Goal: Information Seeking & Learning: Learn about a topic

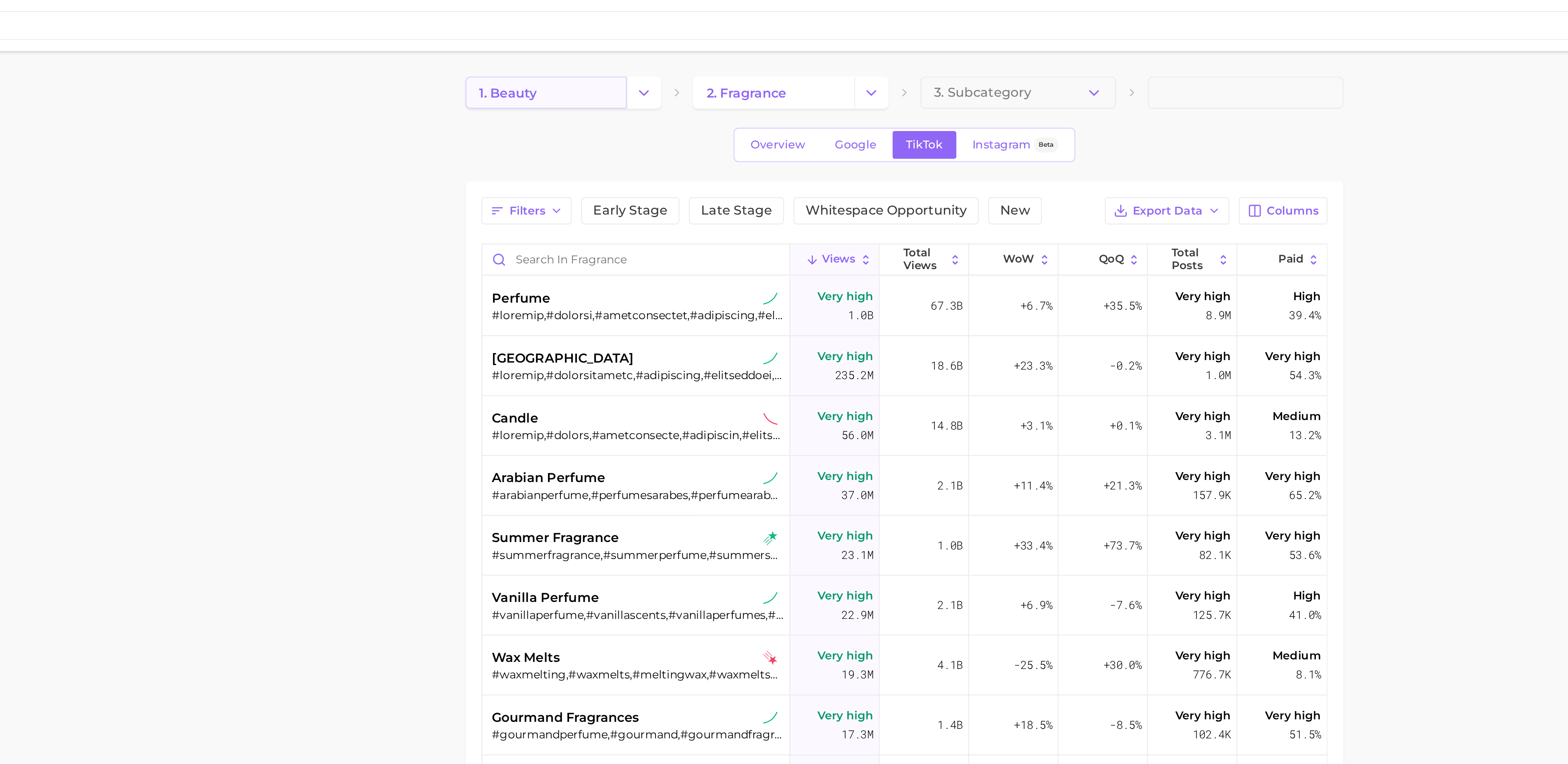
click at [623, 55] on link "1. beauty" at bounding box center [652, 48] width 83 height 17
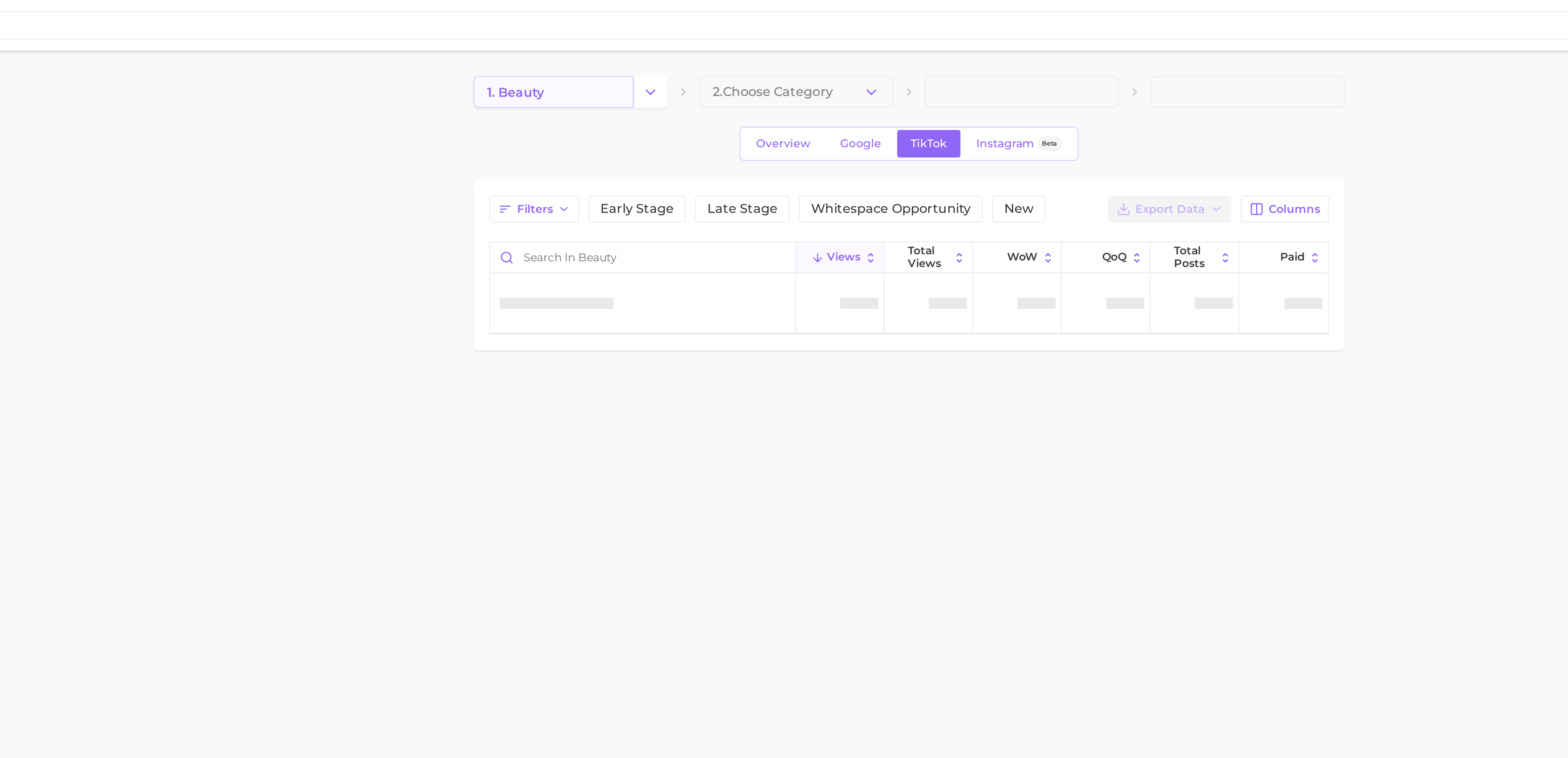
click at [690, 42] on link "1. beauty" at bounding box center [653, 47] width 83 height 16
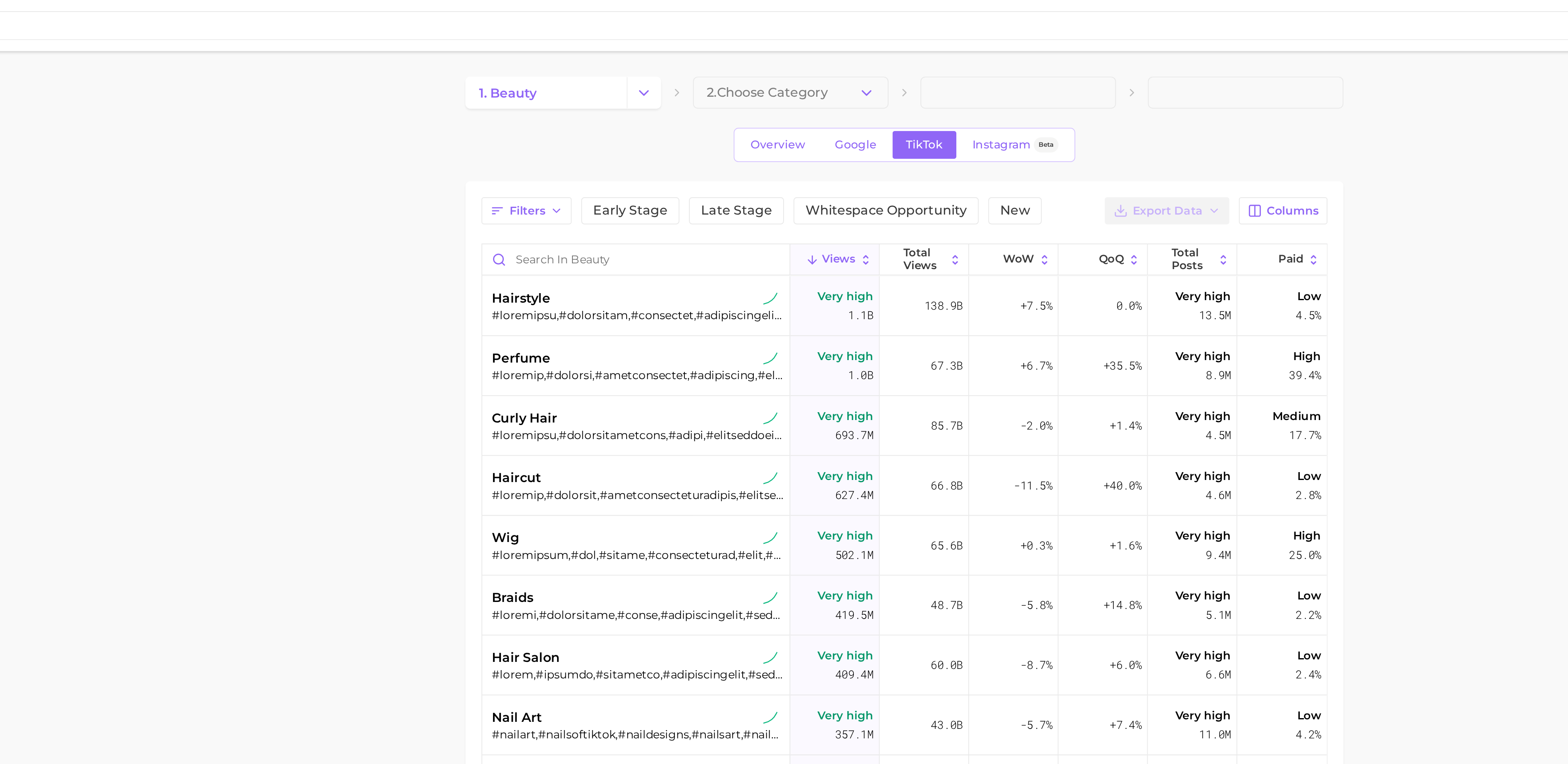
click at [715, 45] on div "1. beauty 2. Choose Category" at bounding box center [837, 48] width 455 height 17
type textarea "x"
click at [696, 49] on button "Change Category" at bounding box center [702, 48] width 18 height 17
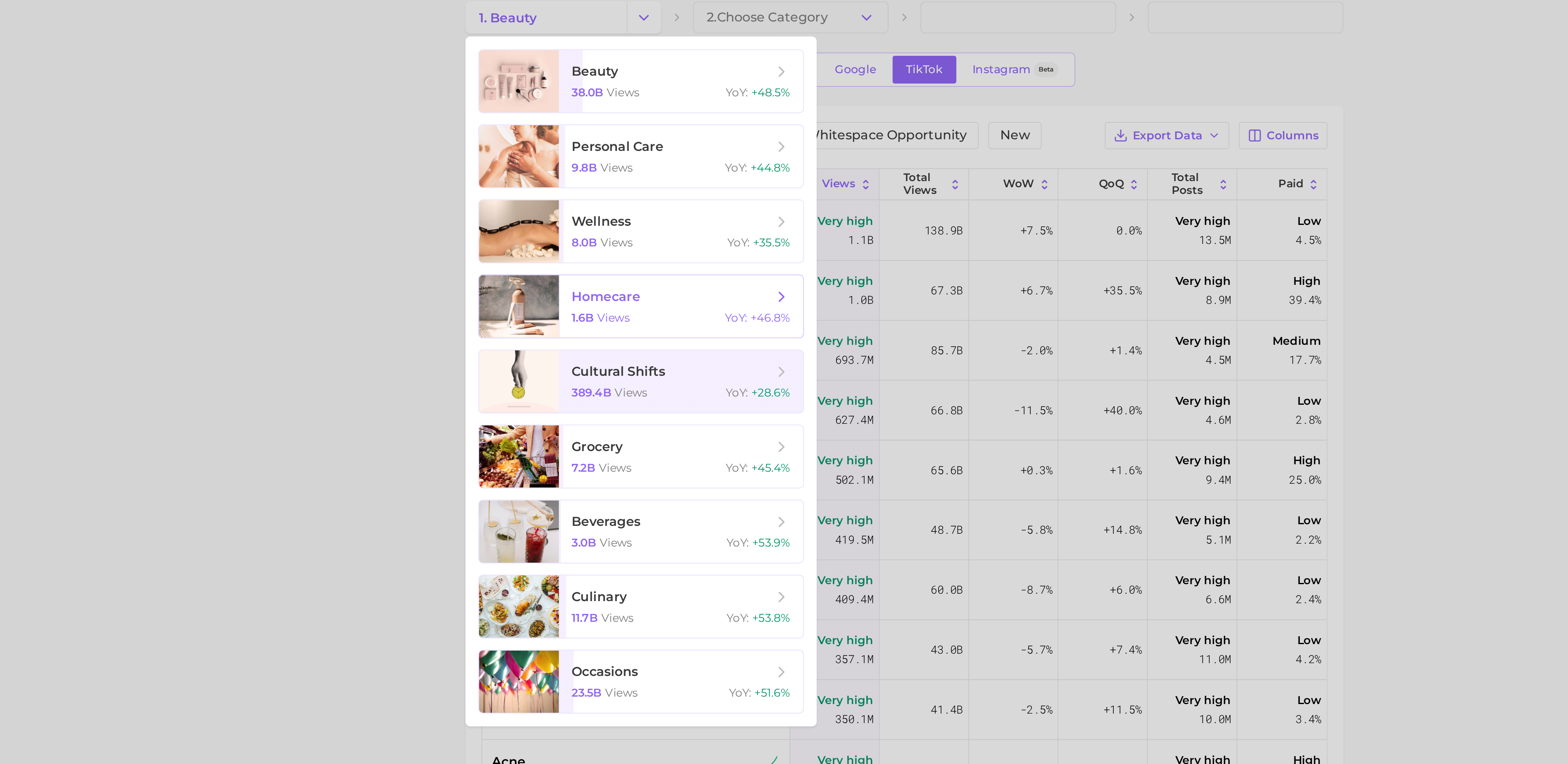
click at [704, 203] on div "1.6b views YoY : +46.8%" at bounding box center [722, 203] width 113 height 7
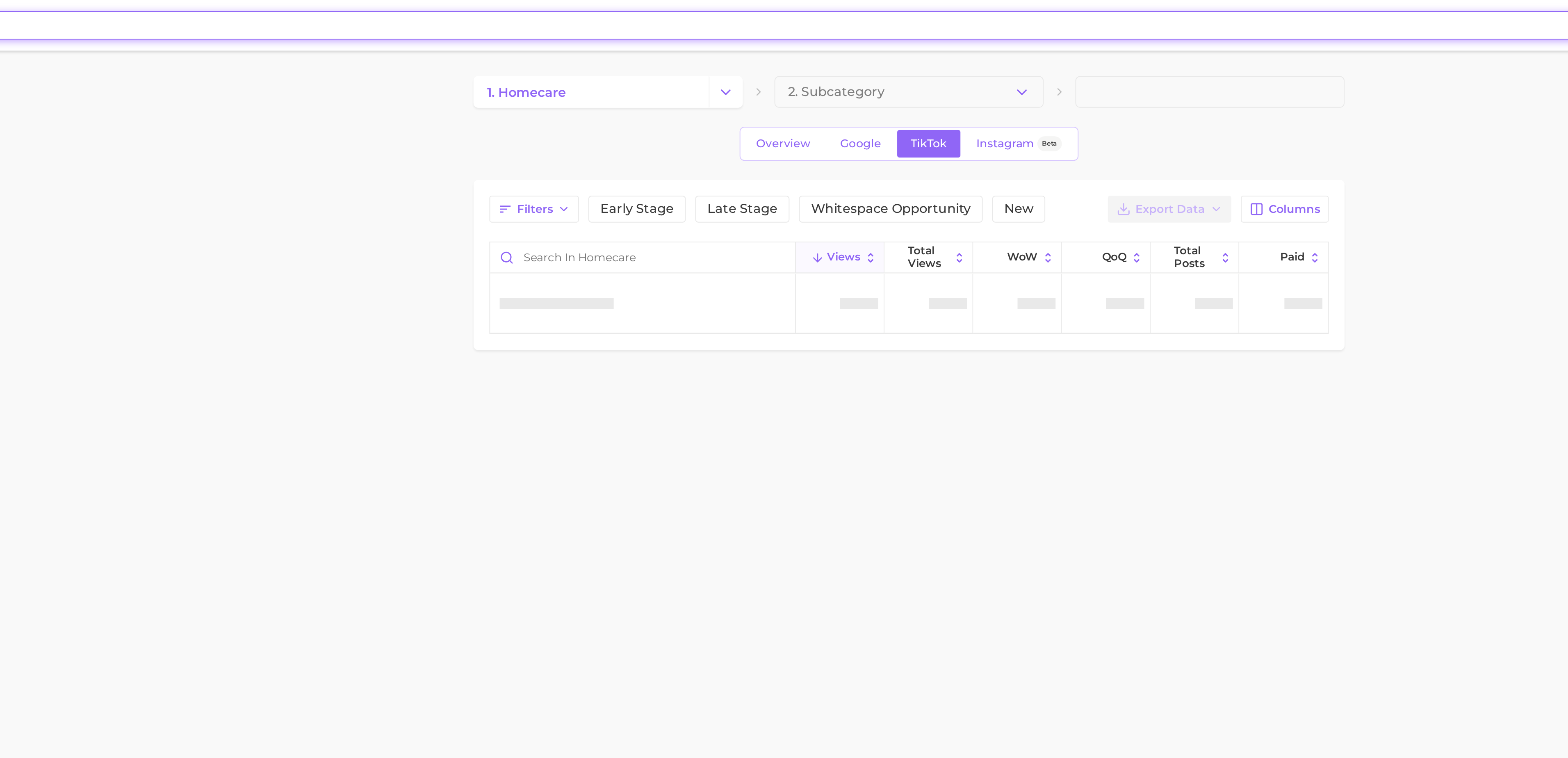
click at [516, 15] on input at bounding box center [759, 13] width 1364 height 14
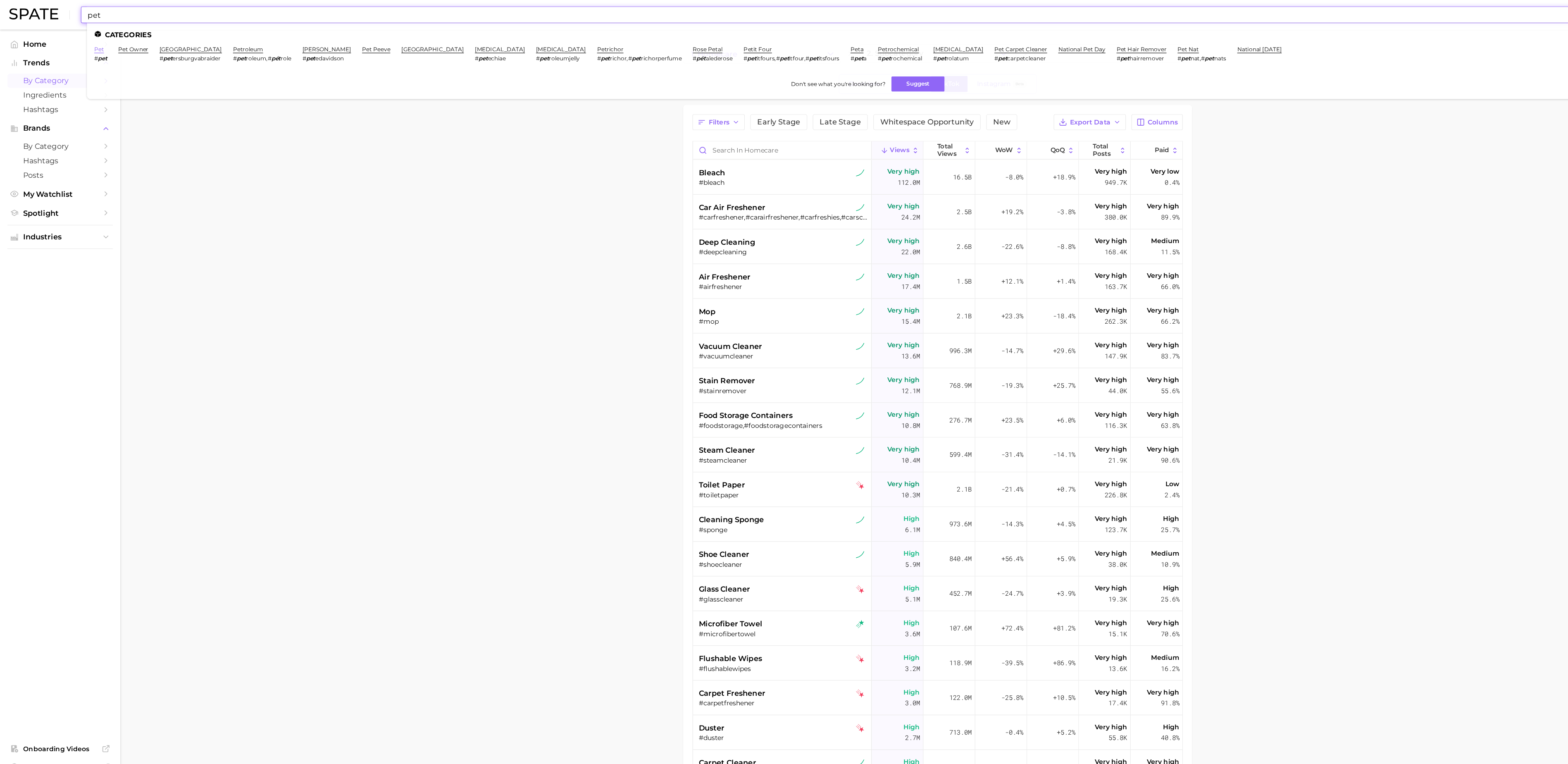
type input "pet"
click at [90, 44] on link "pet" at bounding box center [88, 44] width 9 height 6
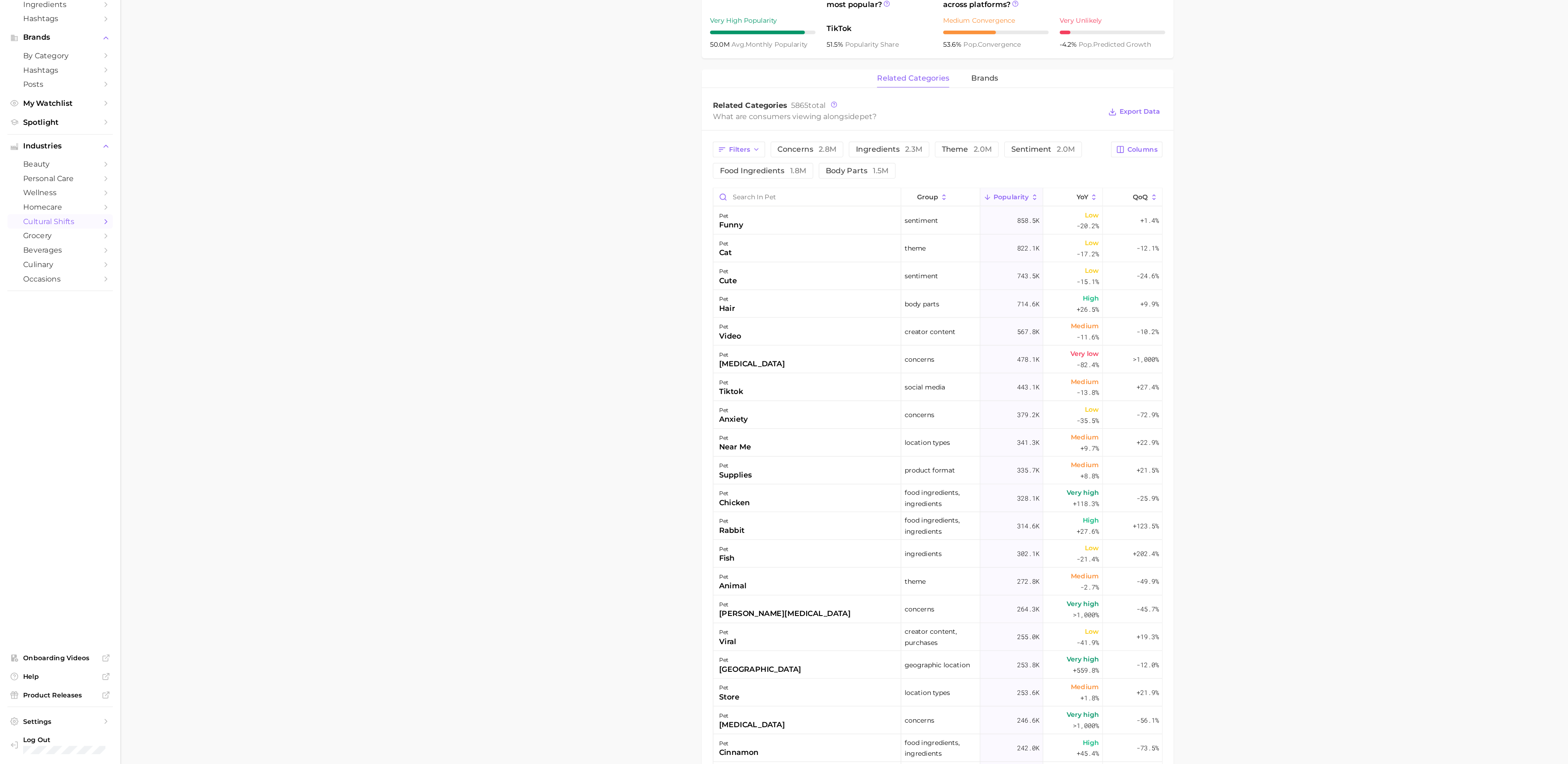
scroll to position [281, 0]
click at [756, 302] on div "pet cat" at bounding box center [721, 298] width 167 height 25
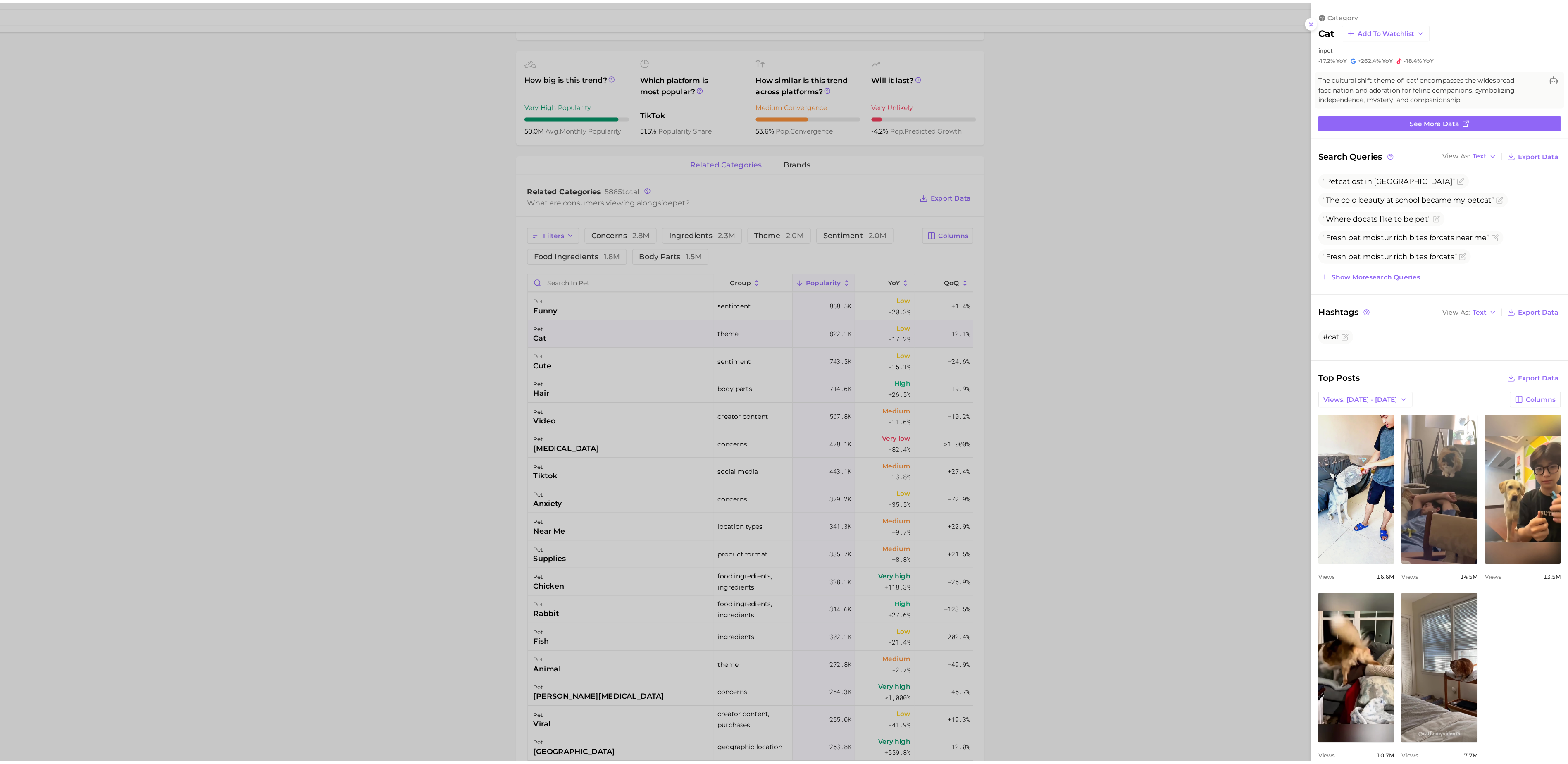
scroll to position [0, 0]
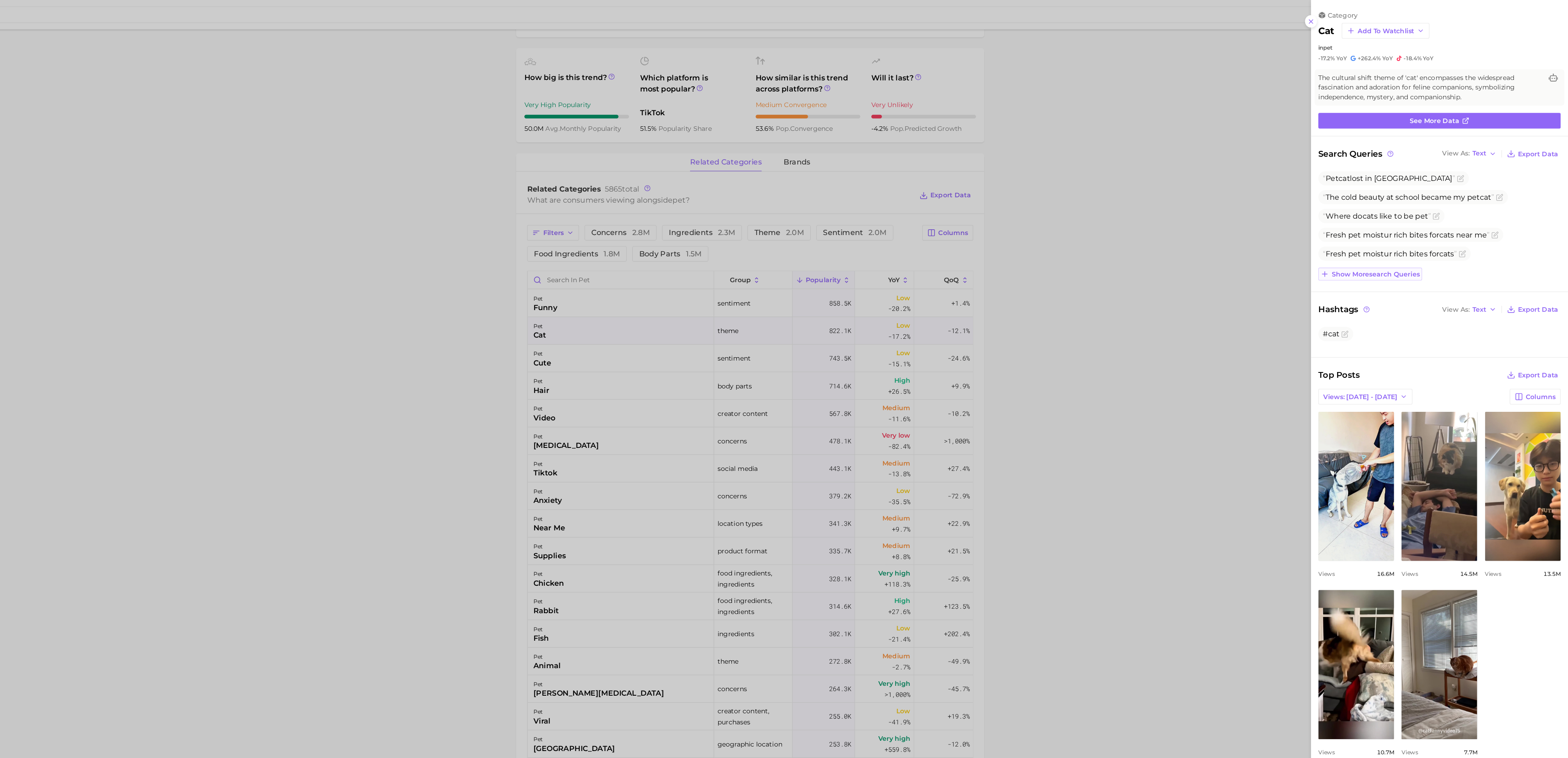
click at [1405, 242] on button "Show more search queries" at bounding box center [1391, 245] width 93 height 12
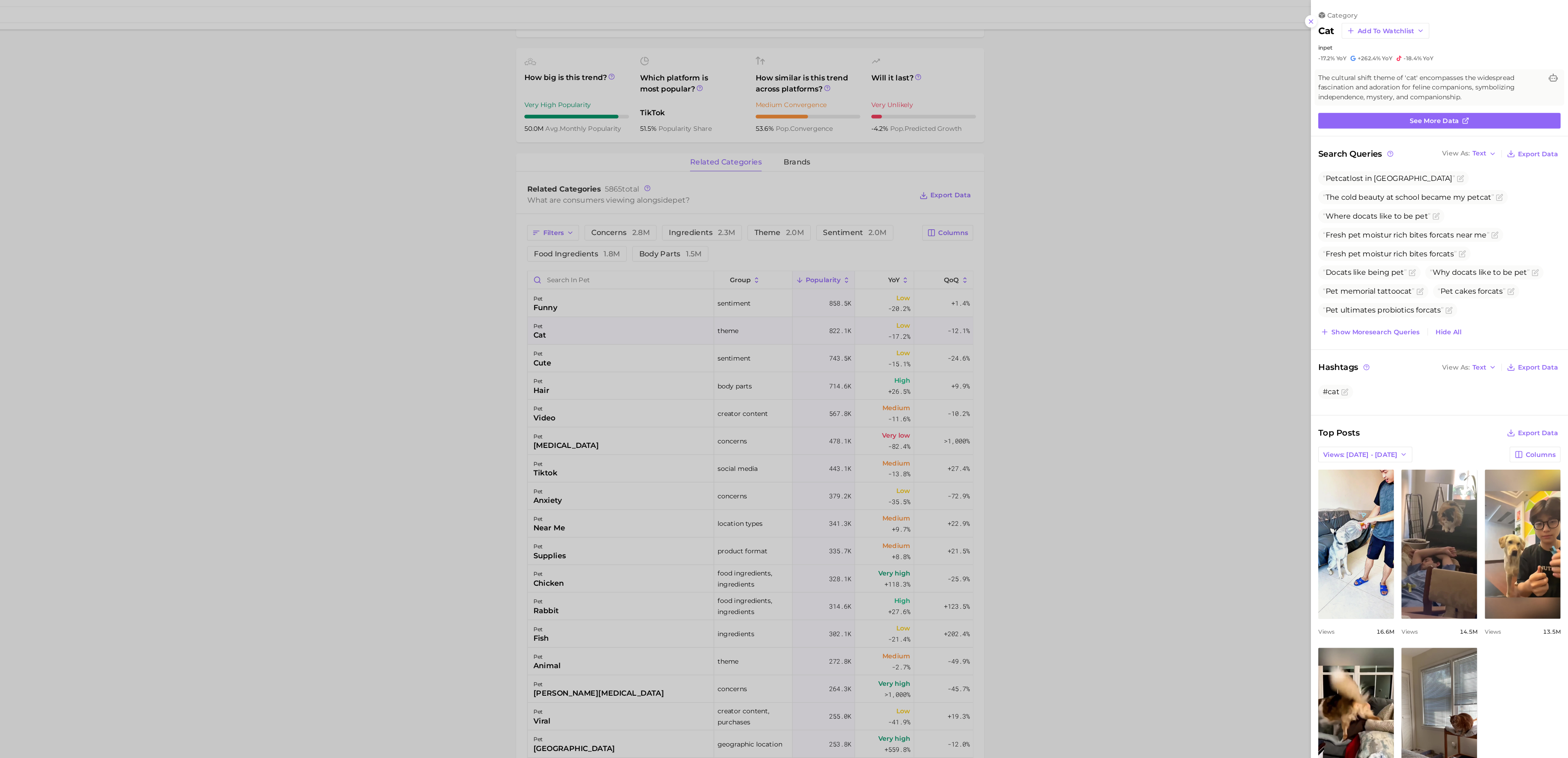
click at [1163, 350] on div at bounding box center [784, 379] width 1568 height 758
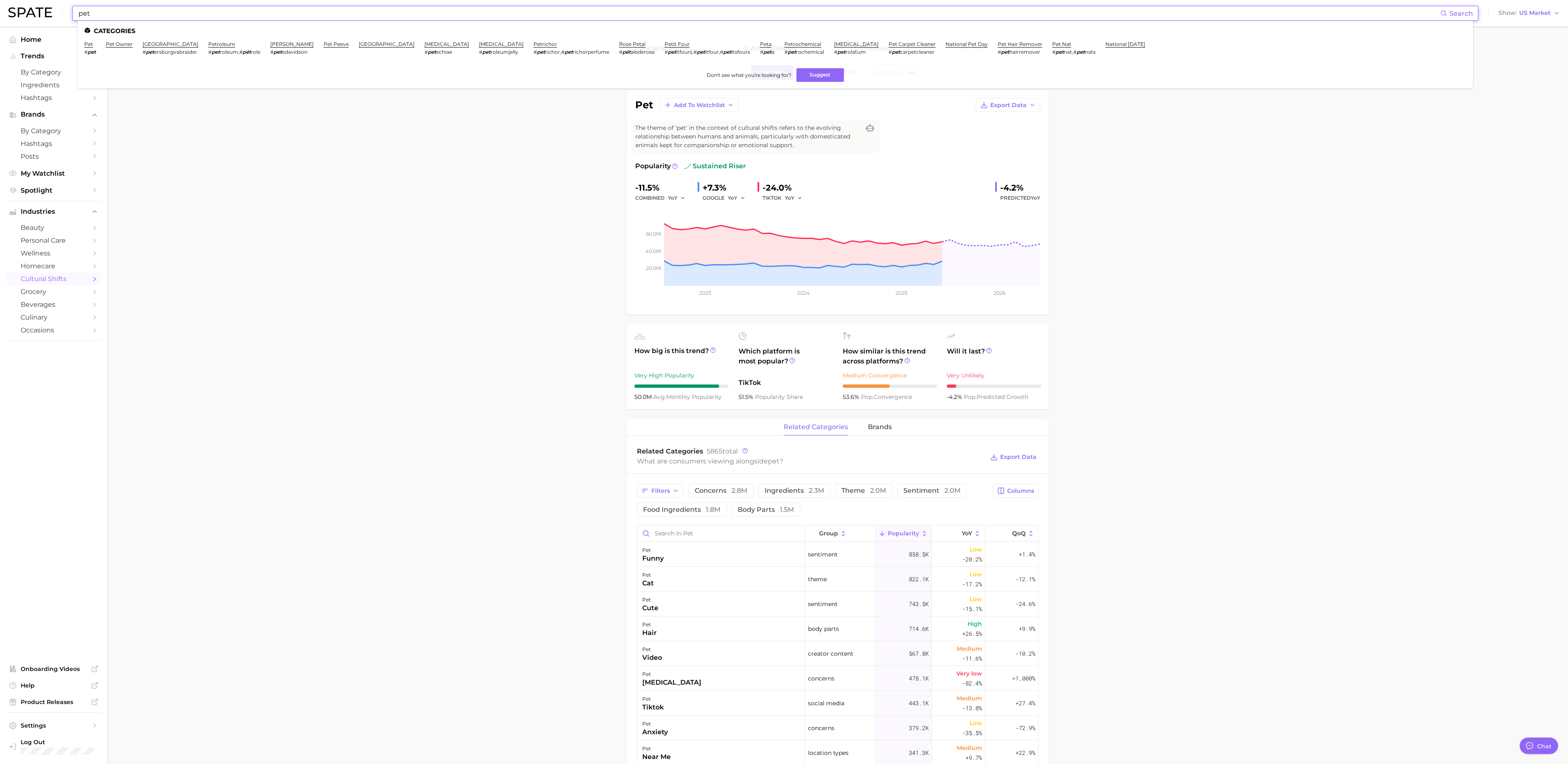
click at [152, 14] on input "pet" at bounding box center [759, 13] width 1362 height 14
click at [52, 243] on span "personal care" at bounding box center [54, 240] width 66 height 8
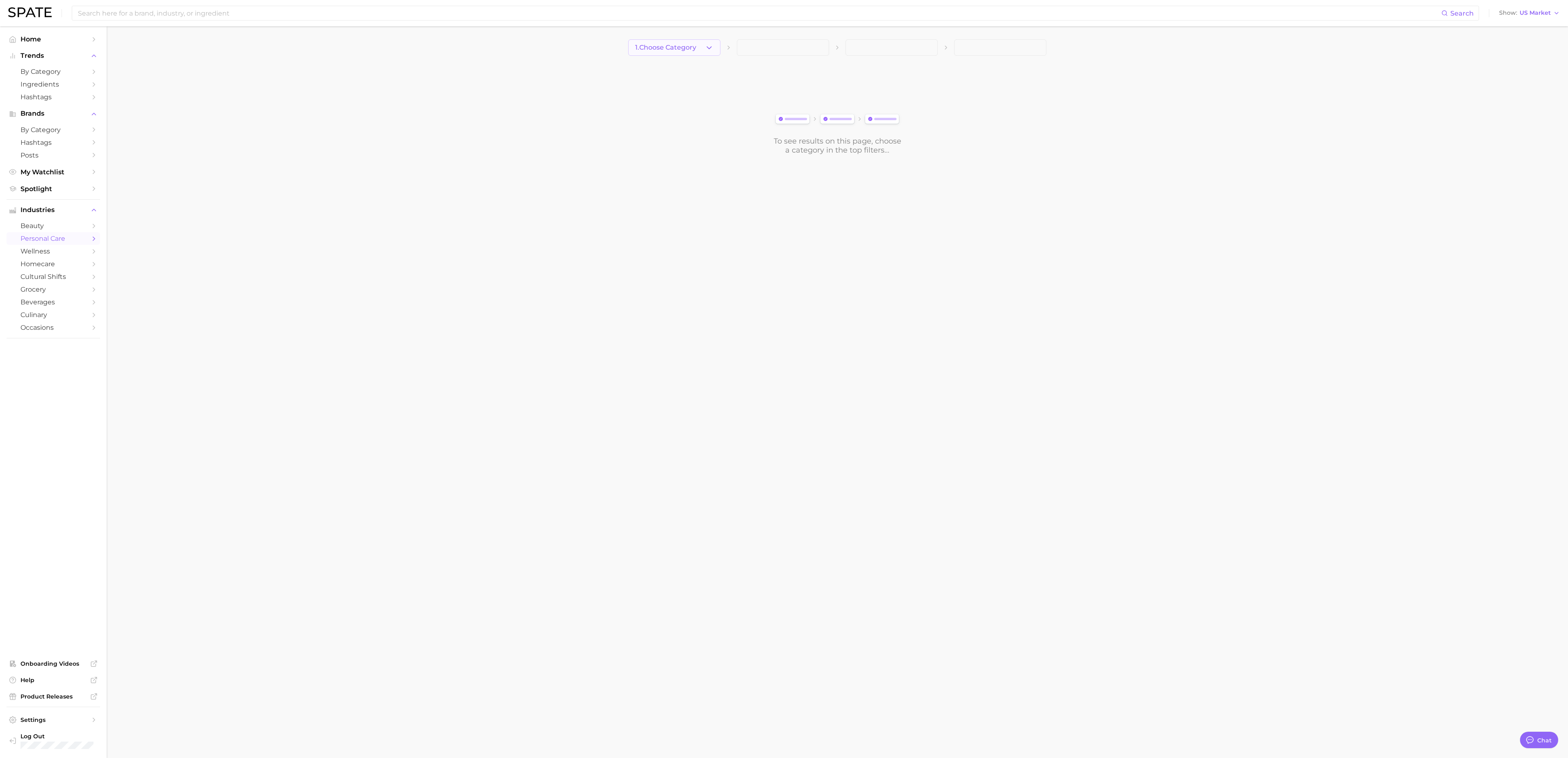
click at [701, 48] on button "1. Choose Category" at bounding box center [674, 47] width 93 height 16
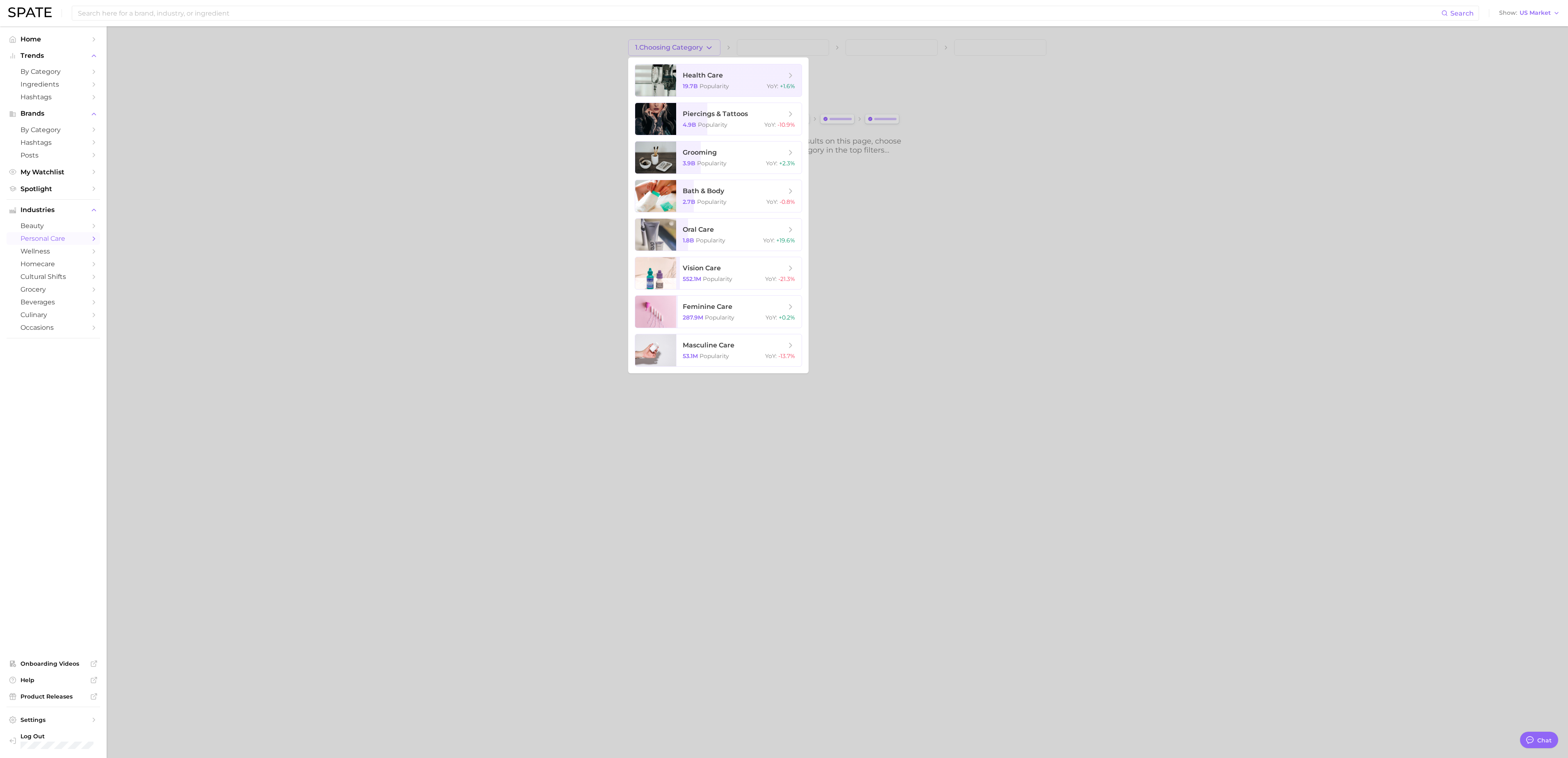
click at [891, 298] on div at bounding box center [784, 379] width 1568 height 758
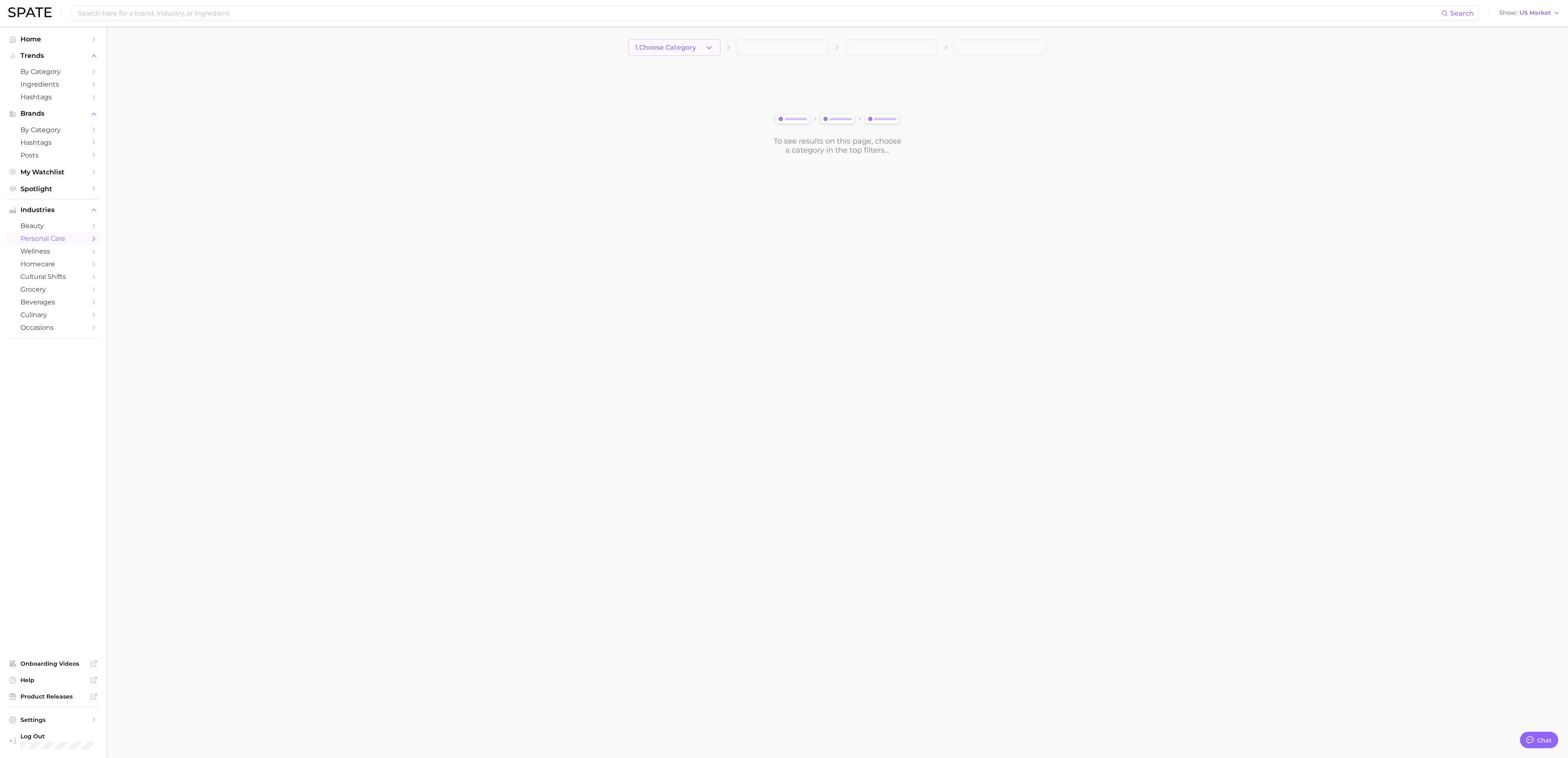
click at [702, 55] on button "1. Choose Category" at bounding box center [674, 47] width 93 height 16
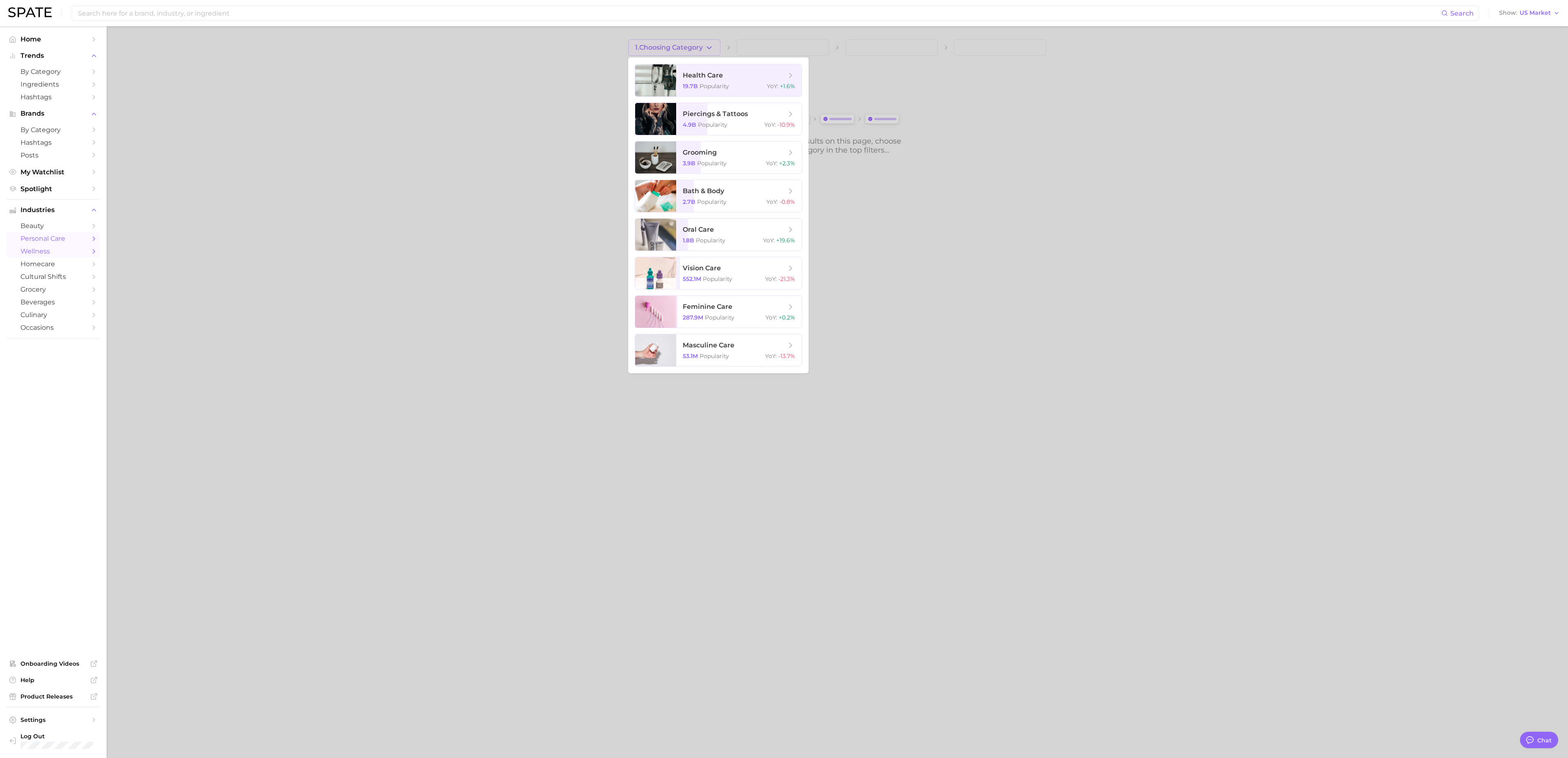
click at [43, 255] on span "wellness" at bounding box center [54, 251] width 66 height 8
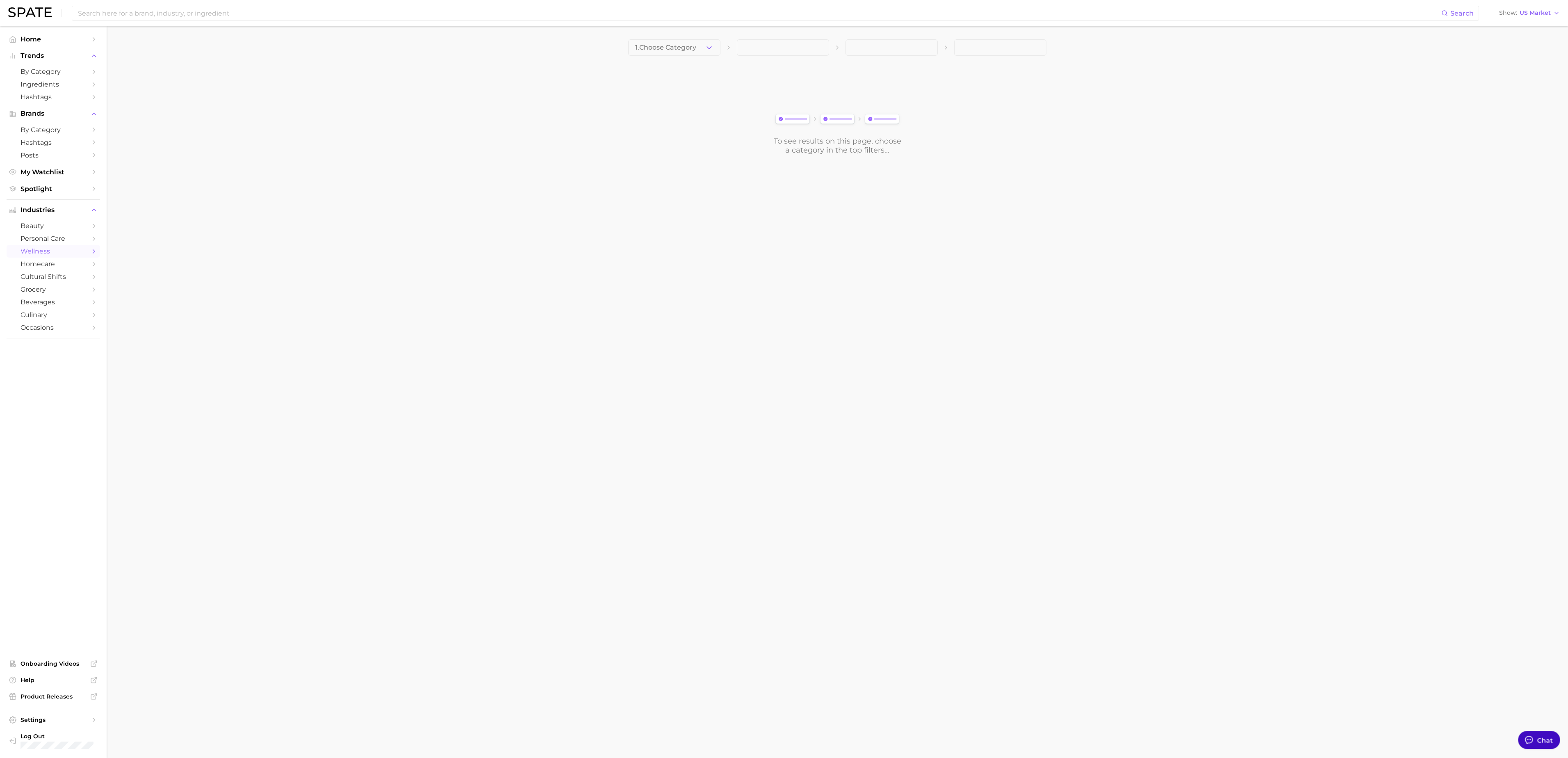
click at [1549, 735] on button "Chat" at bounding box center [1539, 740] width 42 height 18
type textarea "x"
type textarea "H"
type textarea "x"
type textarea "Hi"
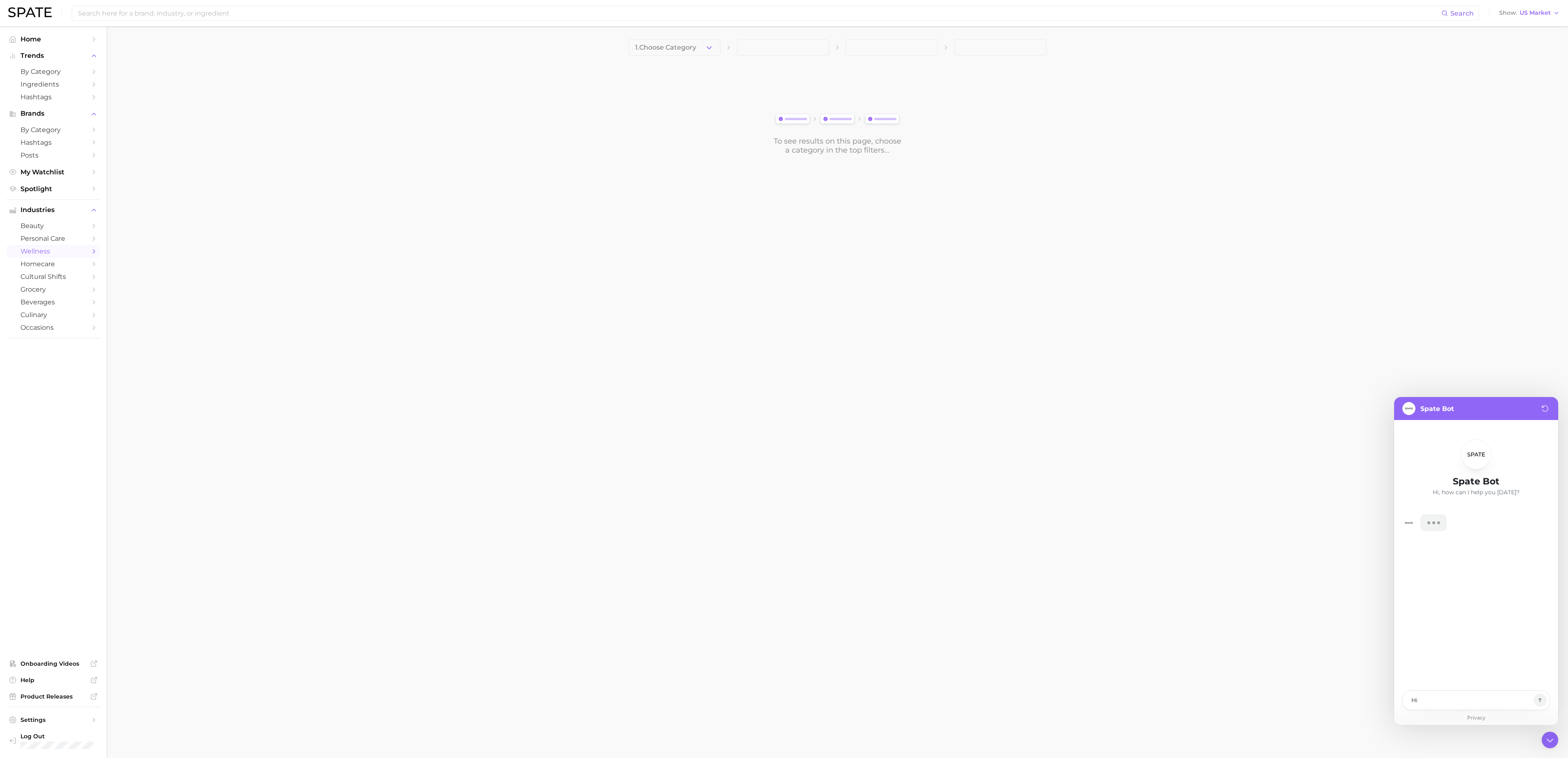
type textarea "x"
type textarea "Hi!"
type textarea "x"
type textarea "Hi! D"
type textarea "x"
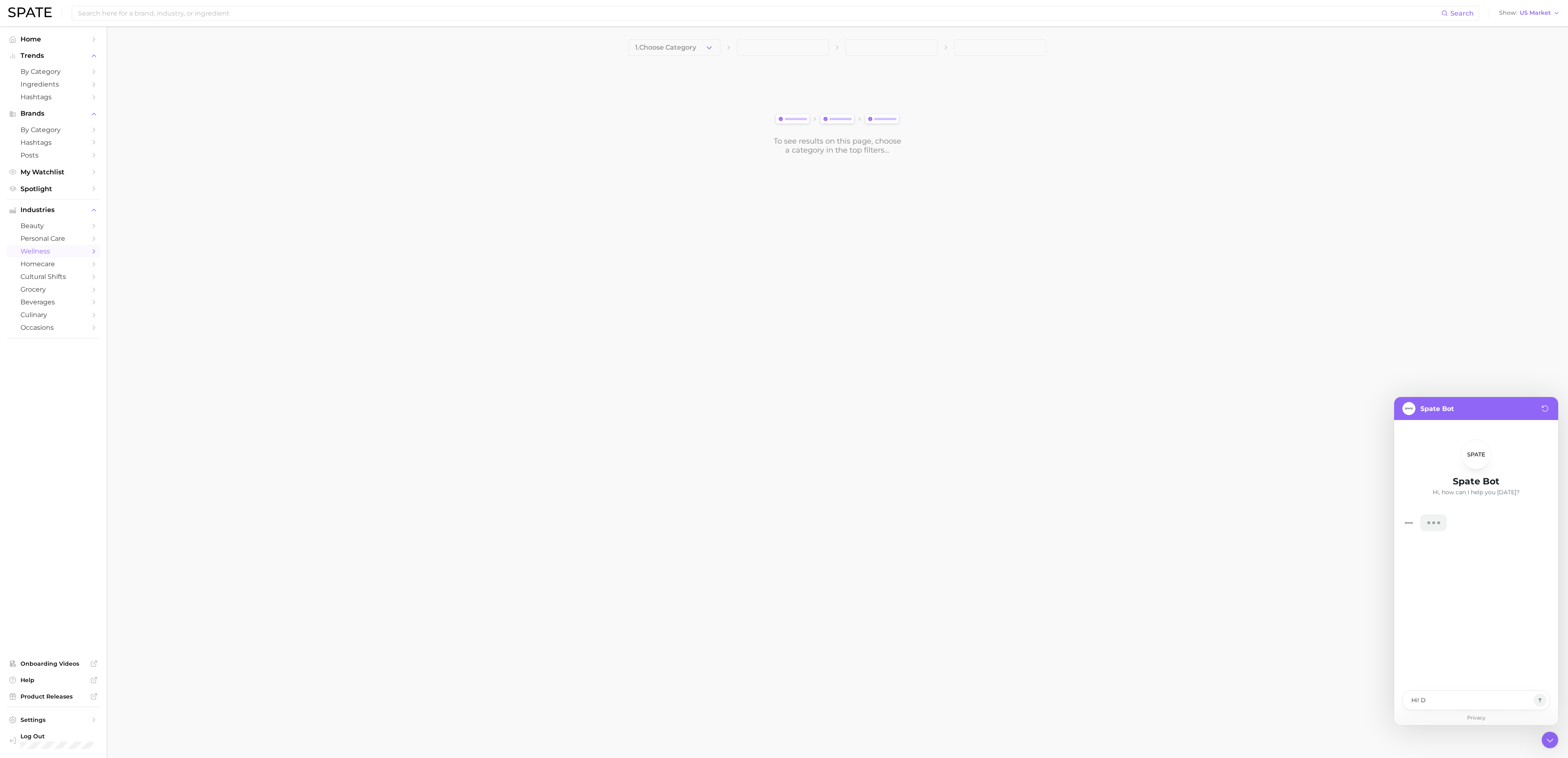
type textarea "Hi! Do"
type textarea "x"
type textarea "Hi! Doe"
type textarea "x"
type textarea "Hi! Does"
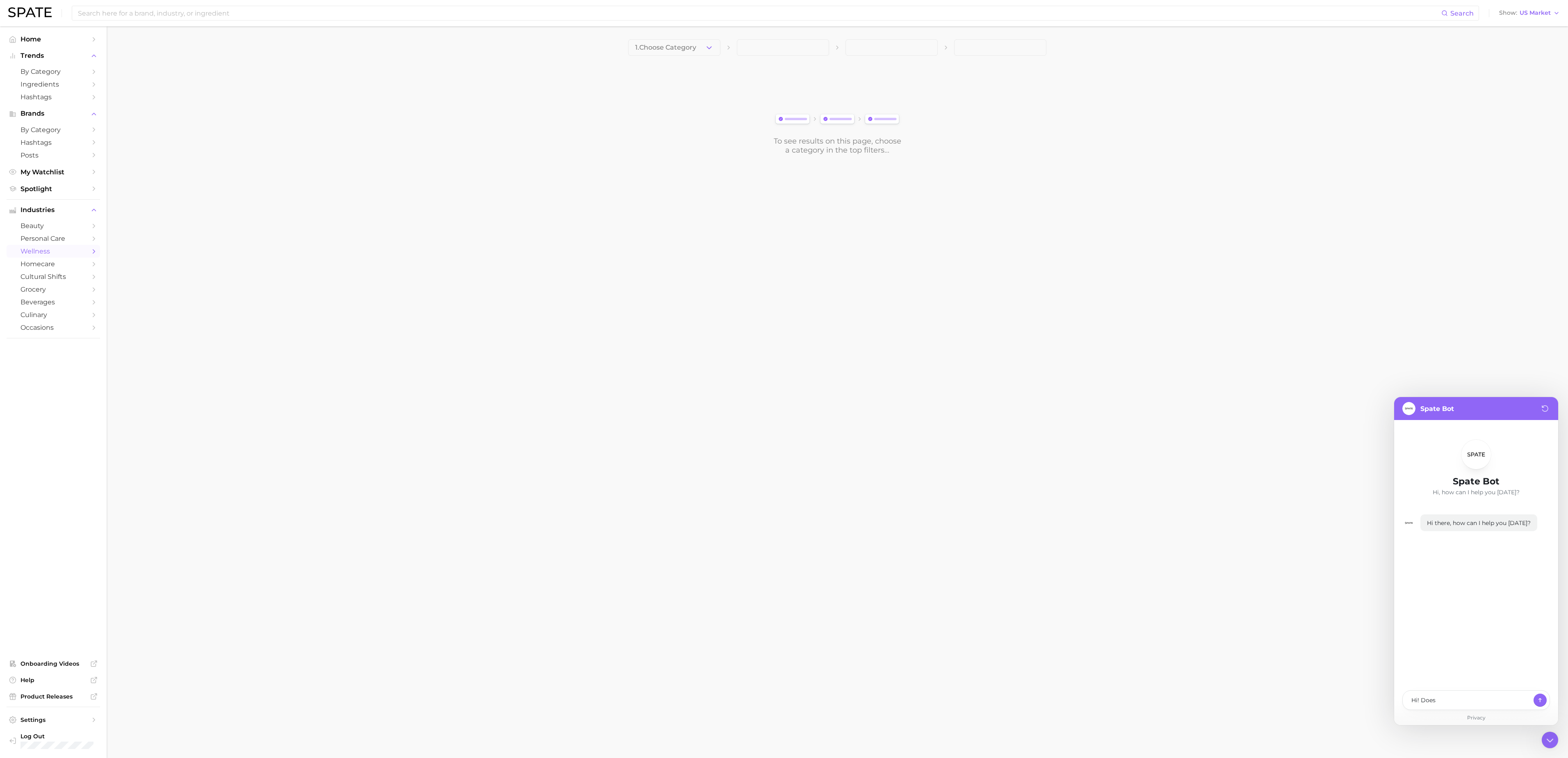
type textarea "x"
type textarea "Hi! Does"
type textarea "x"
type textarea "Hi! Does S"
type textarea "x"
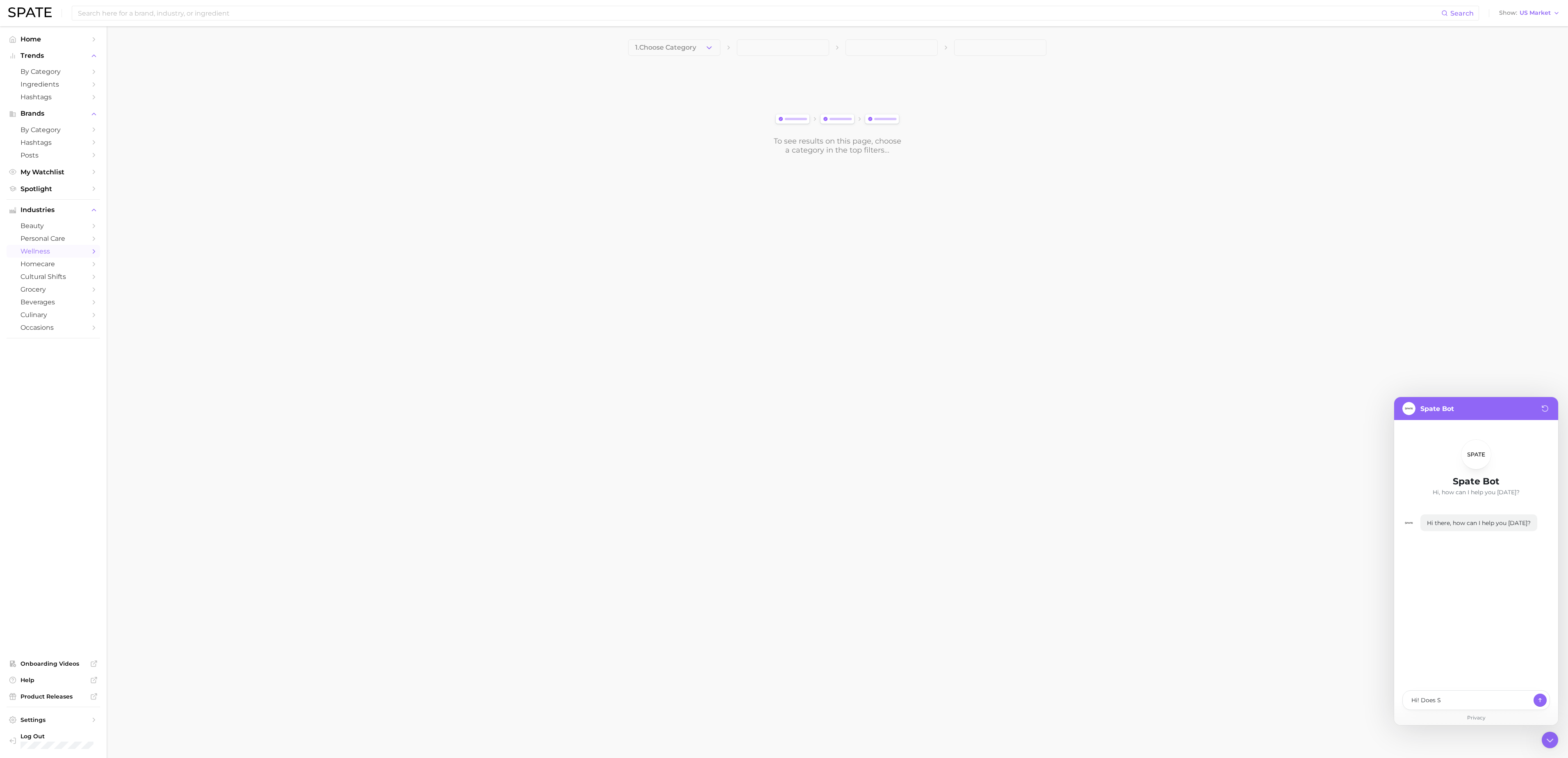
type textarea "Hi! Does SP"
type textarea "x"
type textarea "Hi! Does SPA"
type textarea "x"
type textarea "Hi! Does SPAT"
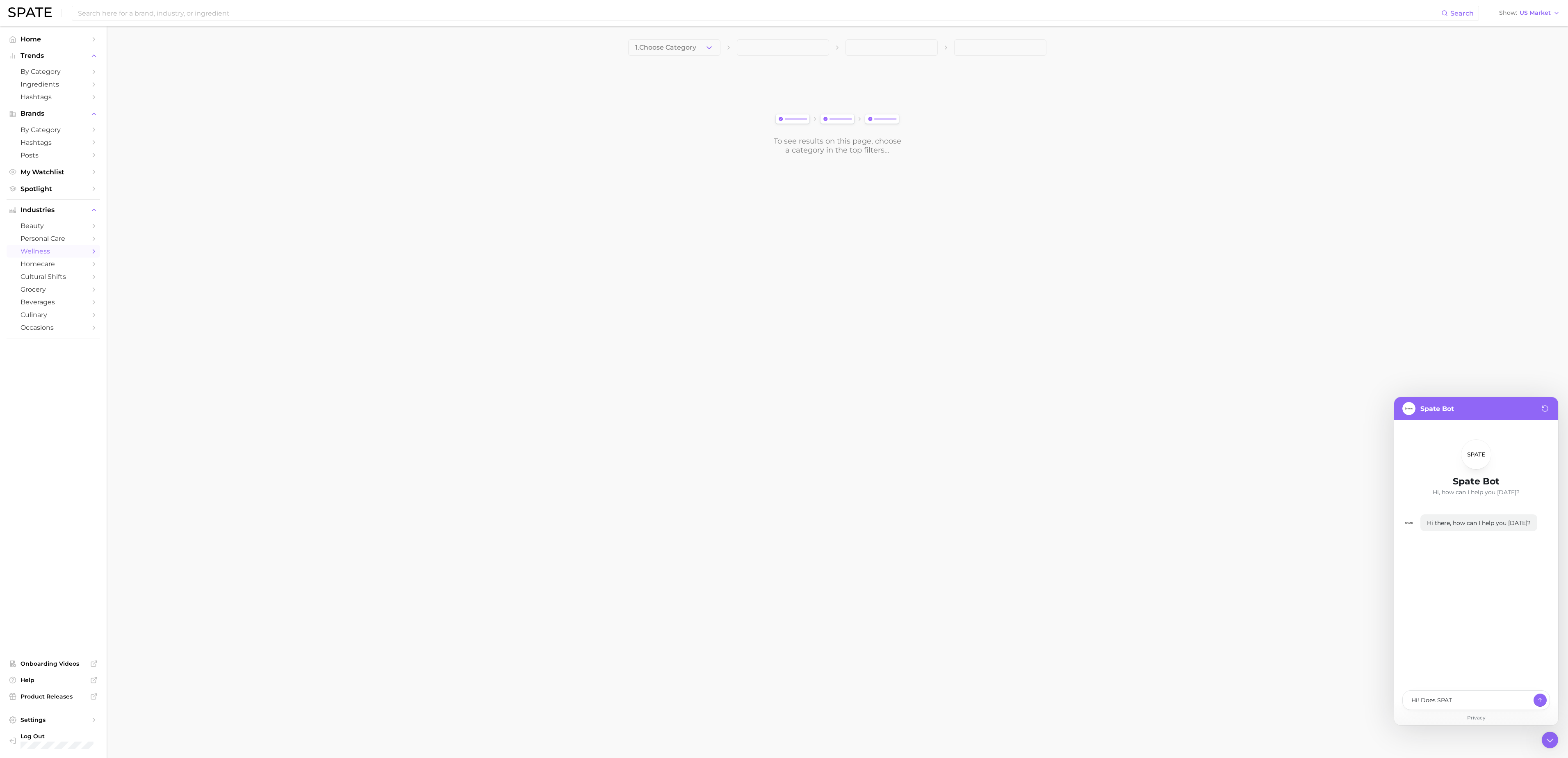
type textarea "x"
type textarea "Hi! Does SPATE"
type textarea "x"
type textarea "Hi! Does SPATE"
type textarea "x"
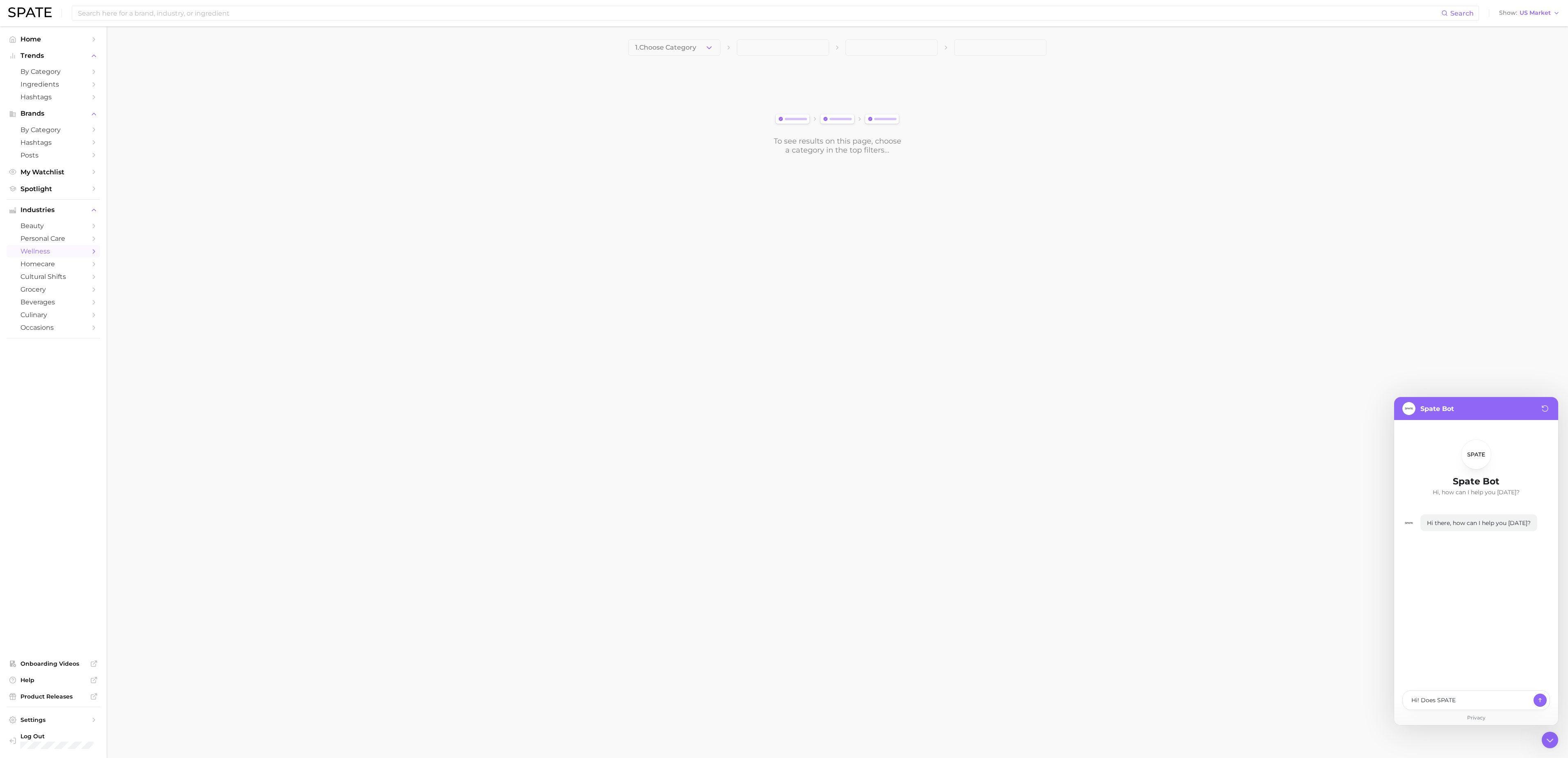
type textarea "Hi! Does SPATE h"
type textarea "x"
type textarea "Hi! Does SPATE ha"
type textarea "x"
type textarea "Hi! Does SPATE hav"
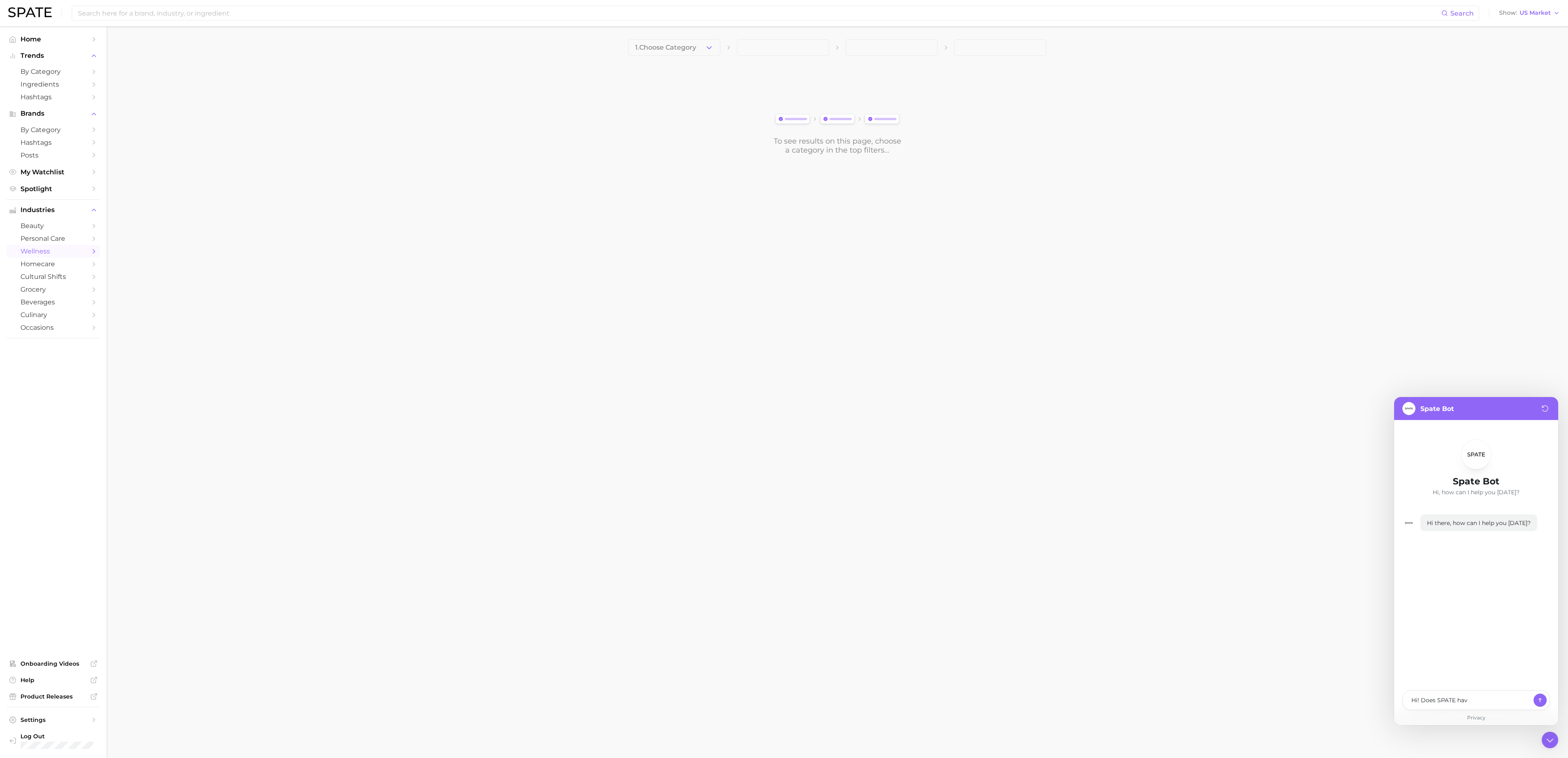
type textarea "x"
type textarea "Hi! Does SPATE have"
type textarea "x"
type textarea "Hi! Does SPATE have"
type textarea "x"
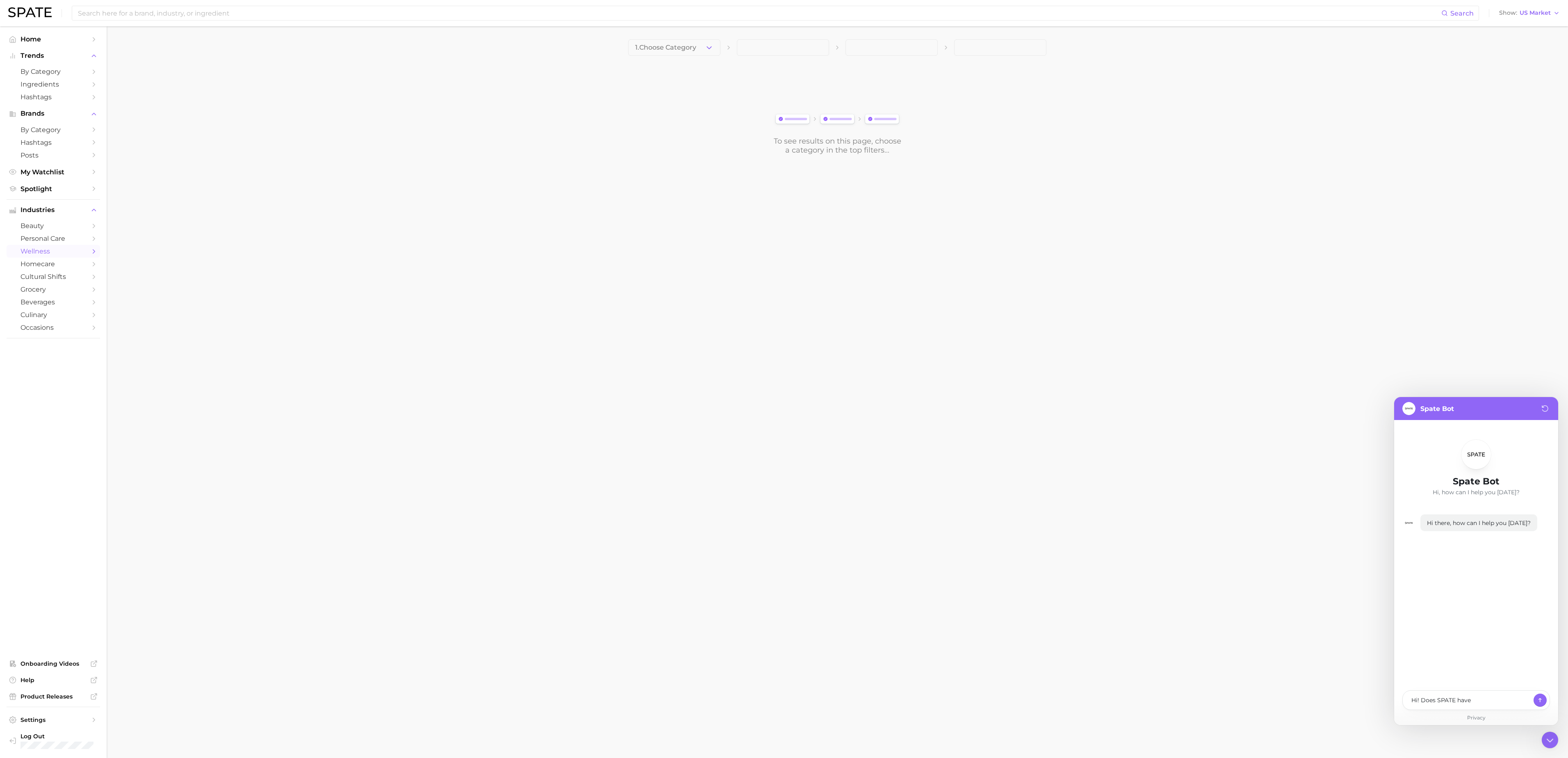
type textarea "Hi! Does SPATE have i"
type textarea "x"
type textarea "Hi! Does SPATE have in"
type textarea "x"
type textarea "Hi! Does SPATE have ins"
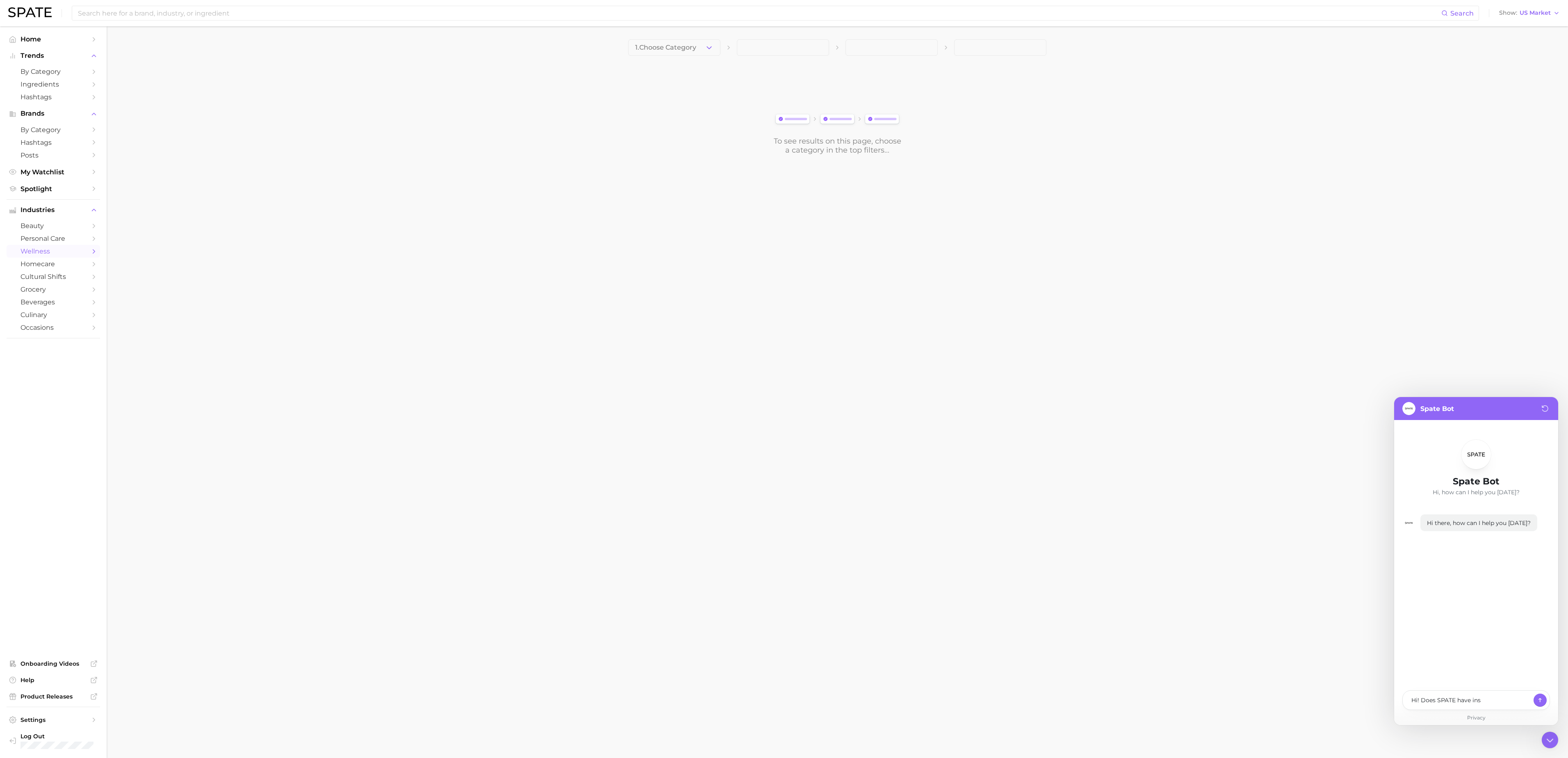
type textarea "x"
type textarea "Hi! Does SPATE have in"
type textarea "x"
type textarea "Hi! Does SPATE have i"
type textarea "x"
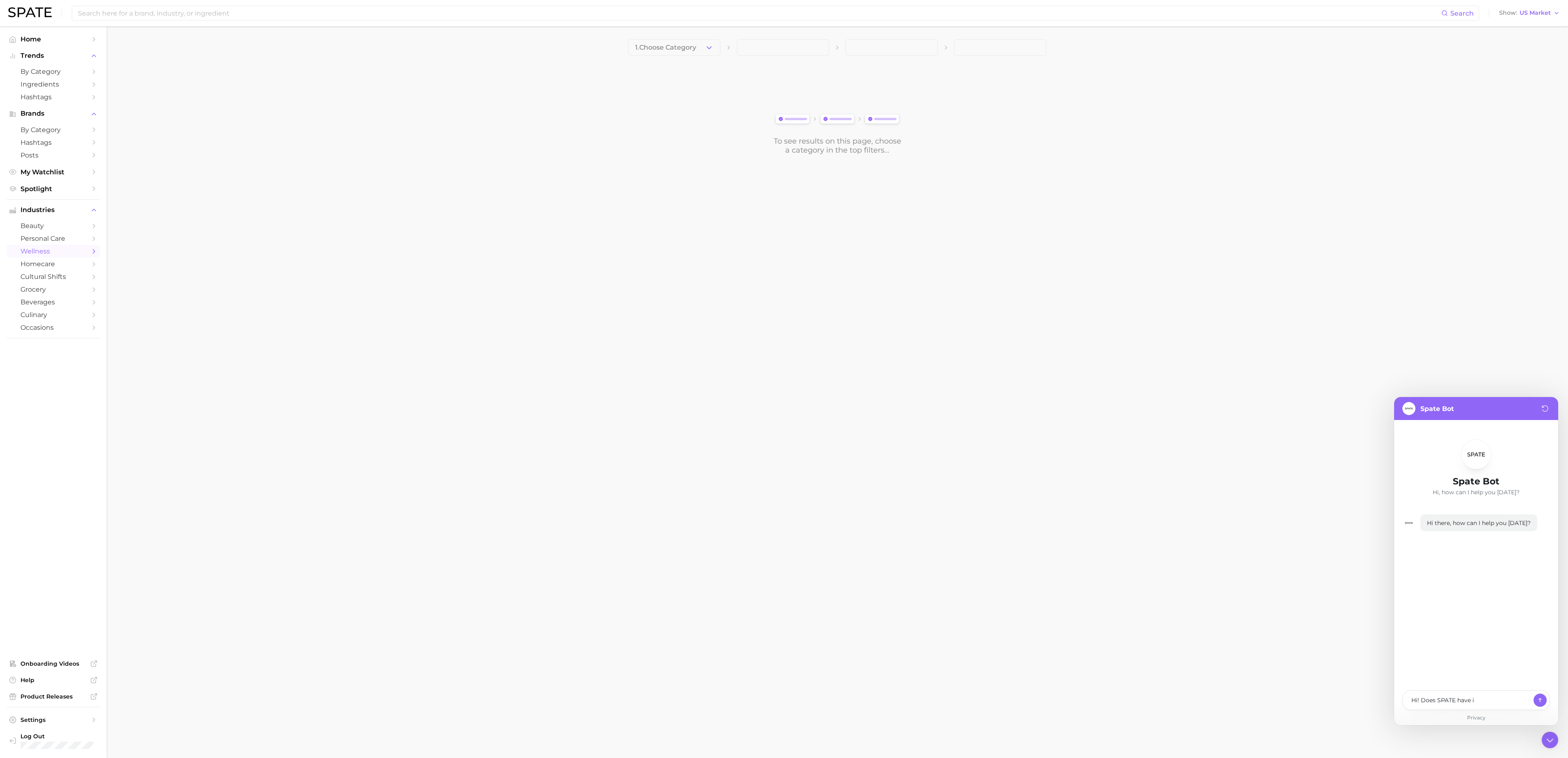
type textarea "Hi! Does SPATE have"
type textarea "x"
type textarea "Hi! Does SPATE have m"
type textarea "x"
type textarea "Hi! Does SPATE have me"
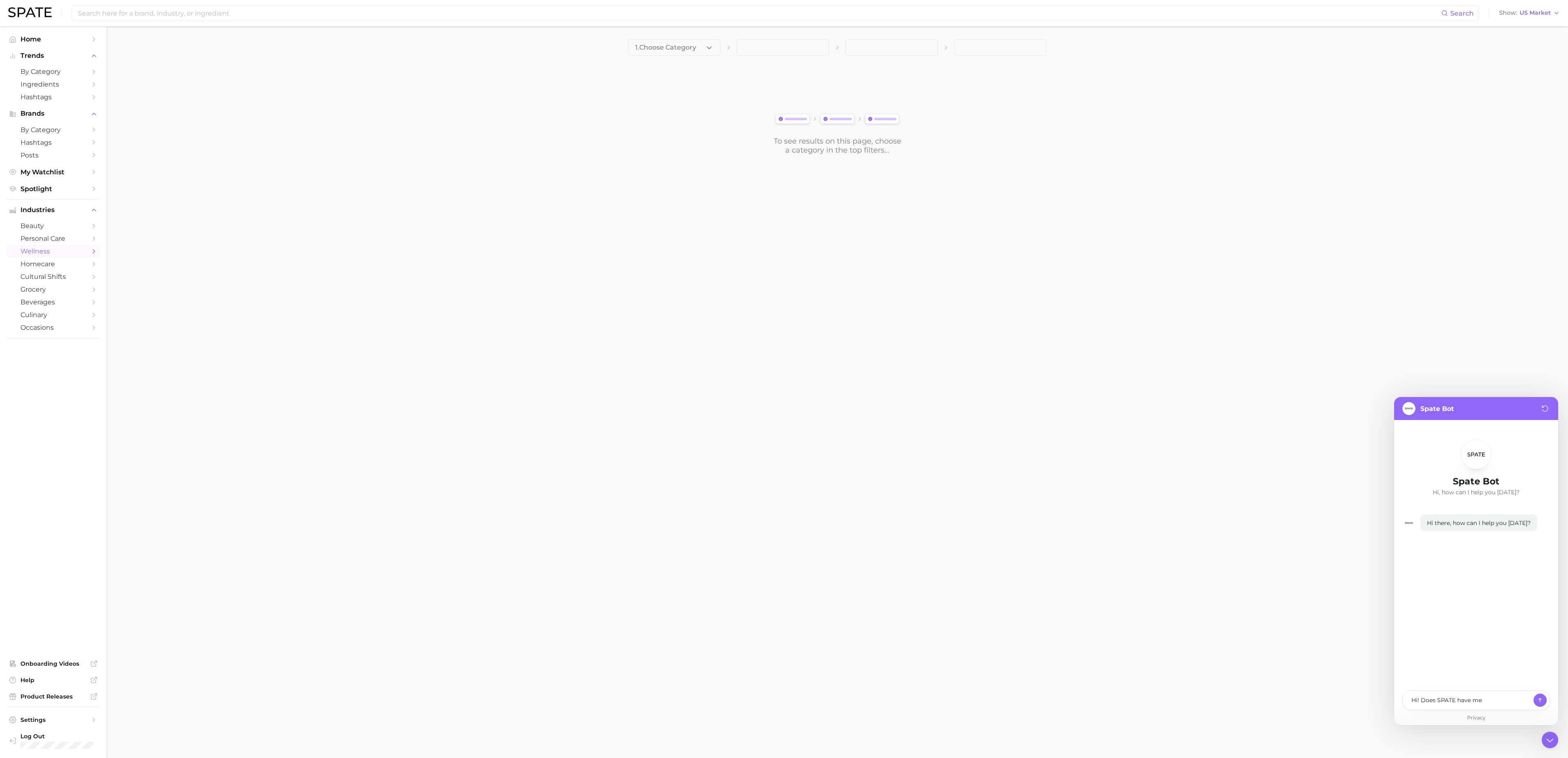
type textarea "x"
type textarea "Hi! Does SPATE have met"
type textarea "x"
type textarea "Hi! Does SPATE have metr"
type textarea "x"
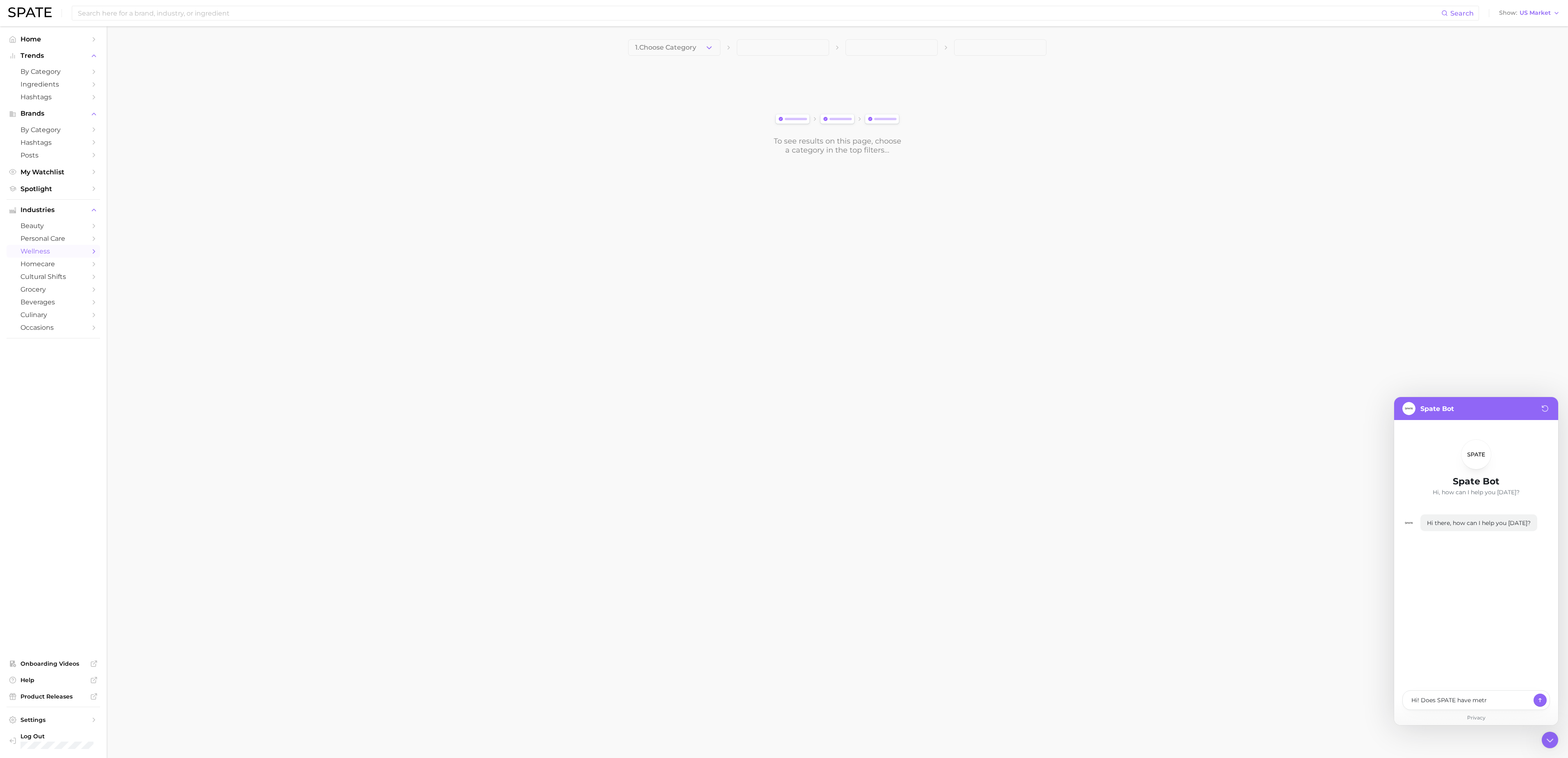
type textarea "Hi! Does SPATE have metri"
type textarea "x"
type textarea "Hi! Does SPATE have metric"
type textarea "x"
type textarea "Hi! Does SPATE have metrics"
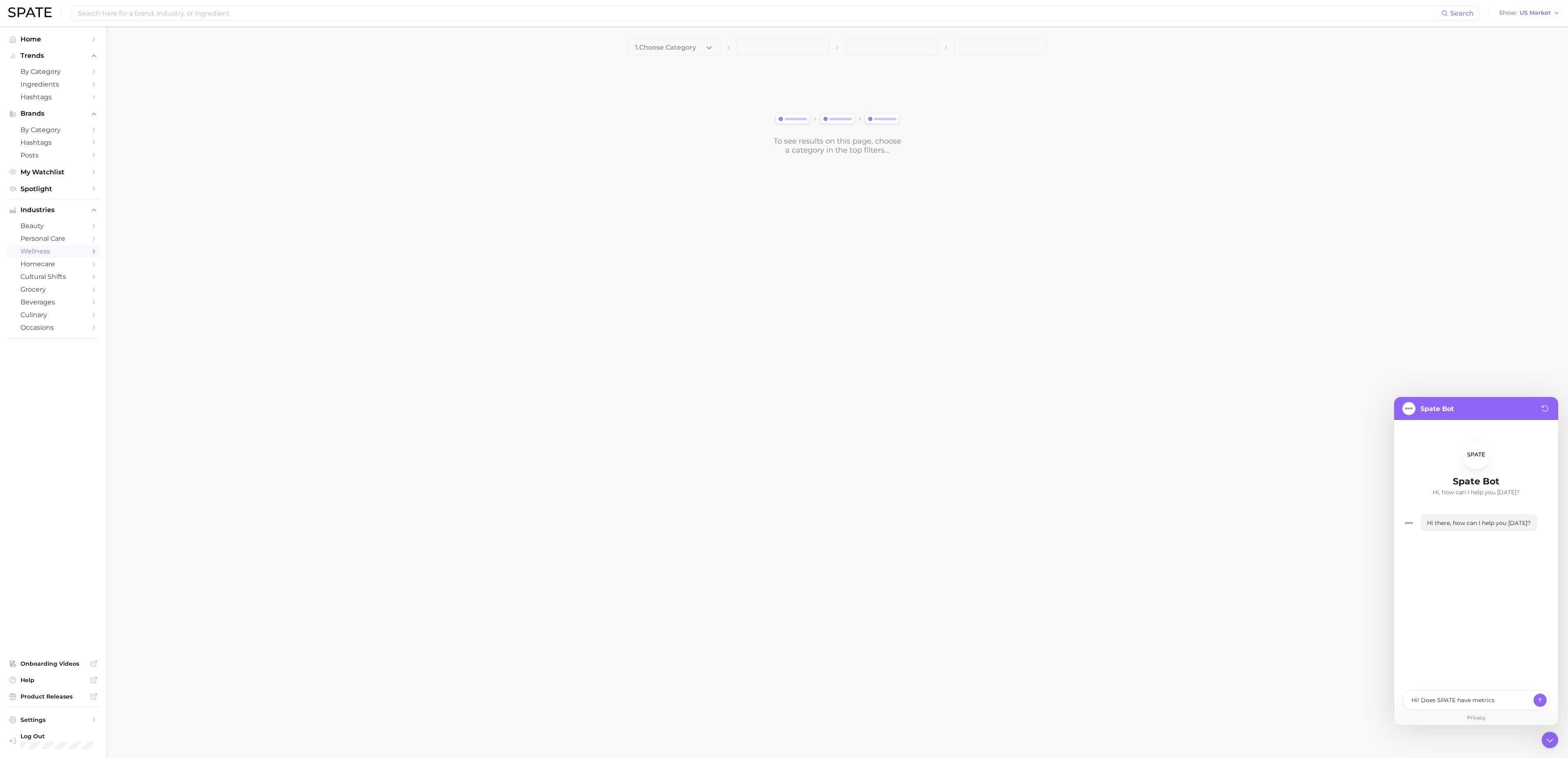
type textarea "x"
type textarea "Hi! Does SPATE have metrics o"
type textarea "x"
type textarea "Hi! Does SPATE have metrics on"
type textarea "x"
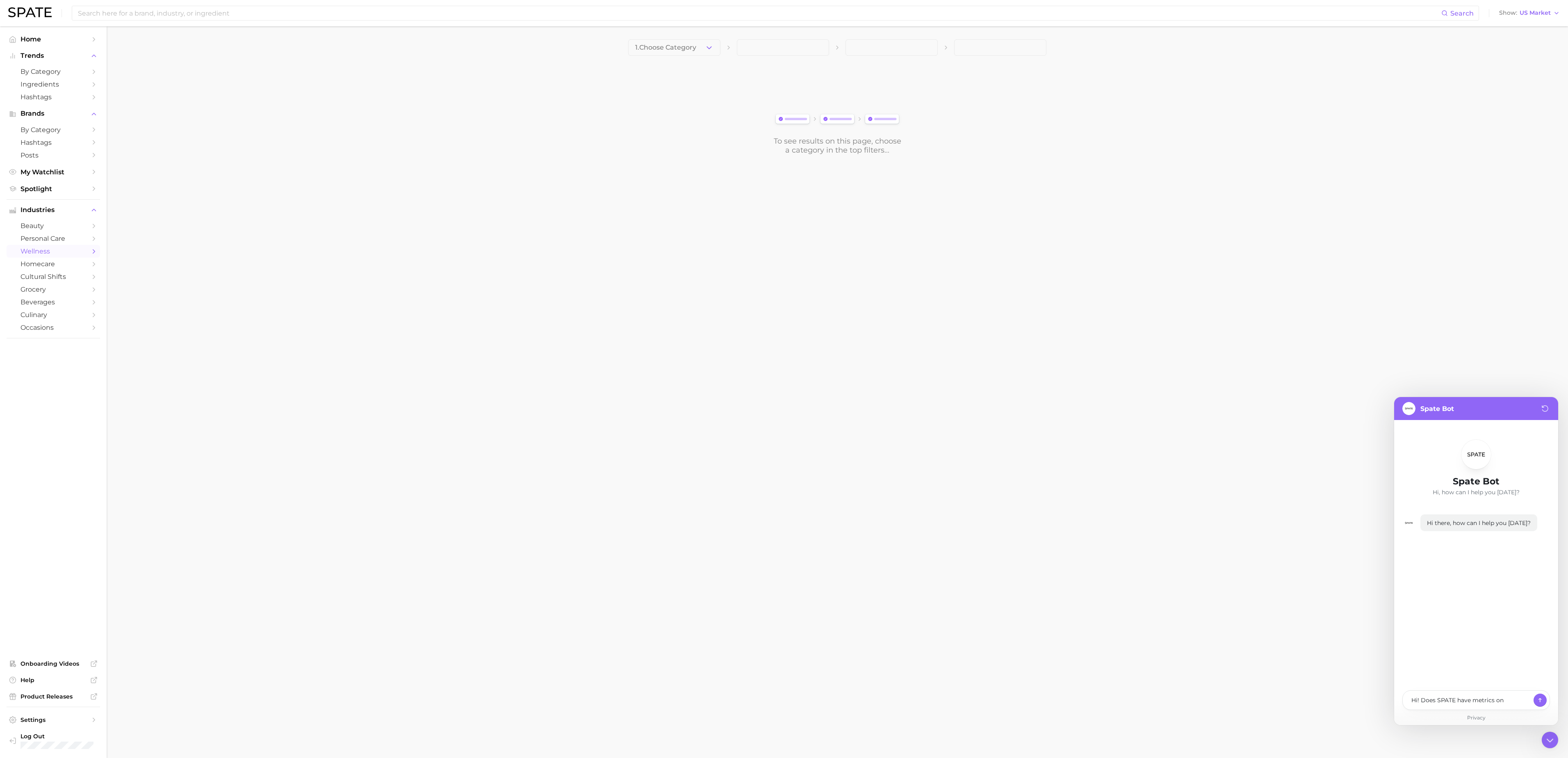
type textarea "Hi! Does SPATE have metrics on"
type textarea "x"
type textarea "Hi! Does SPATE have metrics on p"
type textarea "x"
type textarea "Hi! Does SPATE have metrics on pe"
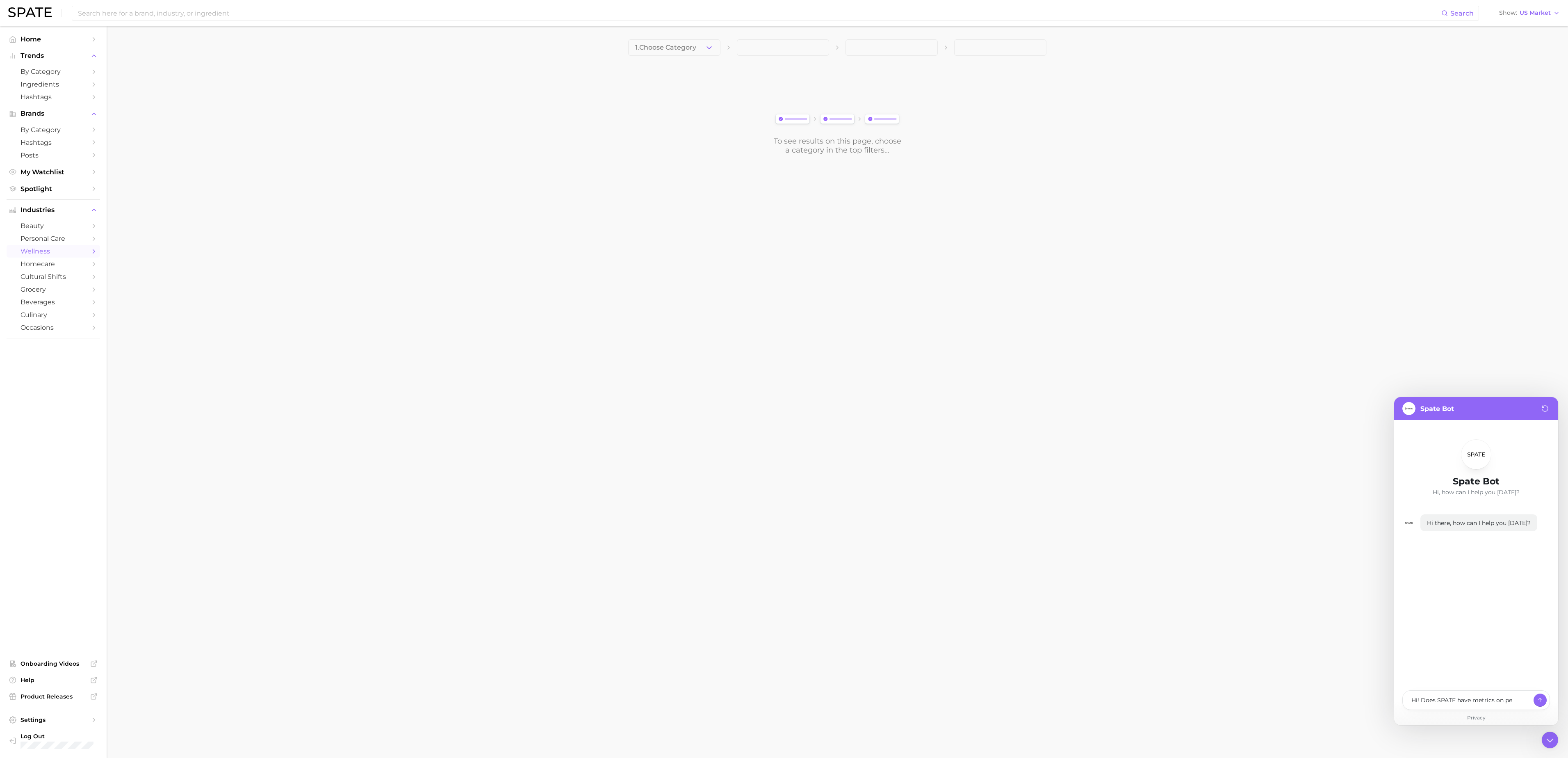
type textarea "x"
type textarea "Hi! Does SPATE have metrics on pet"
type textarea "x"
type textarea "Hi! Does SPATE have metrics on pet c"
type textarea "x"
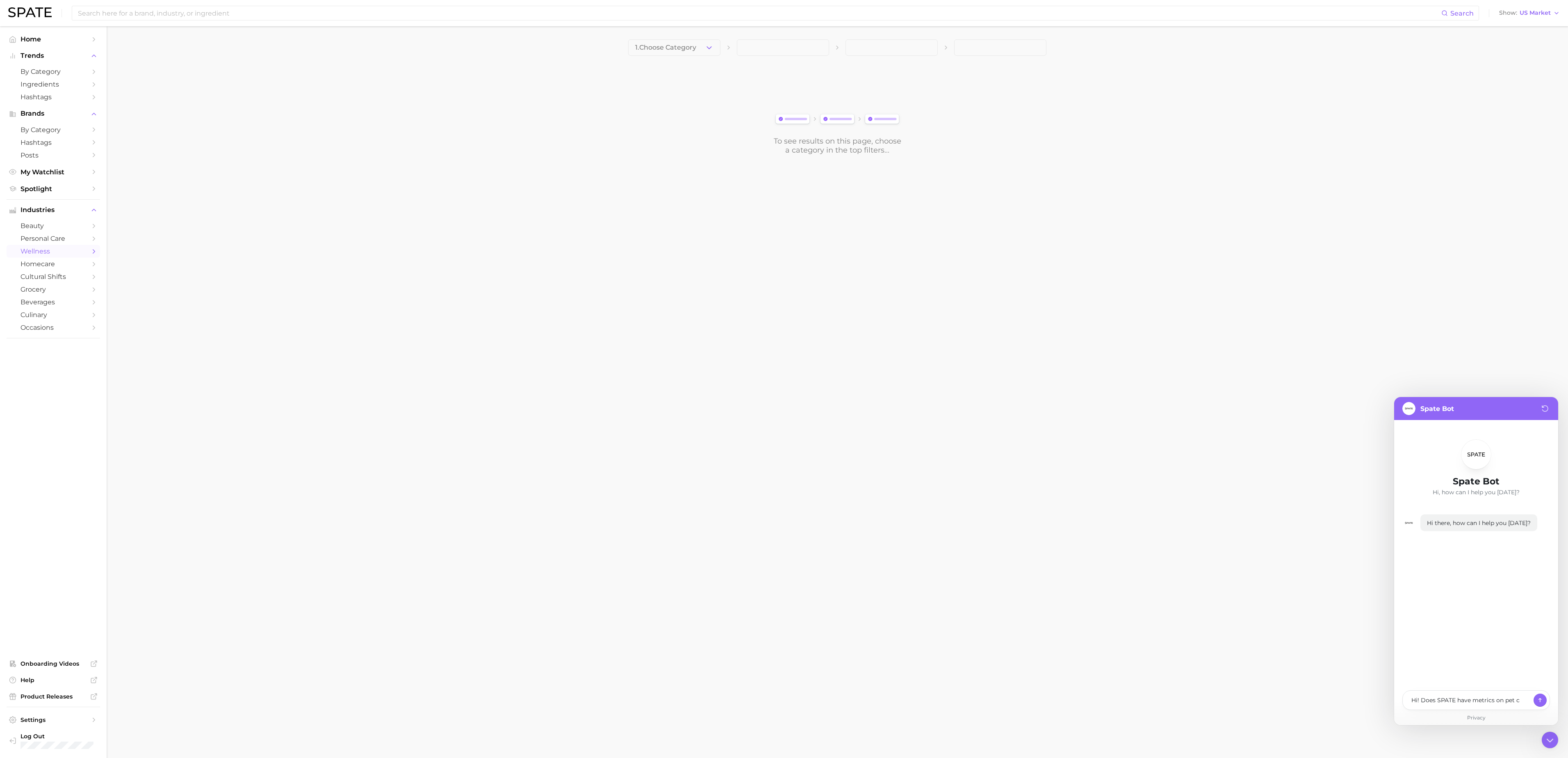
type textarea "Hi! Does SPATE have metrics on pet ca"
type textarea "x"
type textarea "Hi! Does SPATE have metrics on pet car"
type textarea "x"
type textarea "Hi! Does SPATE have metrics on pet care"
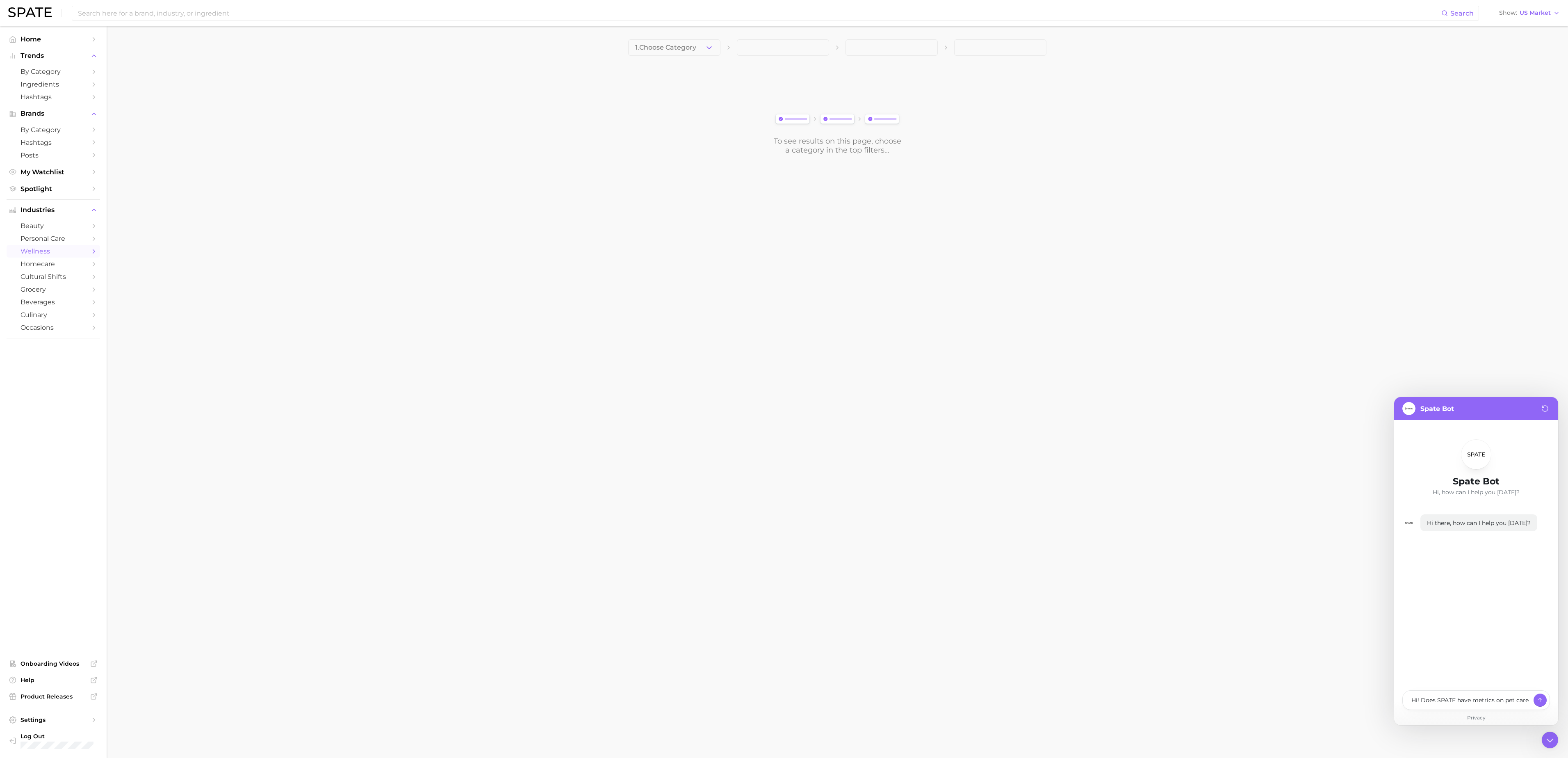
type textarea "x"
type textarea "Hi! Does SPATE have metrics on pet care"
type textarea "x"
type textarea "Hi! Does SPATE have metrics on pet care ("
type textarea "x"
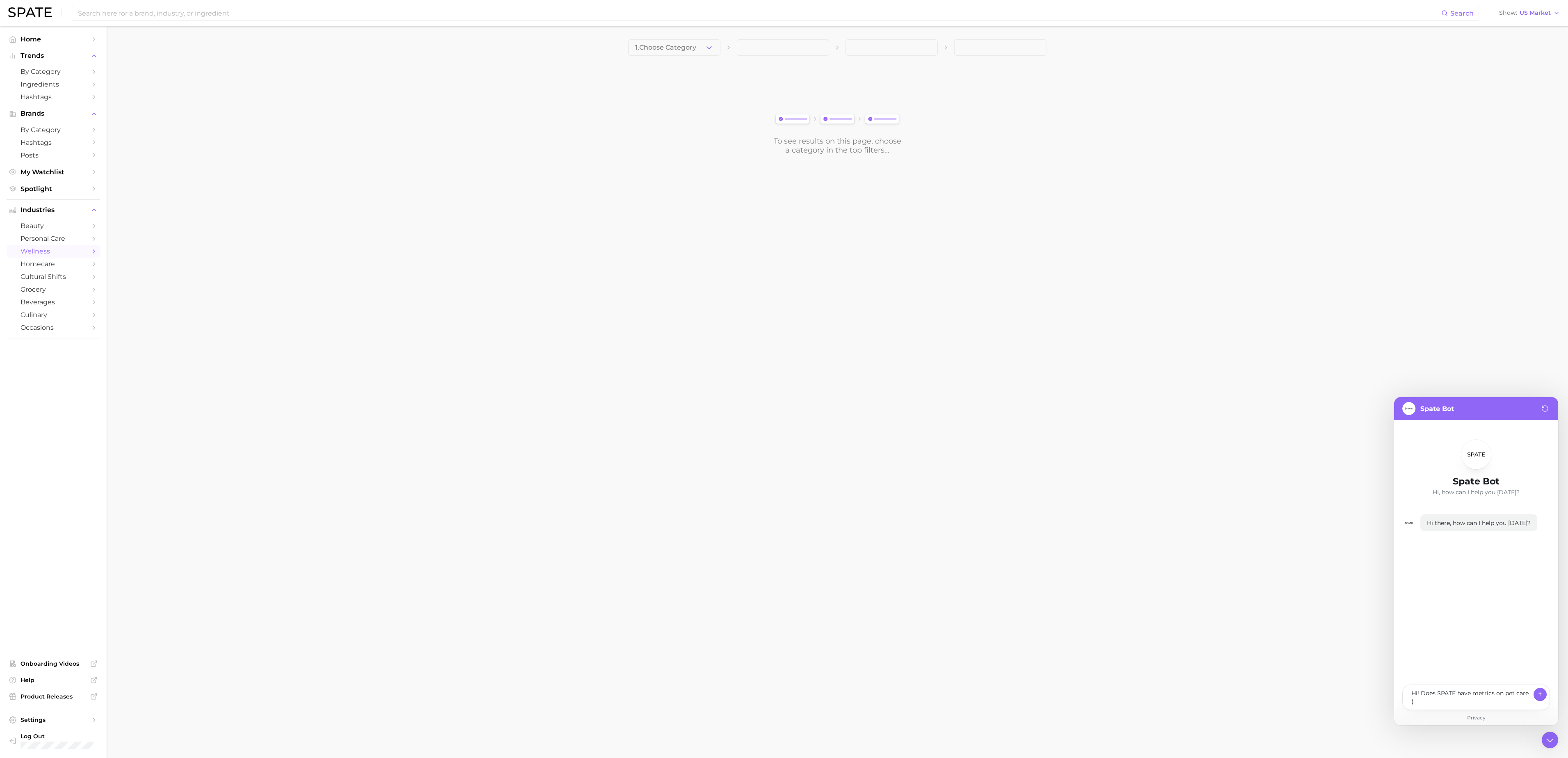
type textarea "Hi! Does SPATE have metrics on pet care (c"
type textarea "x"
type textarea "Hi! Does SPATE have metrics on pet care (ca"
type textarea "x"
type textarea "Hi! Does SPATE have metrics on pet care (cat"
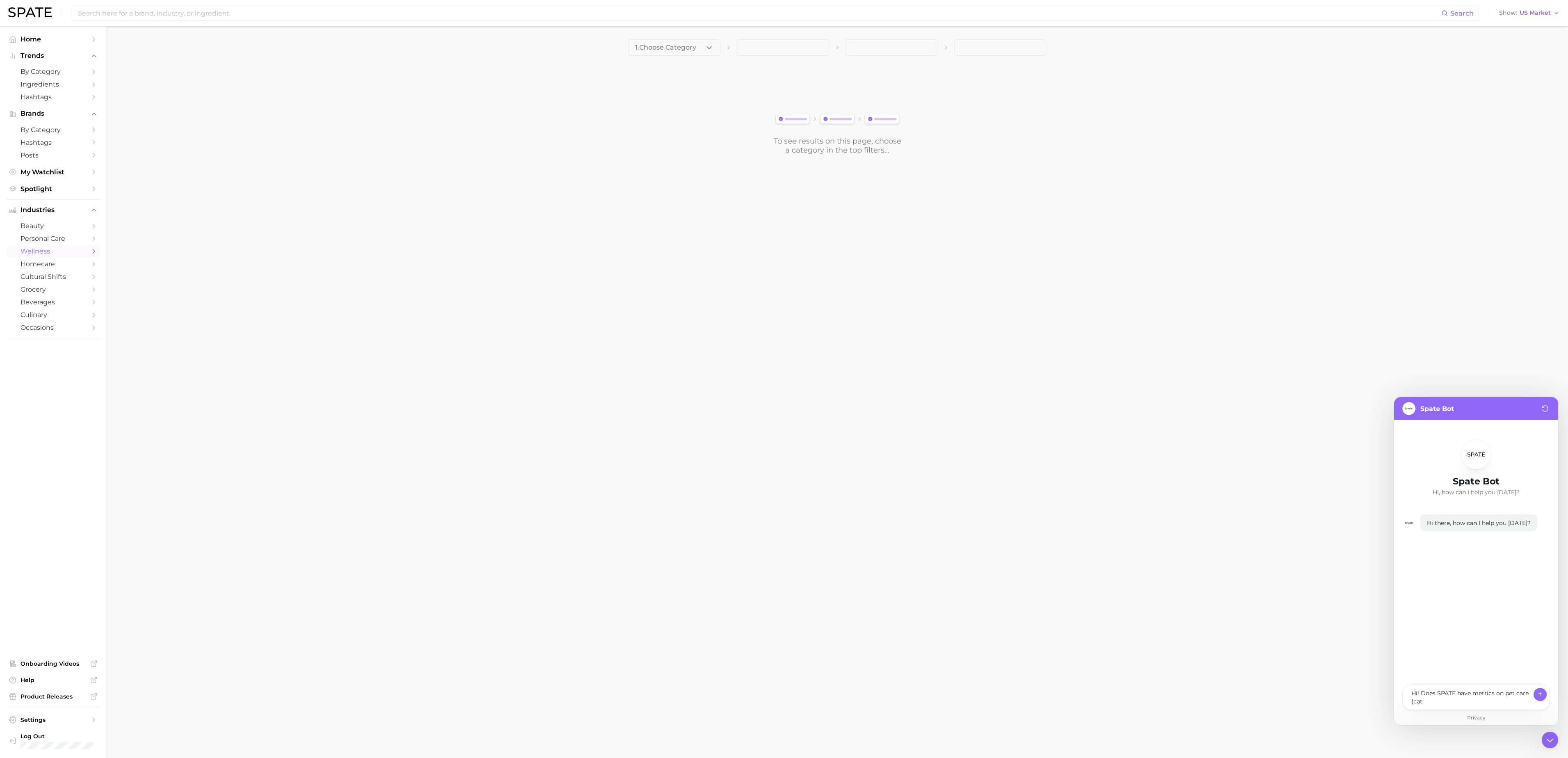
type textarea "x"
type textarea "Hi! Does SPATE have metrics on pet care (cats"
type textarea "x"
type textarea "Hi! Does SPATE have metrics on pet care (cats"
type textarea "x"
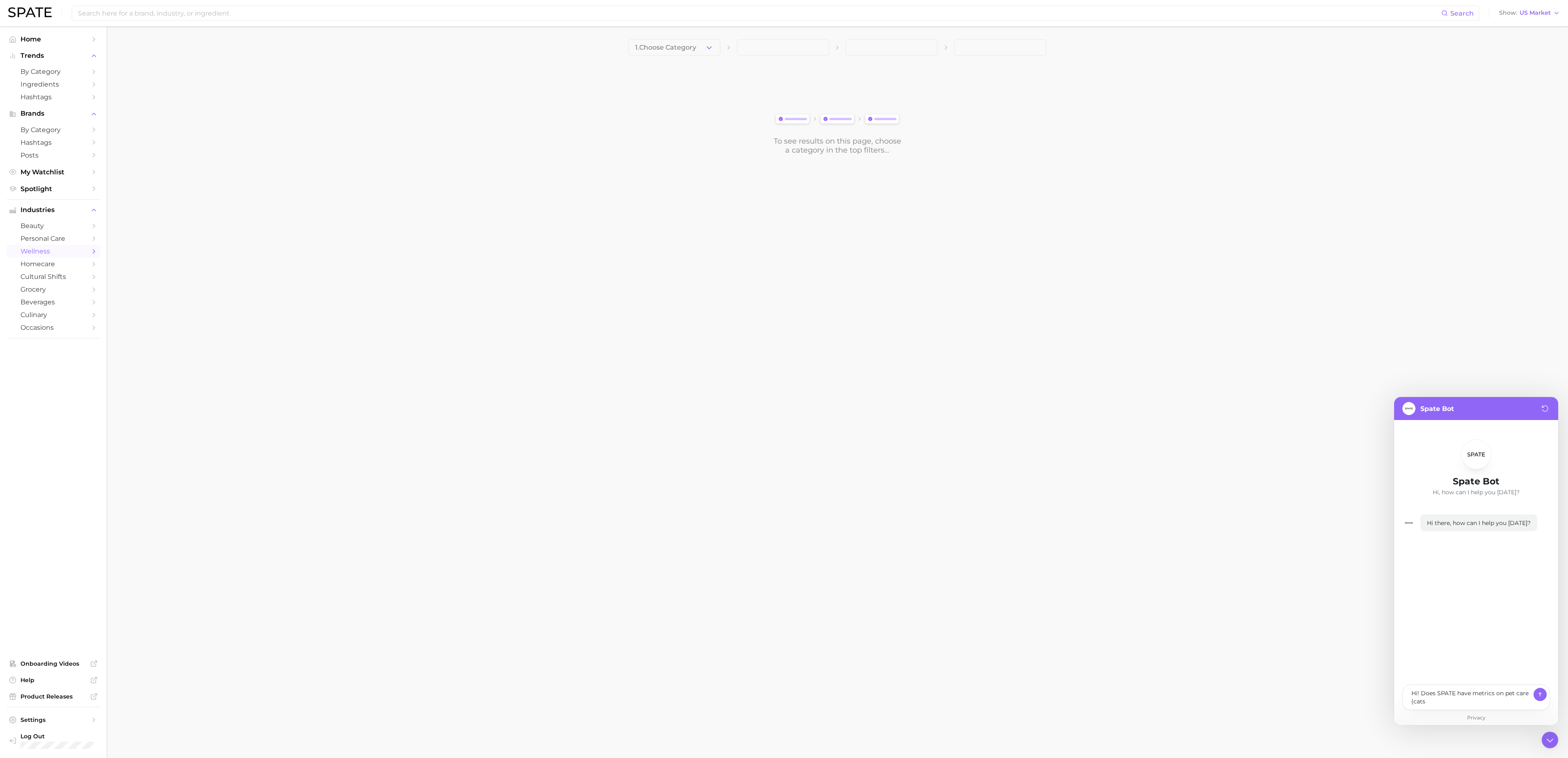
type textarea "Hi! Does SPATE have metrics on pet care (cats +"
type textarea "x"
type textarea "Hi! Does SPATE have metrics on pet care (cats +"
type textarea "x"
type textarea "Hi! Does SPATE have metrics on pet care (cats + d"
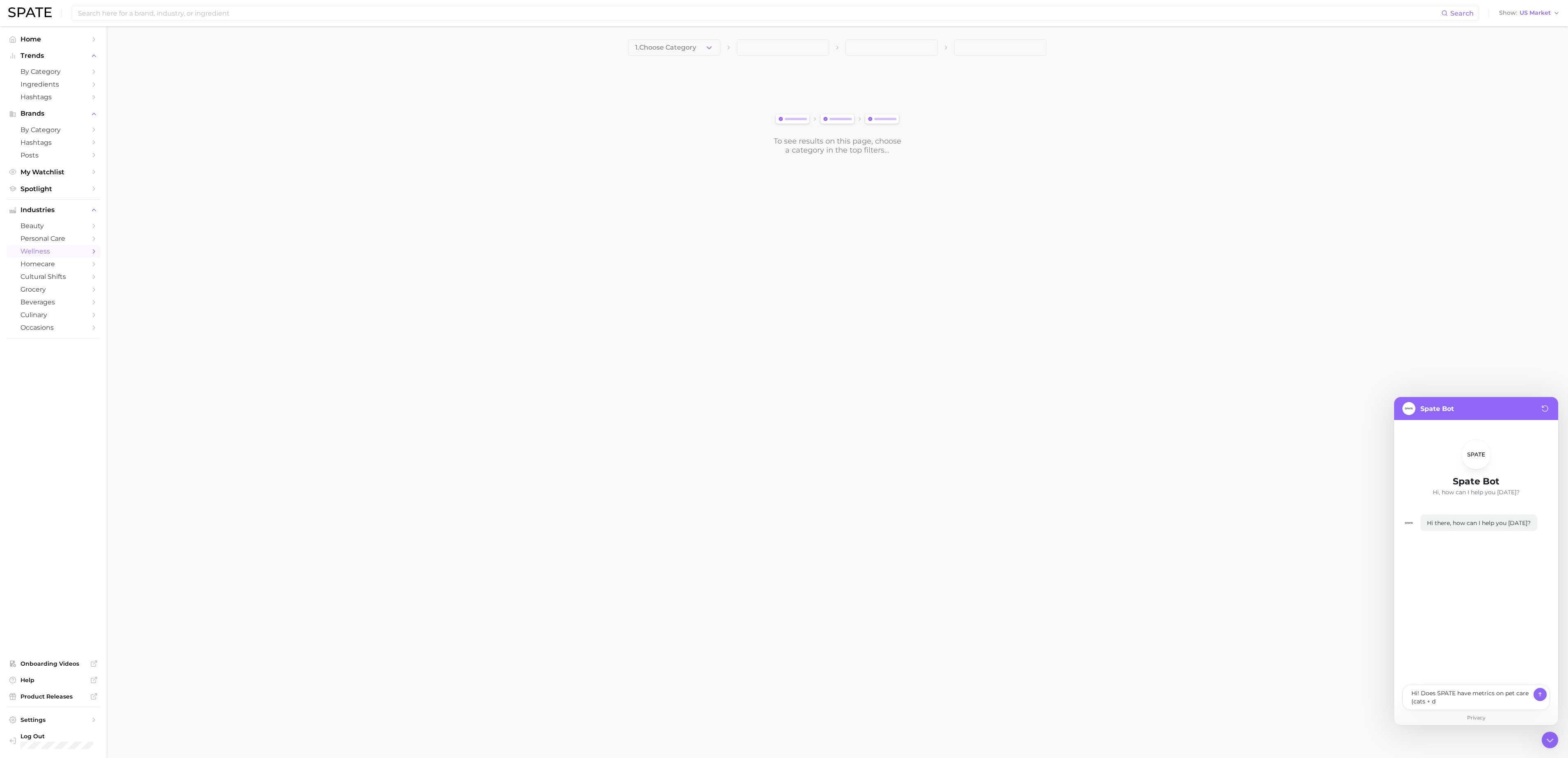
type textarea "x"
type textarea "Hi! Does SPATE have metrics on pet care (cats + do"
type textarea "x"
type textarea "Hi! Does SPATE have metrics on pet care (cats + dog"
type textarea "x"
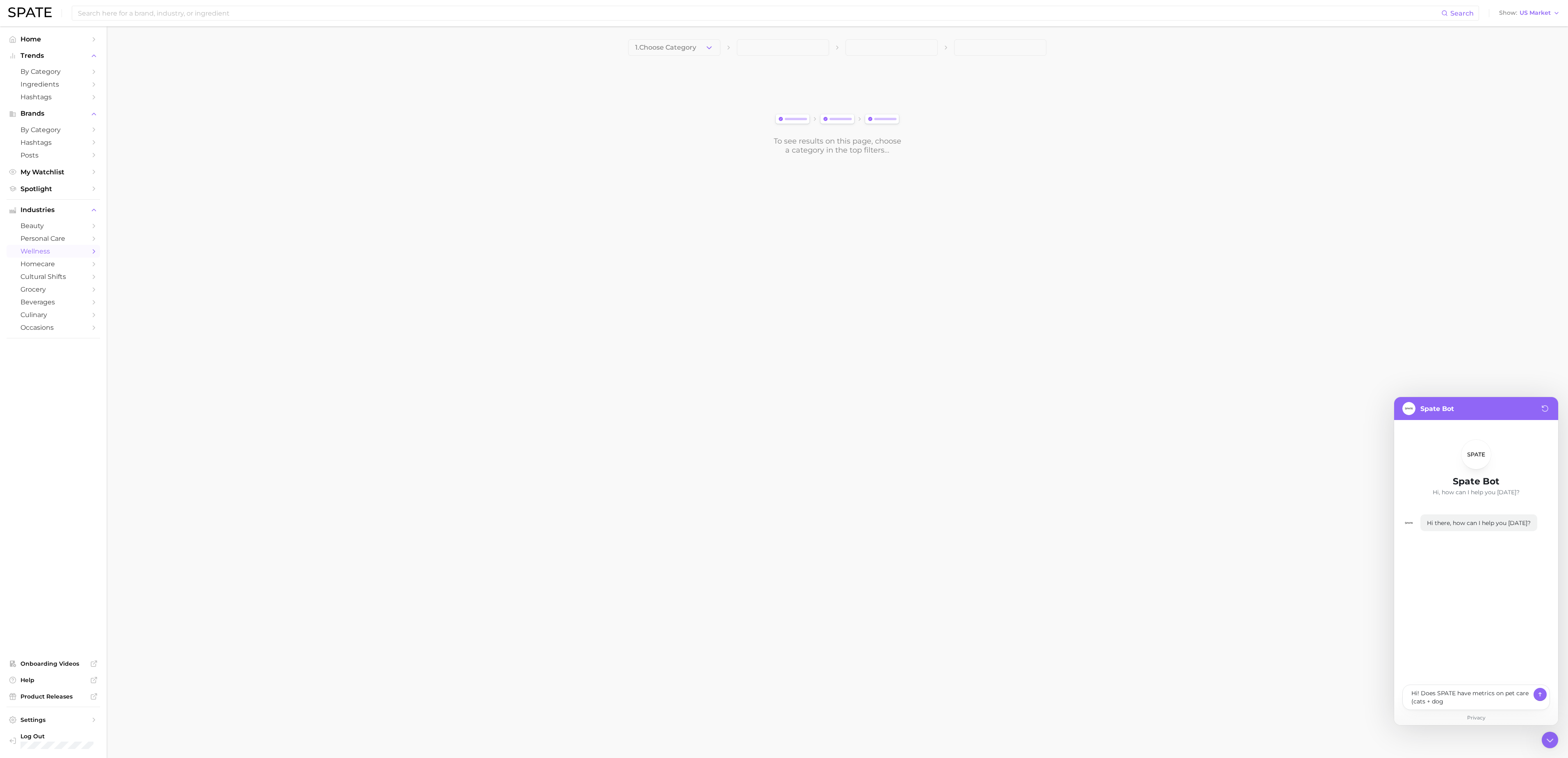
type textarea "Hi! Does SPATE have metrics on pet care (cats + dogs"
type textarea "x"
type textarea "Hi! Does SPATE have metrics on pet care (cats + dog"
type textarea "x"
type textarea "Hi! Does SPATE have metrics on pet care (cats + dog)"
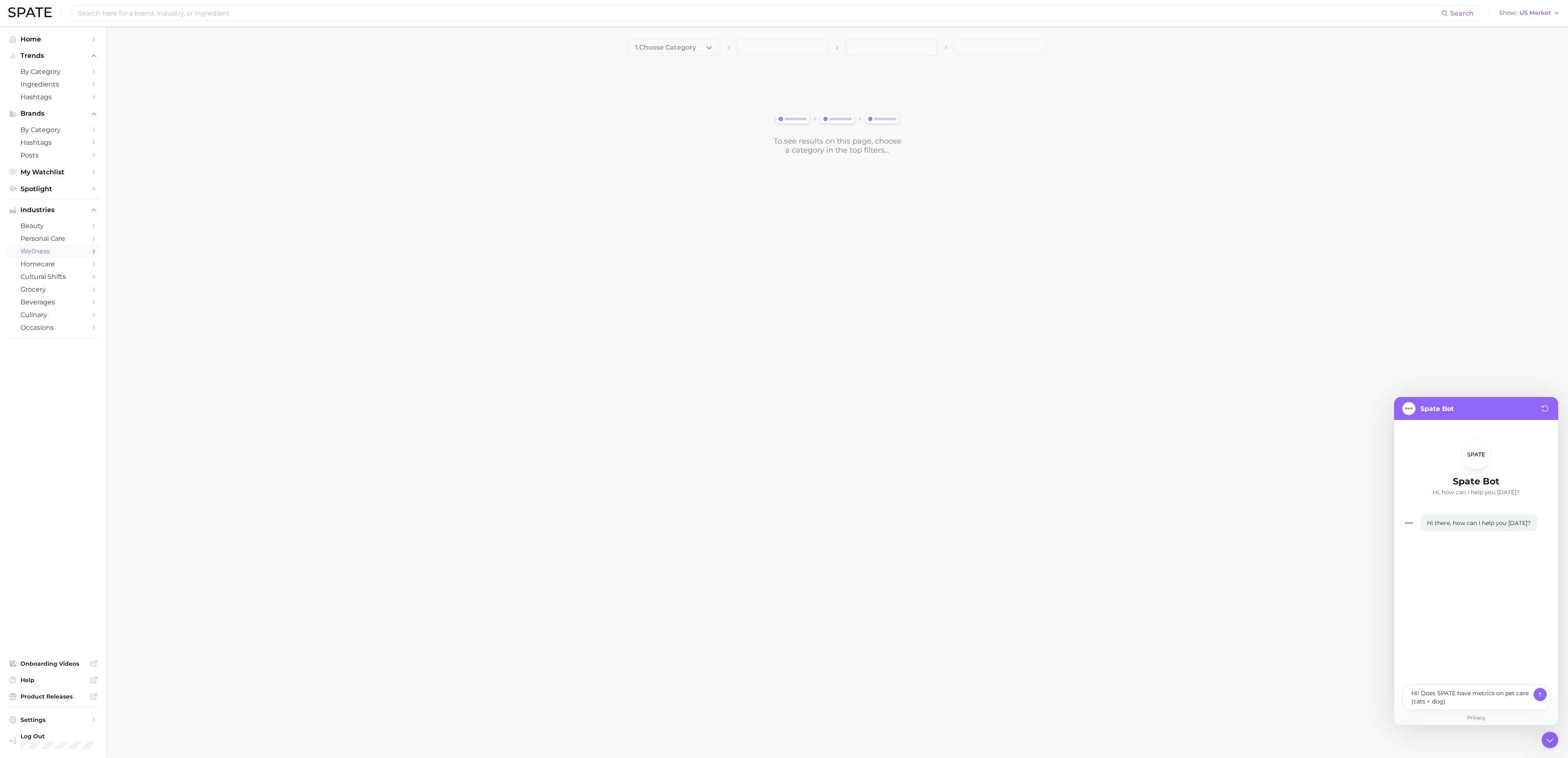
type textarea "x"
type textarea "Hi! Does SPATE have metrics on pet care (cats + dog)"
type textarea "x"
type textarea "Hi! Does SPATE have metrics on pet care (cats + dog) a"
type textarea "x"
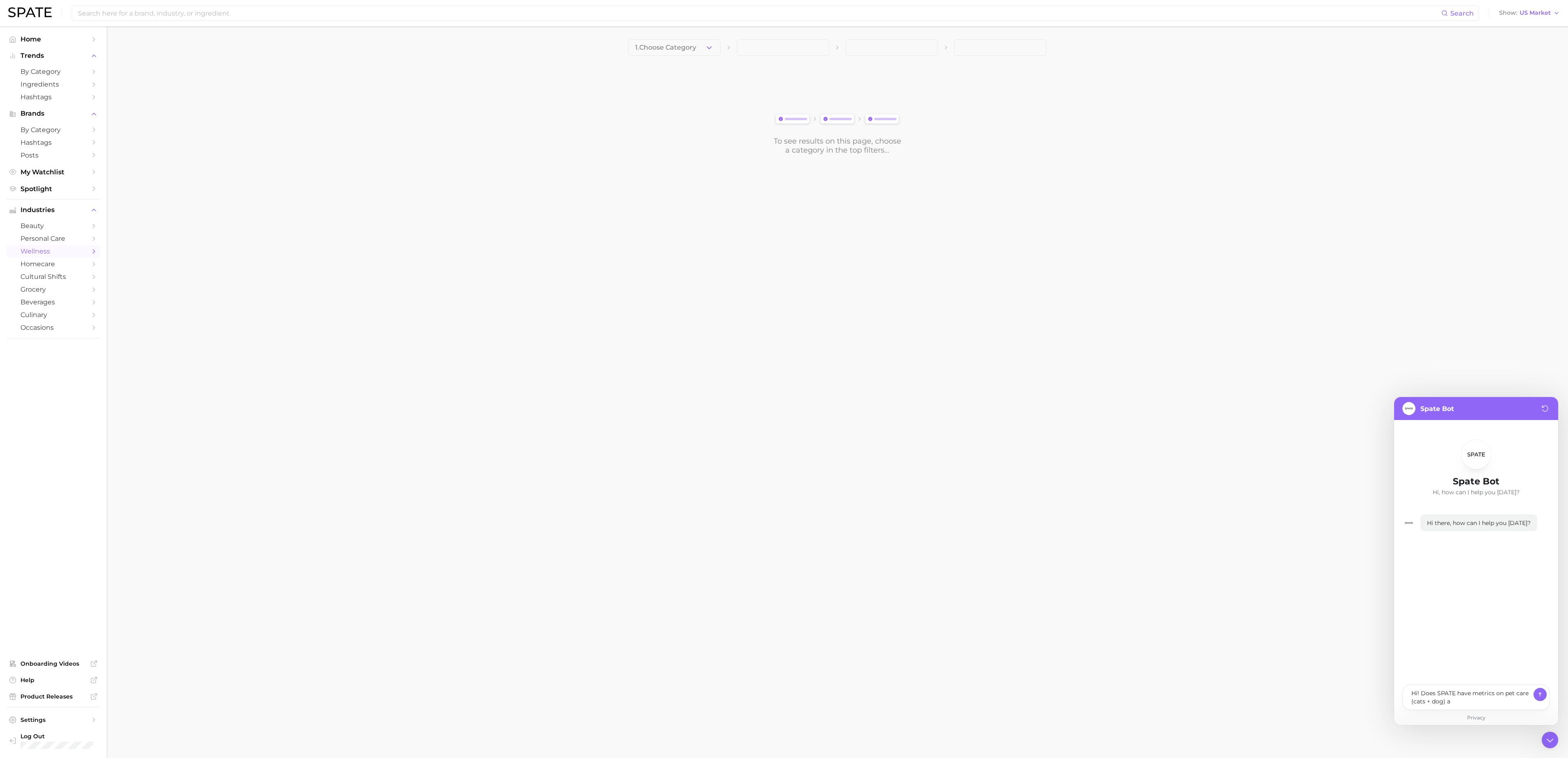
type textarea "Hi! Does SPATE have metrics on pet care (cats + dog) an"
type textarea "x"
type textarea "Hi! Does SPATE have metrics on pet care (cats + dog) and"
type textarea "x"
type textarea "Hi! Does SPATE have metrics on pet care (cats + dog) and"
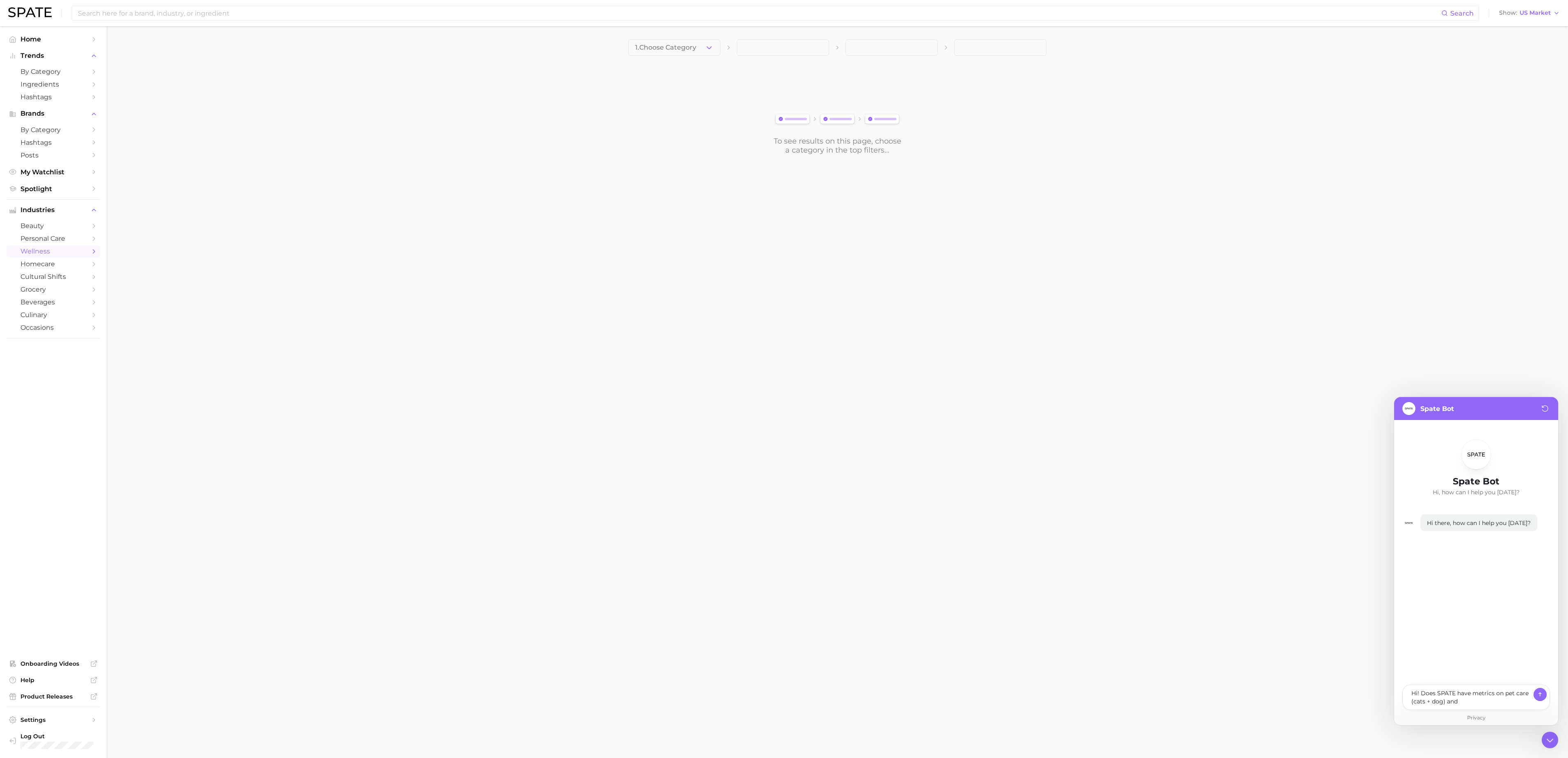
type textarea "x"
type textarea "Hi! Does SPATE have metrics on pet care (cats + dog) and"
type textarea "x"
type textarea "Hi! Does SPATE have metrics on pet care (cats + dog) an"
type textarea "x"
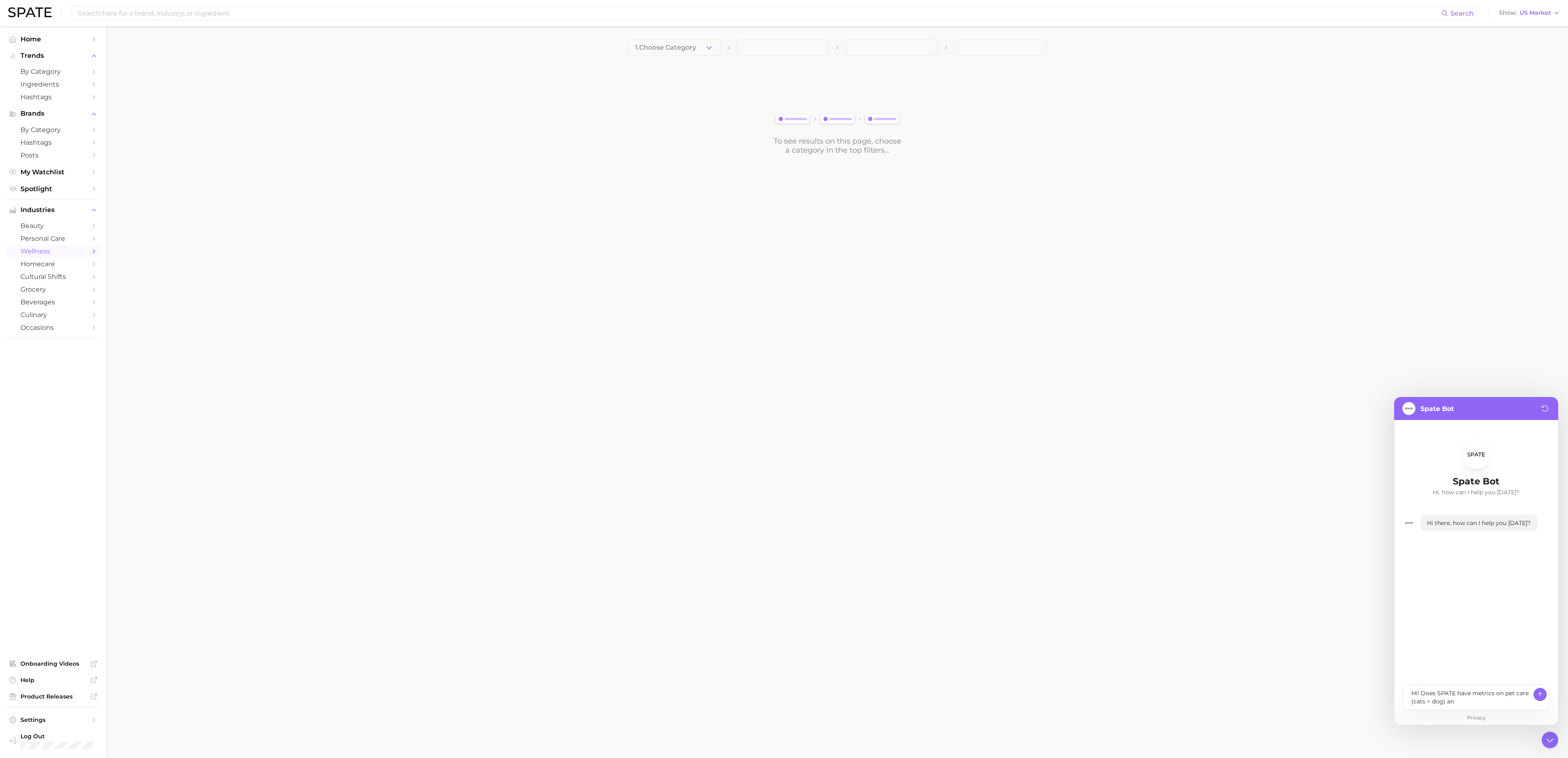
type textarea "Hi! Does SPATE have metrics on pet care (cats + dog) a"
type textarea "x"
type textarea "Hi! Does SPATE have metrics on pet care (cats + dog)"
type textarea "x"
type textarea "Hi! Does SPATE have metrics on pet care (cats + dog)"
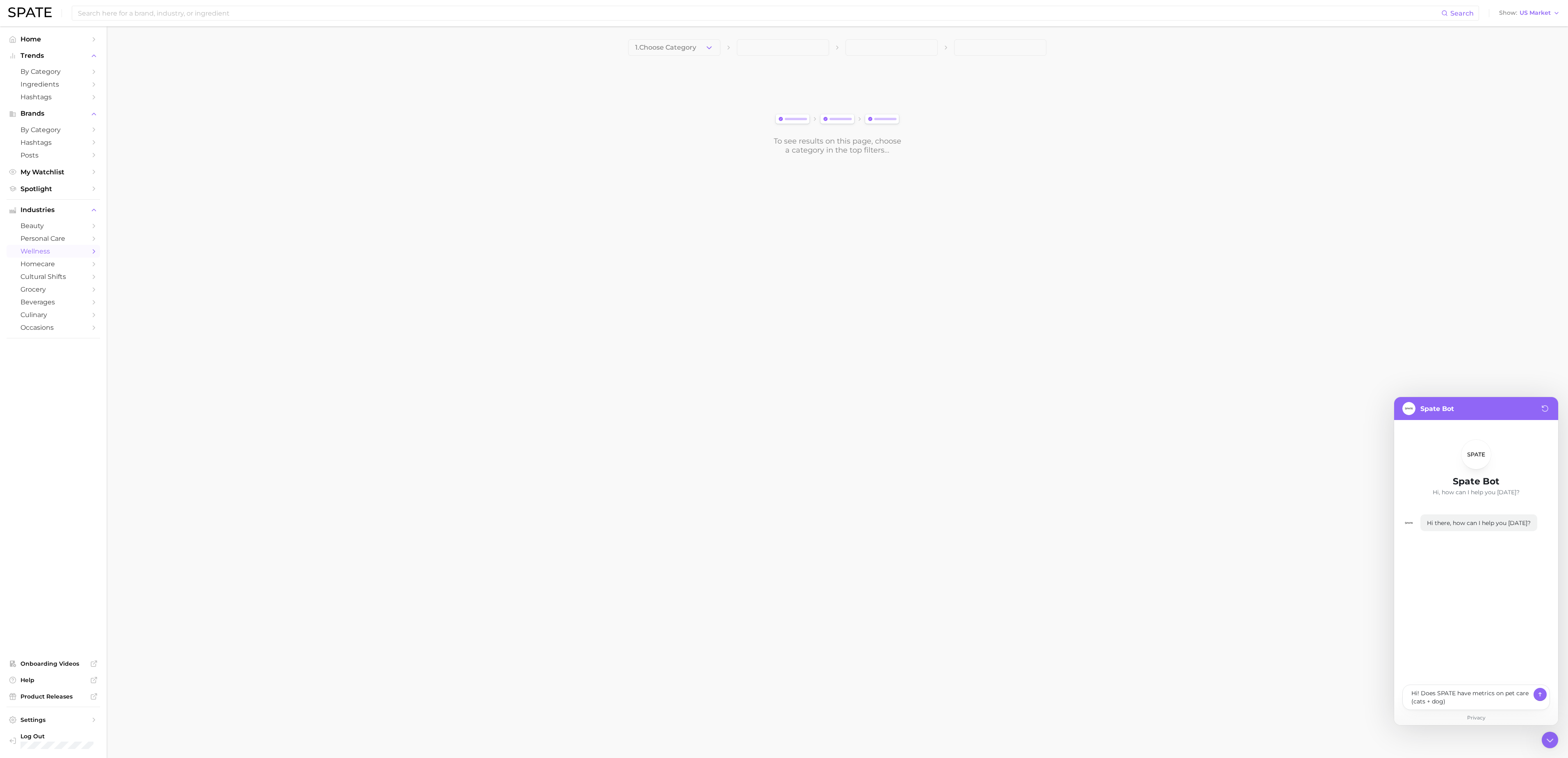
type textarea "x"
type textarea "Hi! Does SPATE have metrics on pet care (cats + dog),"
type textarea "x"
type textarea "Hi! Does SPATE have metrics on pet care (cats + dog),"
type textarea "x"
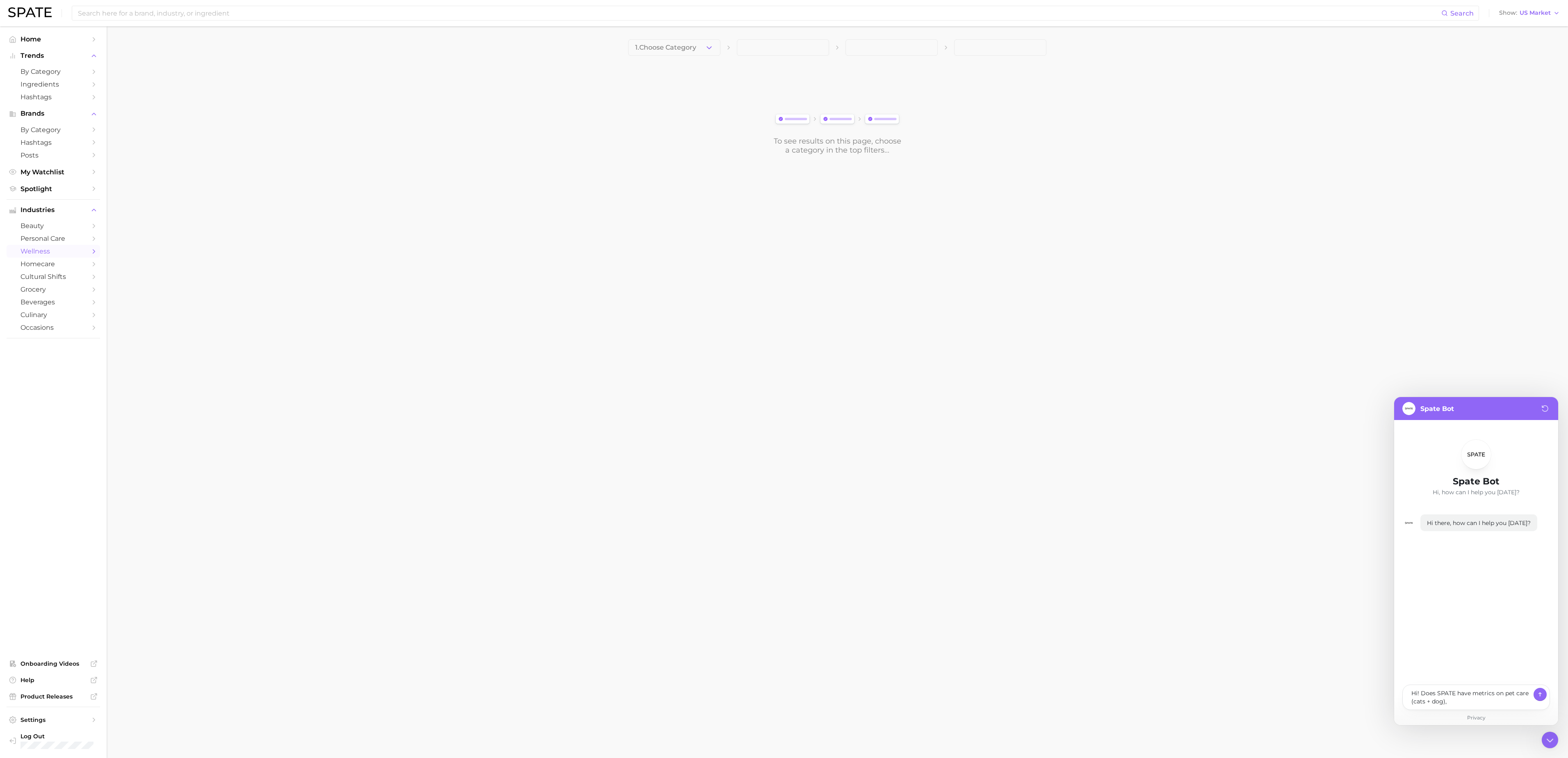
type textarea "Hi! Does SPATE have metrics on pet care (cats + dog), a"
type textarea "x"
type textarea "Hi! Does SPATE have metrics on pet care (cats + dog), an"
type textarea "x"
type textarea "Hi! Does SPATE have metrics on pet care (cats + dog), and"
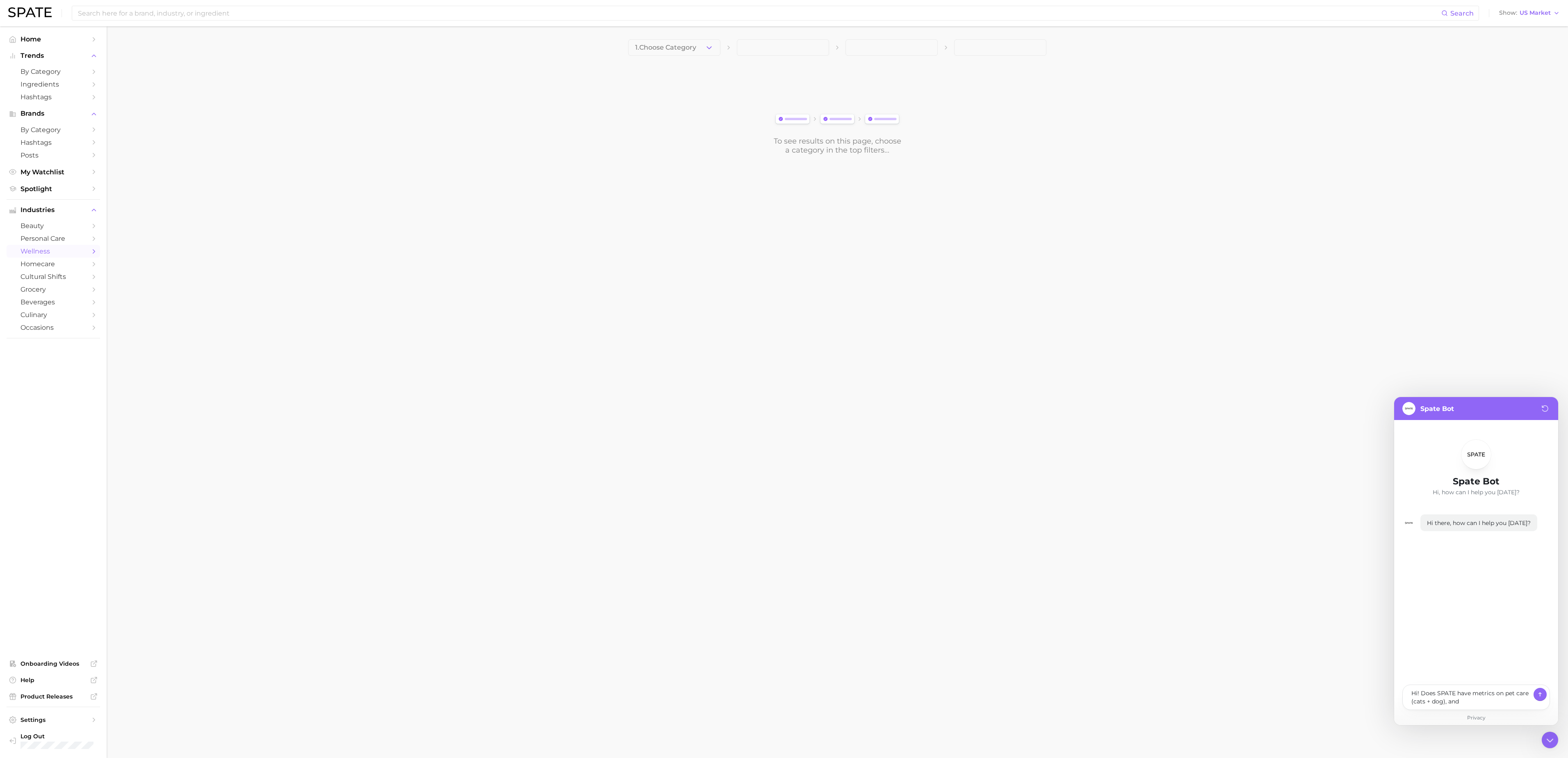
type textarea "x"
type textarea "Hi! Does SPATE have metrics on pet care (cats + dog), and"
type textarea "x"
type textarea "Hi! Does SPATE have metrics on pet care (cats + dog), and p"
type textarea "x"
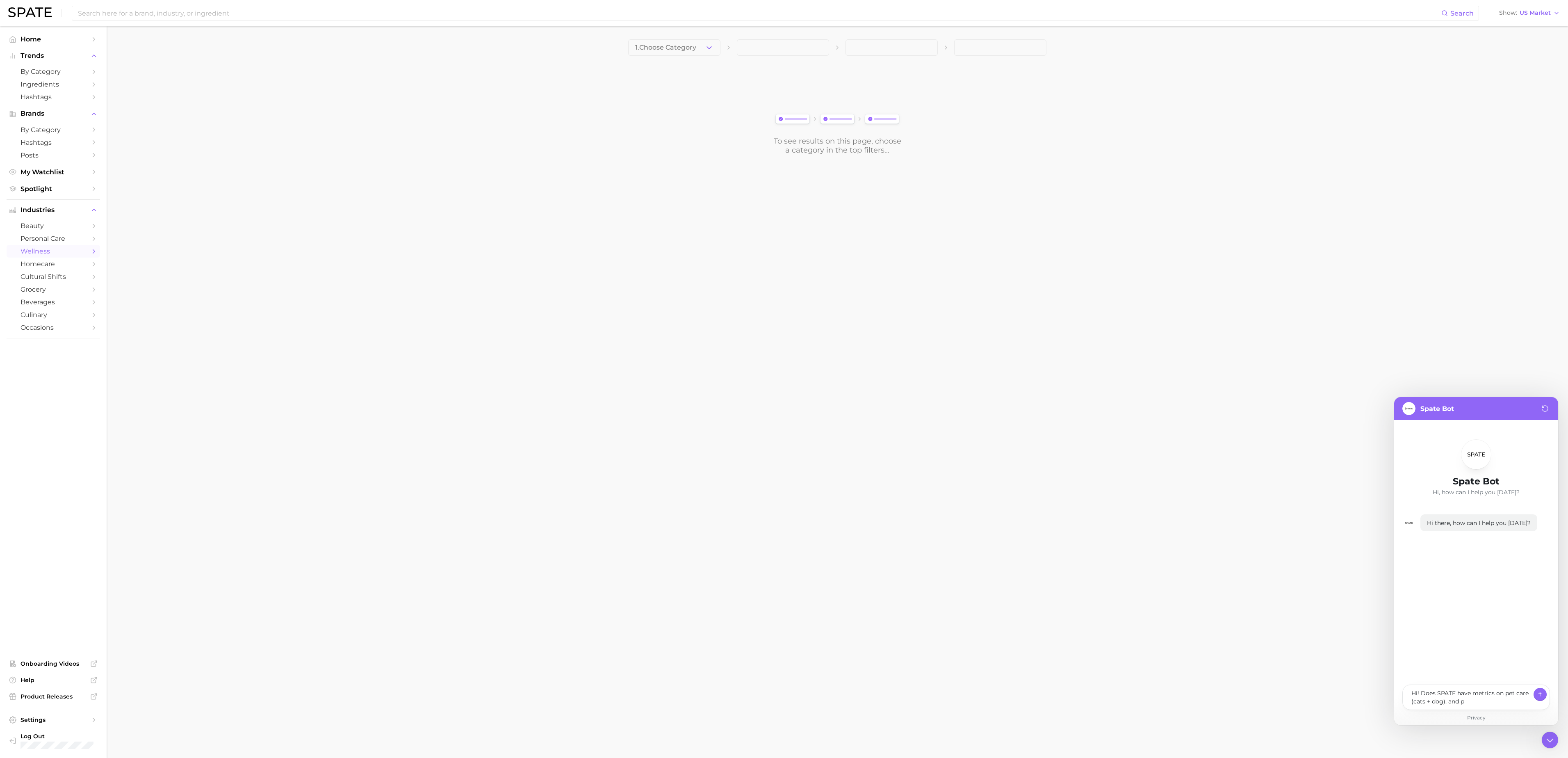
type textarea "Hi! Does SPATE have metrics on pet care (cats + dog), and"
type textarea "x"
type textarea "Hi! Does SPATE have metrics on pet care (cats + dog), and"
type textarea "x"
type textarea "Hi! Does SPATE have metrics on pet care (cats + dog), an"
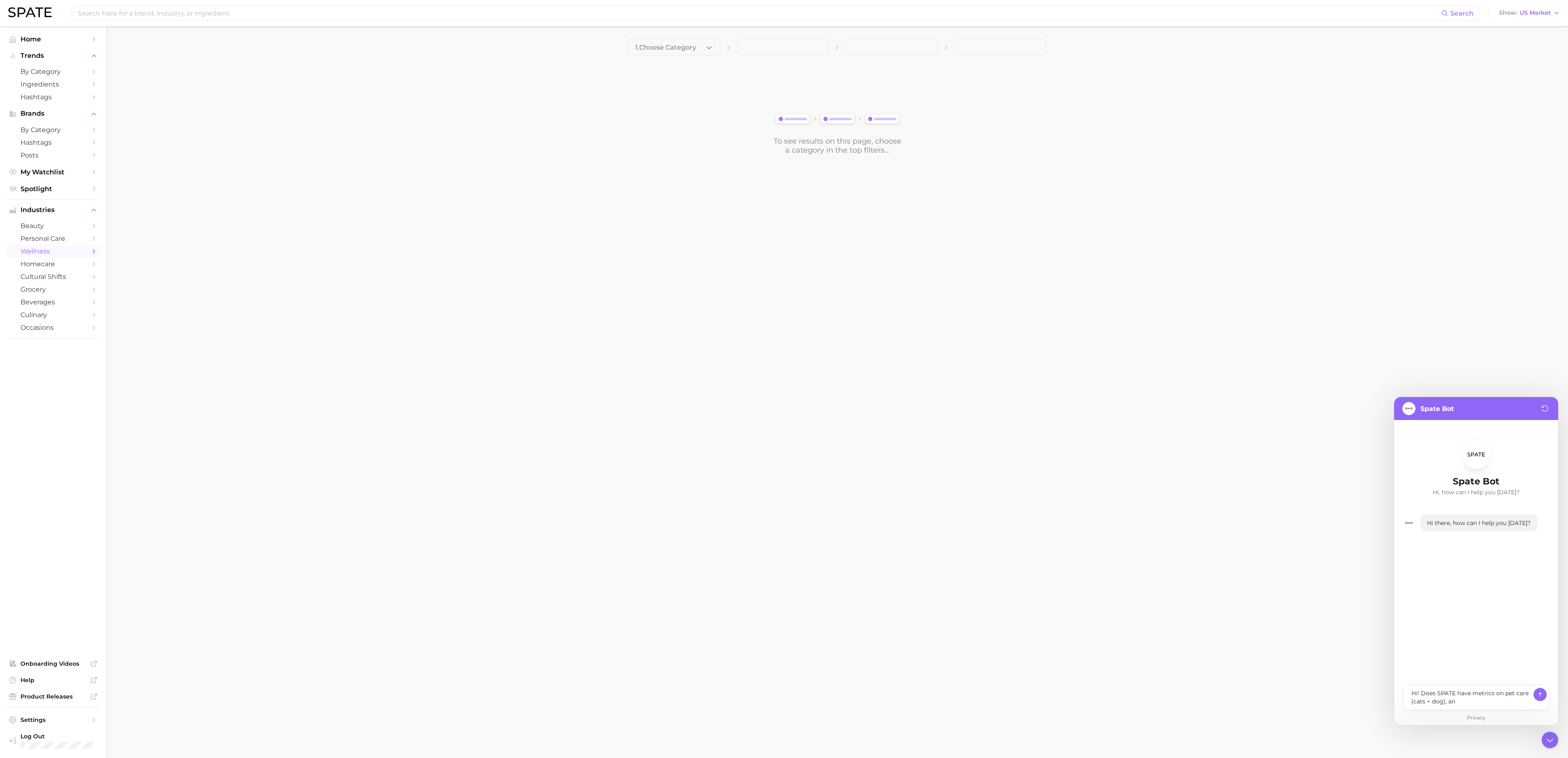
type textarea "x"
type textarea "Hi! Does SPATE have metrics on pet care (cats + dog), a"
type textarea "x"
type textarea "Hi! Does SPATE have metrics on pet care (cats + dog),"
type textarea "x"
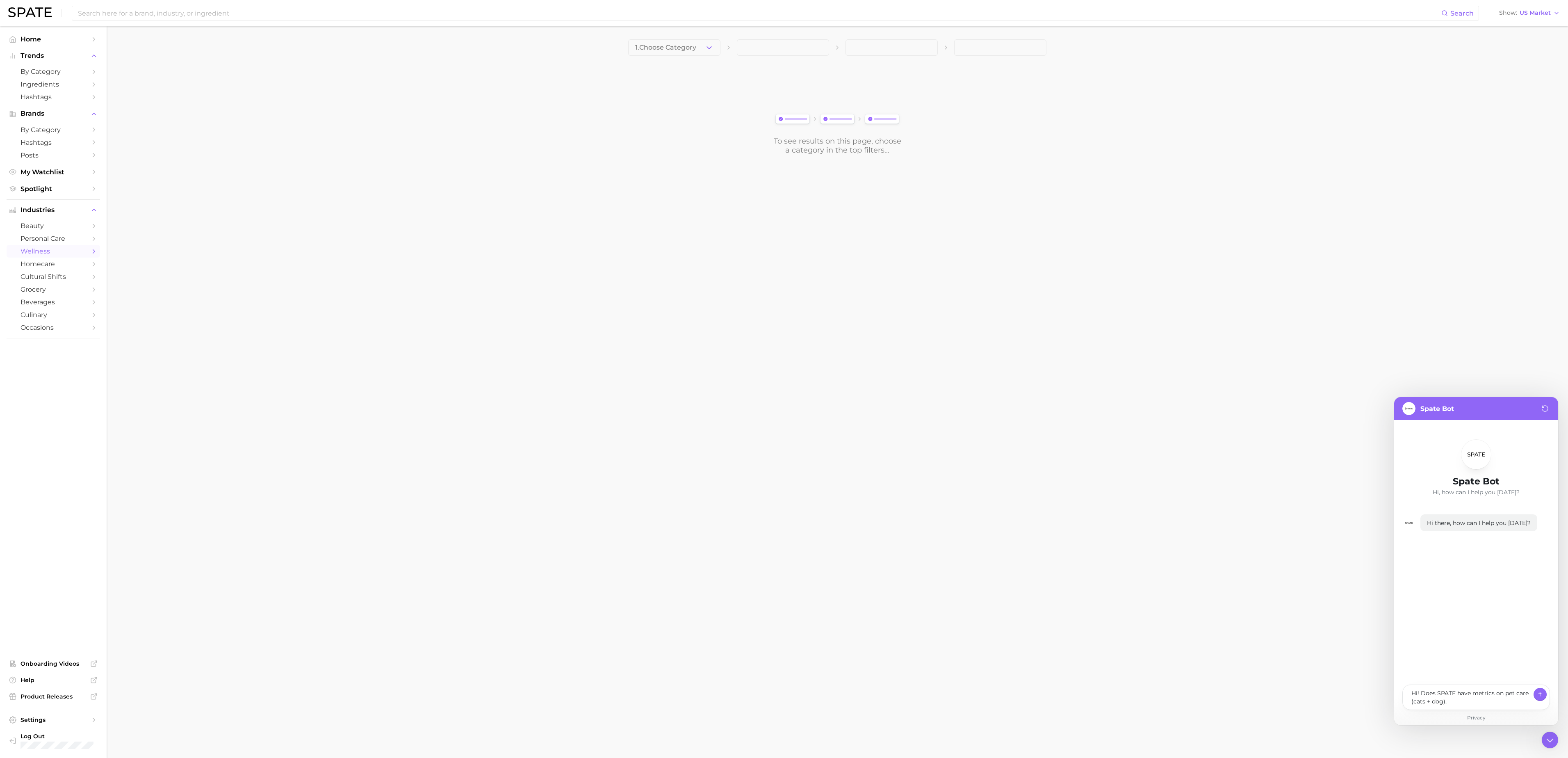
type textarea "Hi! Does SPATE have metrics on pet care (cats + dog),"
type textarea "x"
type textarea "Hi! Does SPATE have metrics on pet care (cats + dog)"
type textarea "x"
type textarea "Hi! Does SPATE have metrics on pet care (cats + dog)"
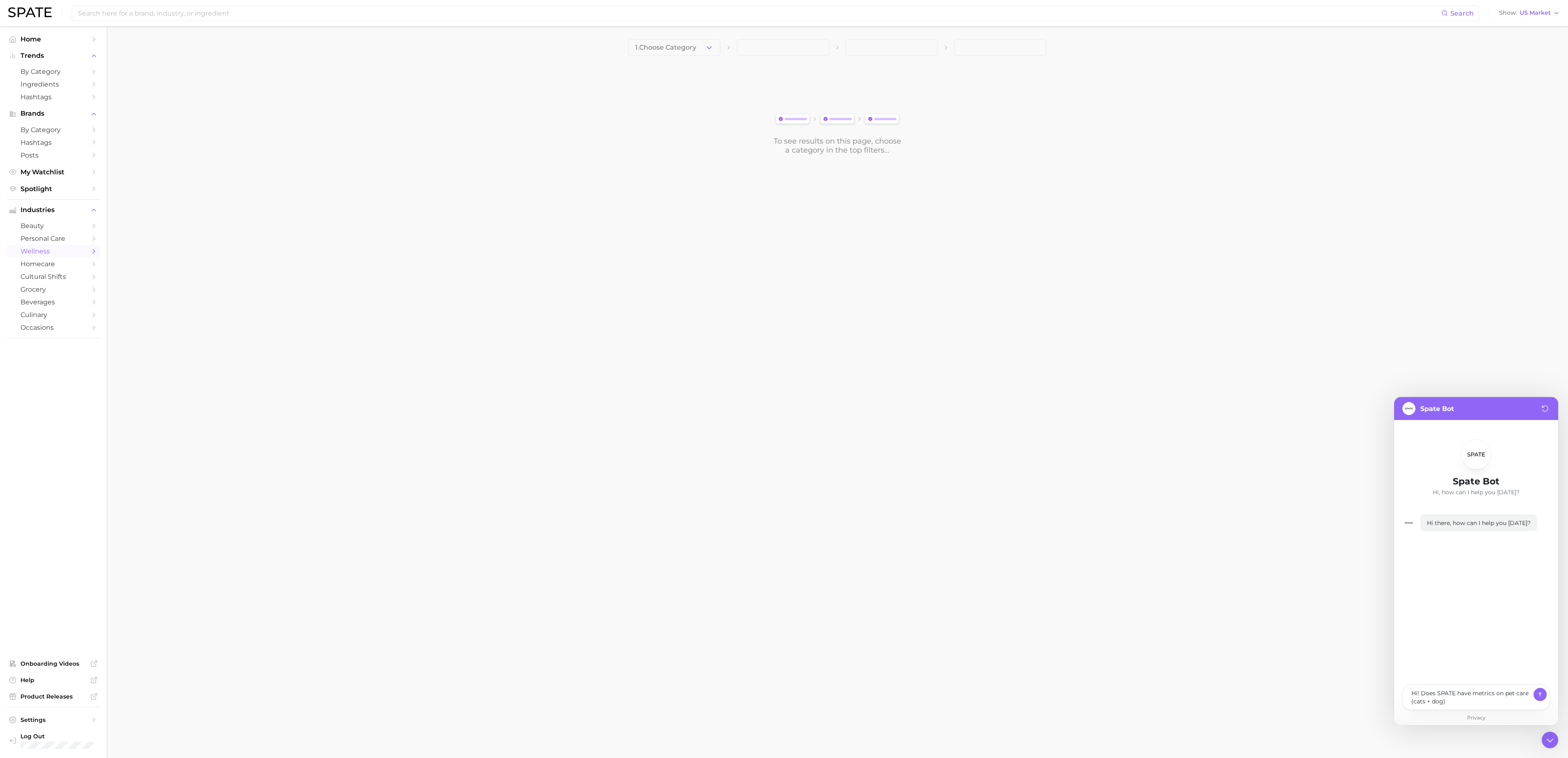
type textarea "x"
type textarea "Hi! Does SPATE have metrics on pet care (cats + dog) -"
type textarea "x"
type textarea "Hi! Does SPATE have metrics on pet care (cats + dog) --"
type textarea "x"
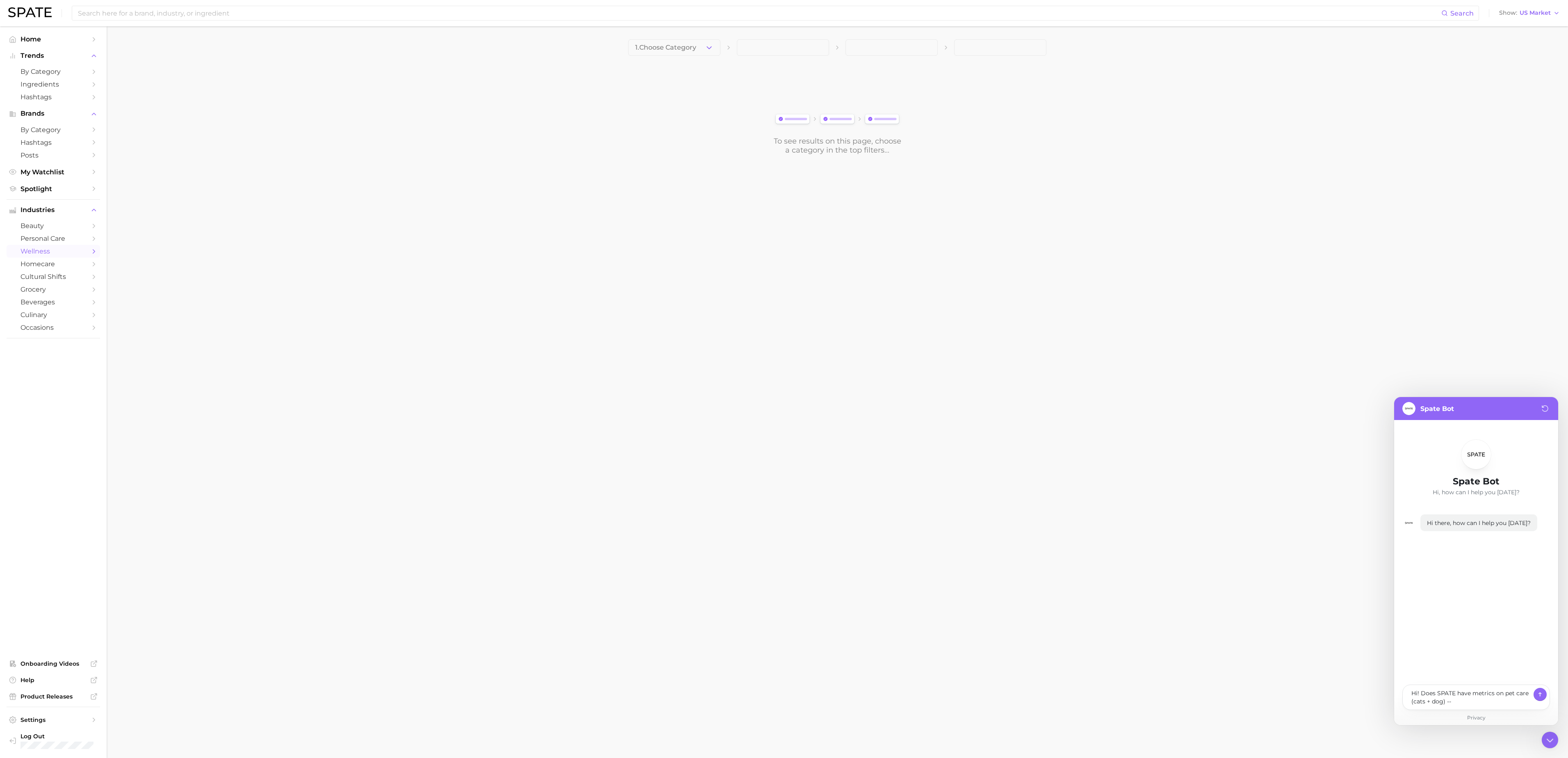
type textarea "Hi! Does SPATE have metrics on pet care (cats + dog) --"
type textarea "x"
type textarea "Hi! Does SPATE have metrics on pet care (cats + dog) -- r"
type textarea "x"
type textarea "Hi! Does SPATE have metrics on pet care (cats + dog) -- re"
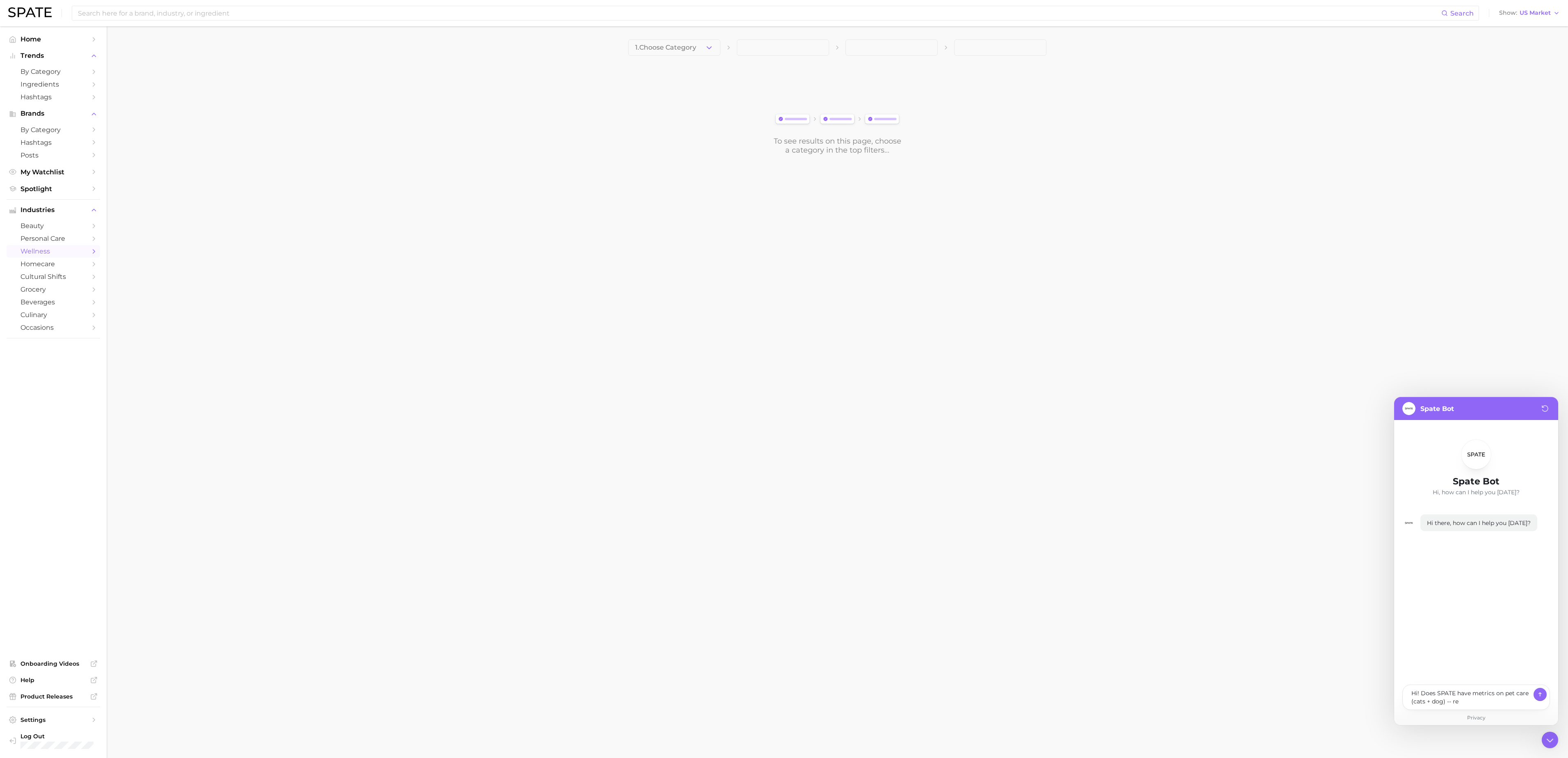
type textarea "x"
type textarea "Hi! Does SPATE have metrics on pet care (cats + dog) -- rel"
type textarea "x"
type textarea "Hi! Does SPATE have metrics on pet care (cats + dog) -- [MEDICAL_DATA]"
type textarea "x"
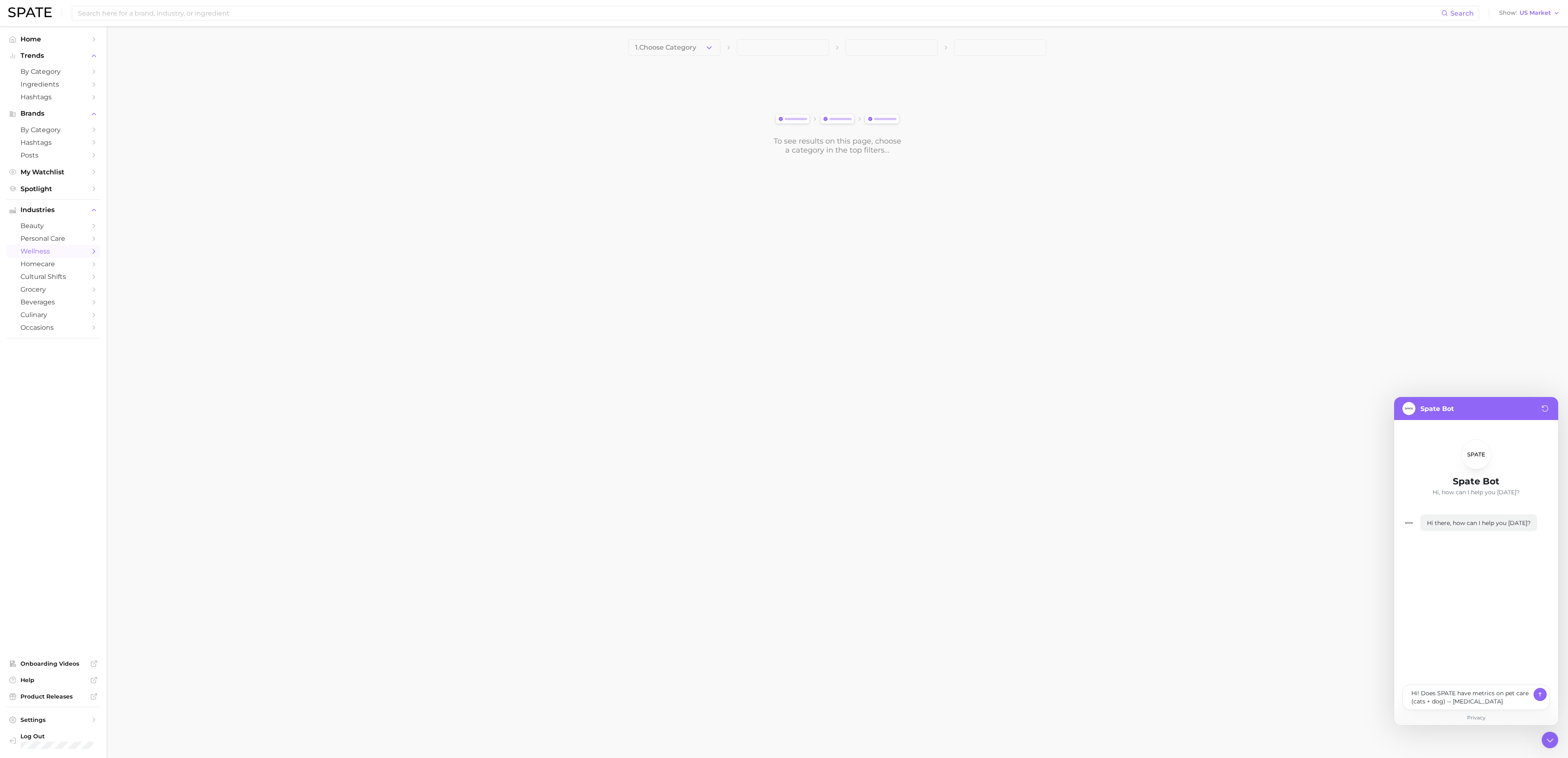
type textarea "Hi! Does SPATE have metrics on pet care (cats + dog) -- relat"
type textarea "x"
type textarea "Hi! Does SPATE have metrics on pet care (cats + dog) -- relatd"
type textarea "x"
type textarea "Hi! Does SPATE have metrics on pet care (cats + dog) -- relatd"
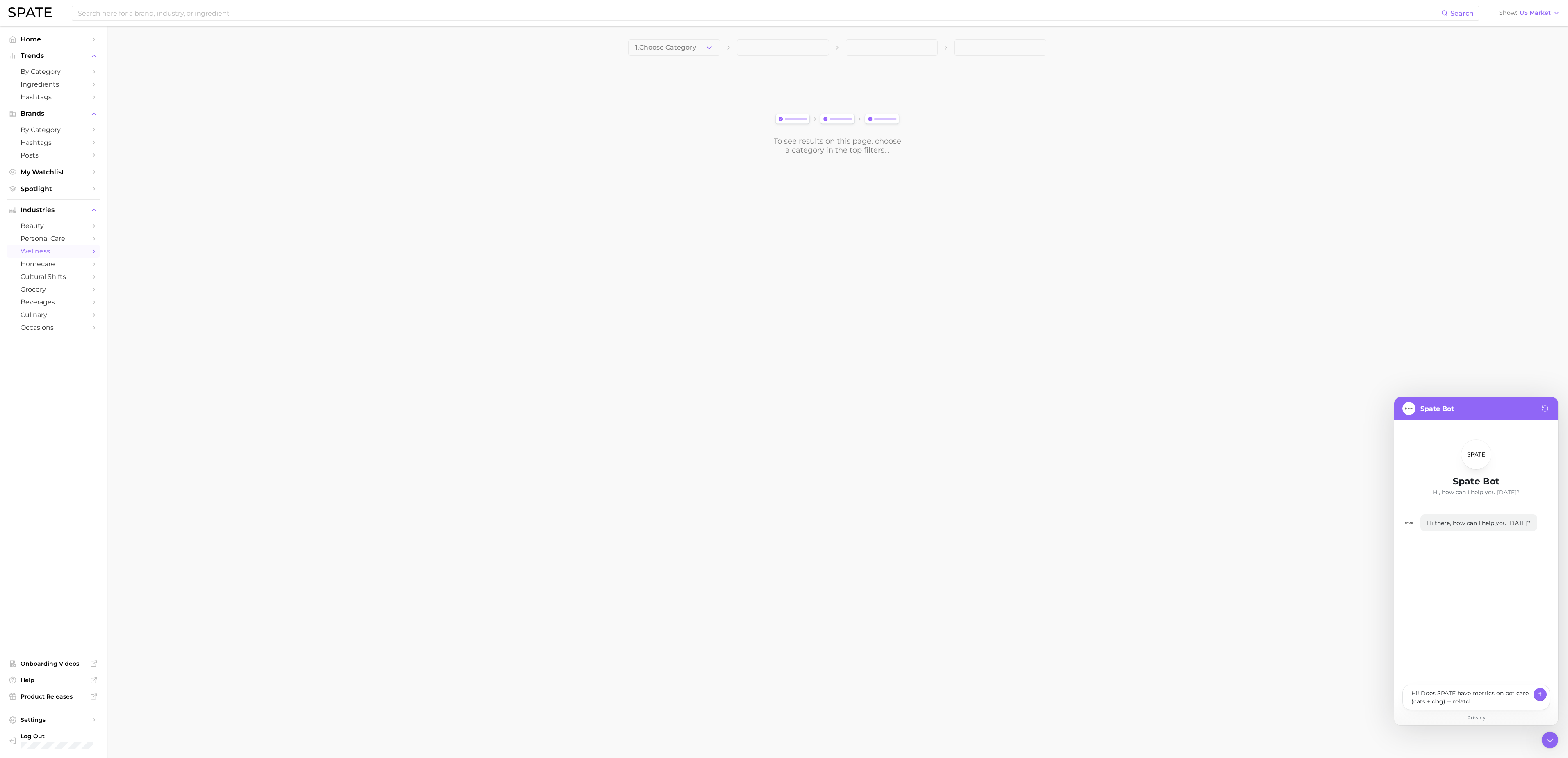
type textarea "x"
type textarea "Hi! Does SPATE have metrics on pet care (cats + dog) -- relatd p"
type textarea "x"
type textarea "Hi! Does SPATE have metrics on pet care (cats + dog) -- relatd pr"
type textarea "x"
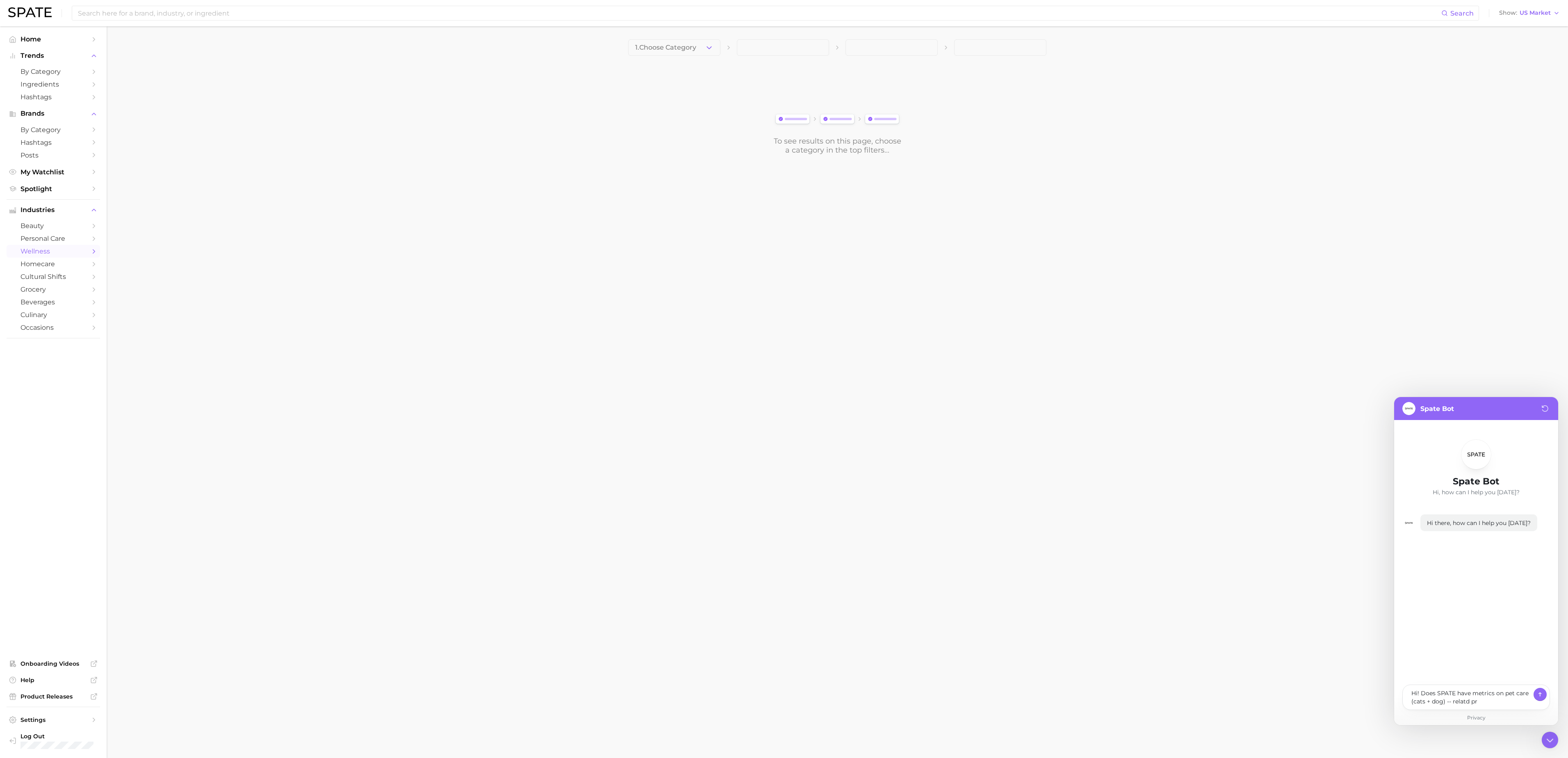
type textarea "Hi! Does SPATE have metrics on pet care (cats + dog) -- relatd pro"
type textarea "x"
type textarea "Hi! Does SPATE have metrics on pet care (cats + dog) -- relatd prod"
type textarea "x"
type textarea "Hi! Does SPATE have metrics on pet care (cats + dog) -- relatd produ"
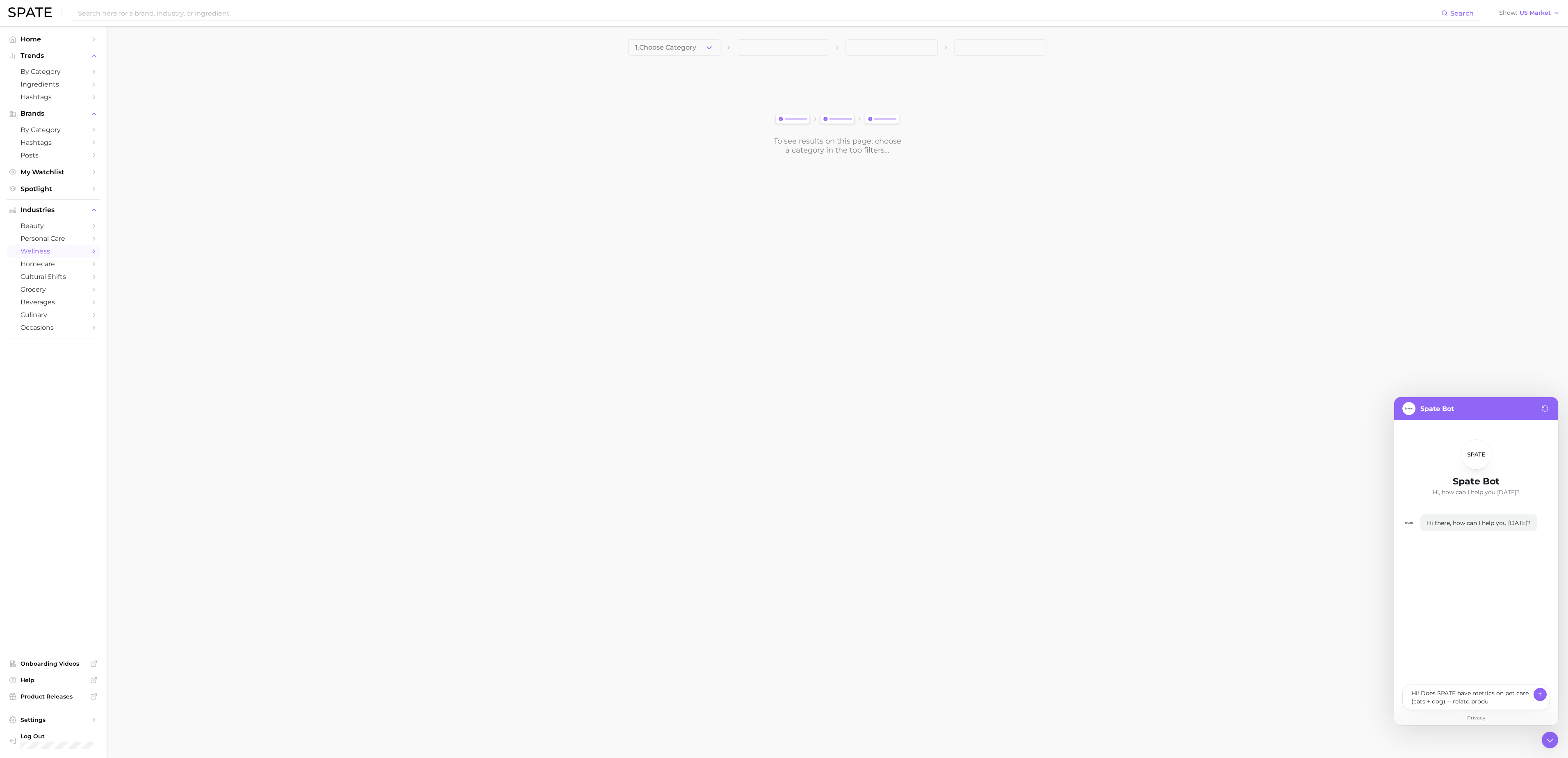
type textarea "x"
type textarea "Hi! Does SPATE have metrics on pet care (cats + dog) -- relatd produc"
type textarea "x"
type textarea "Hi! Does SPATE have metrics on pet care (cats + dog) -- relatd product"
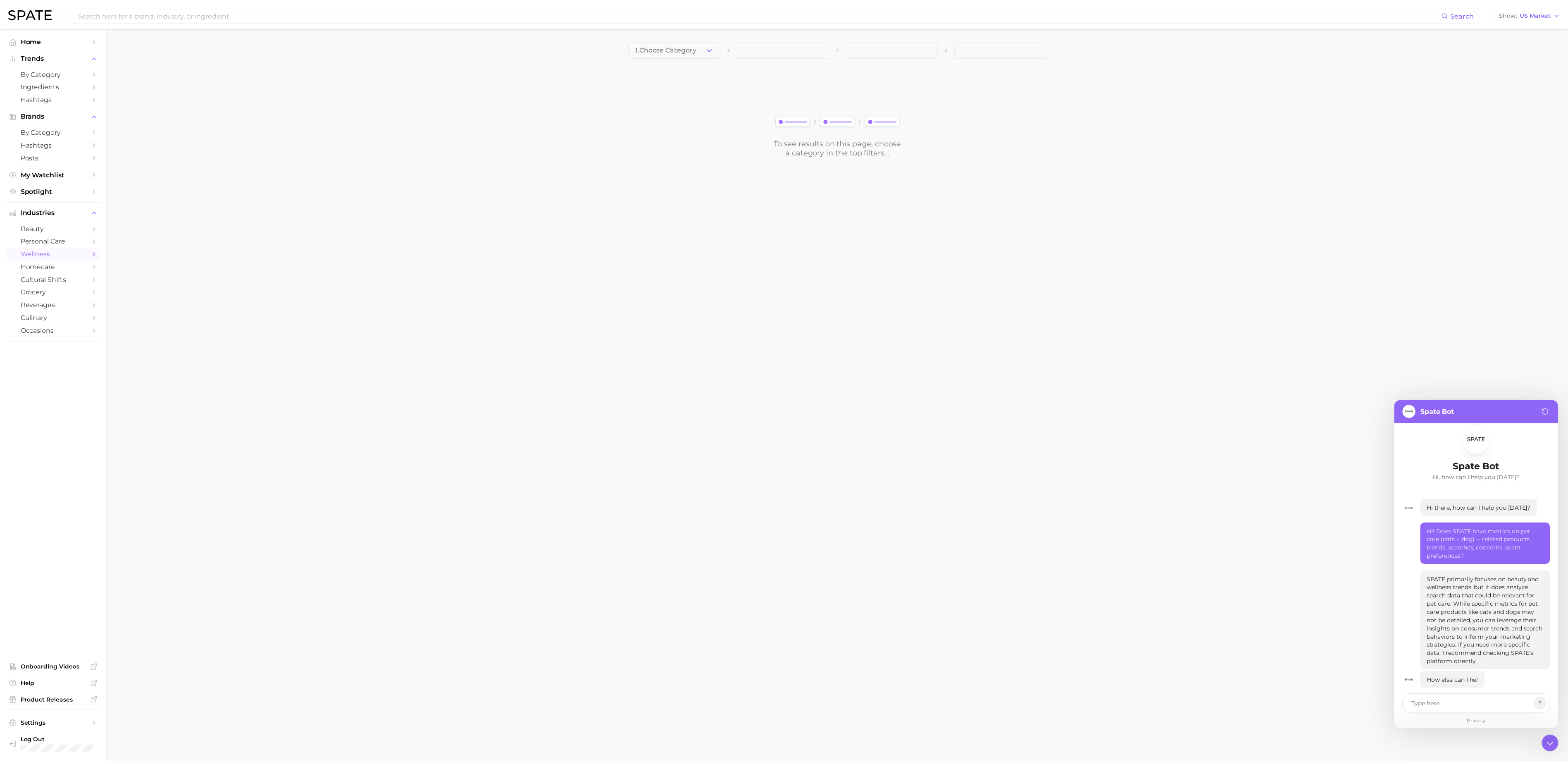
scroll to position [21, 0]
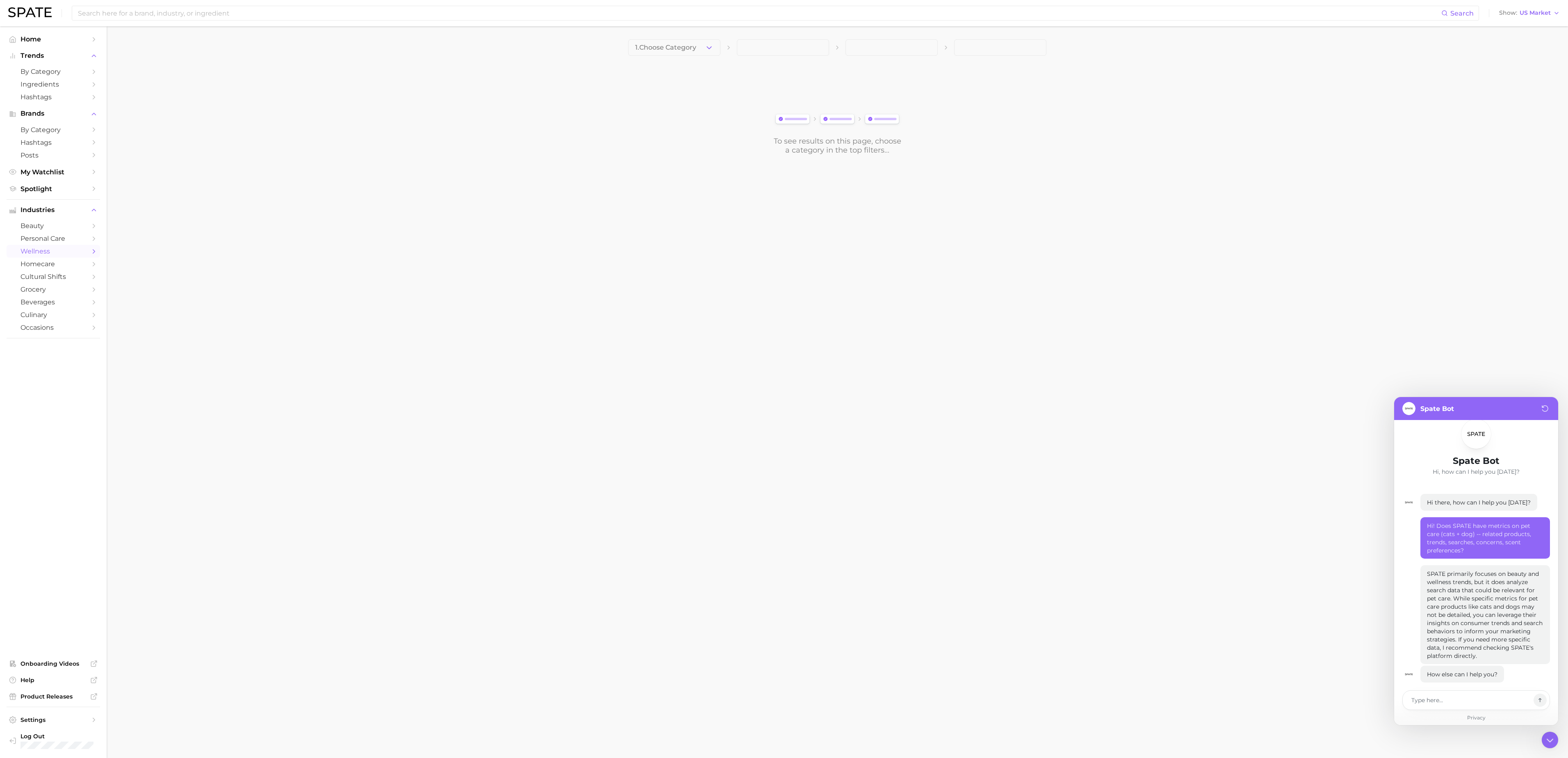
click at [1485, 518] on div "Hi! Does SPATE have metrics on pet care (cats + dog) -- related products, trend…" at bounding box center [1485, 538] width 130 height 41
drag, startPoint x: 1485, startPoint y: 518, endPoint x: 1481, endPoint y: 531, distance: 13.6
click at [1481, 531] on div "Hi! Does SPATE have metrics on pet care (cats + dog) -- related products, trend…" at bounding box center [1485, 538] width 130 height 41
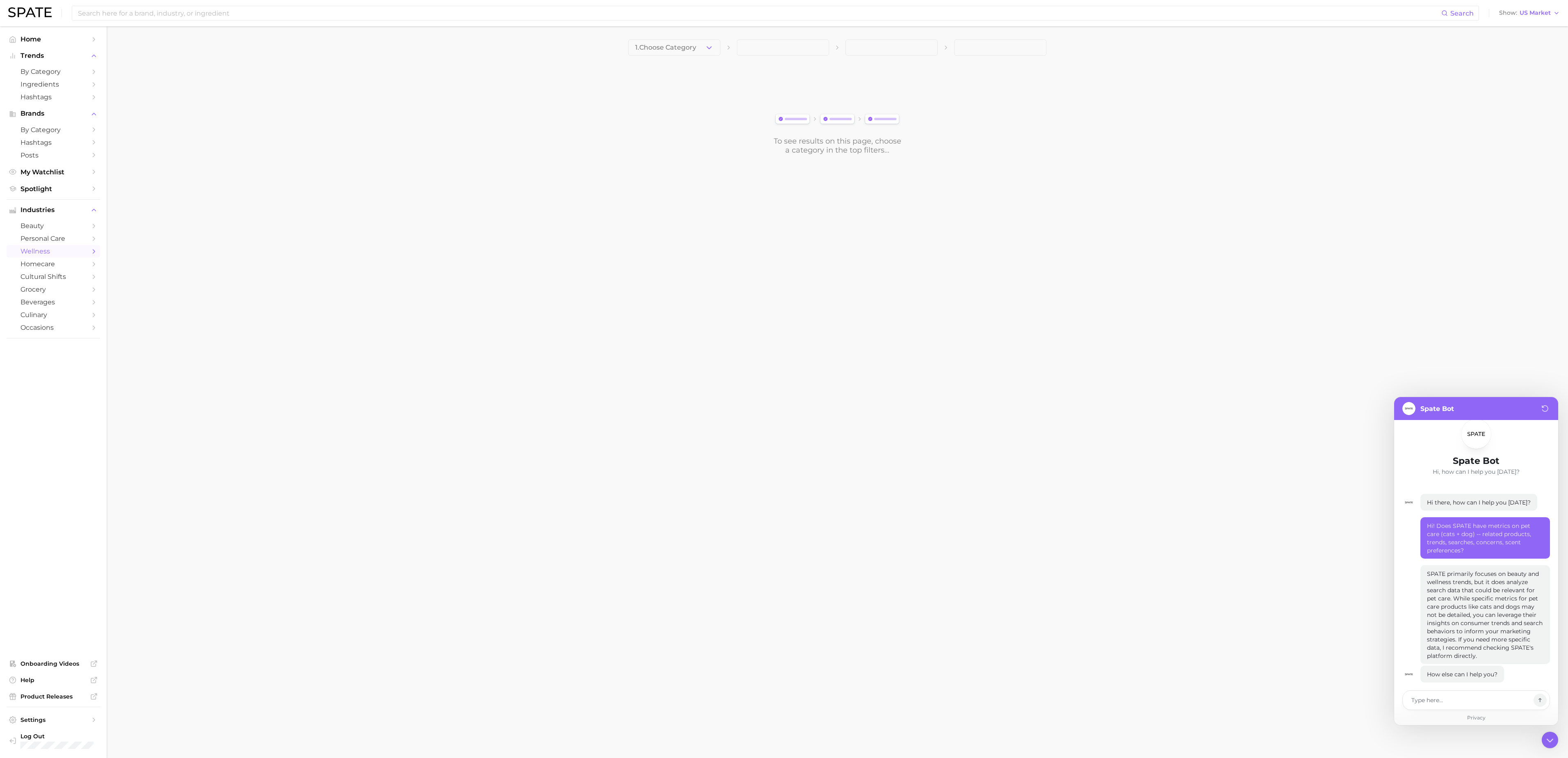
click at [1481, 531] on div "Hi! Does SPATE have metrics on pet care (cats + dog) -- related products, trend…" at bounding box center [1485, 538] width 130 height 41
click at [699, 43] on button "1. Choose Category" at bounding box center [674, 47] width 93 height 16
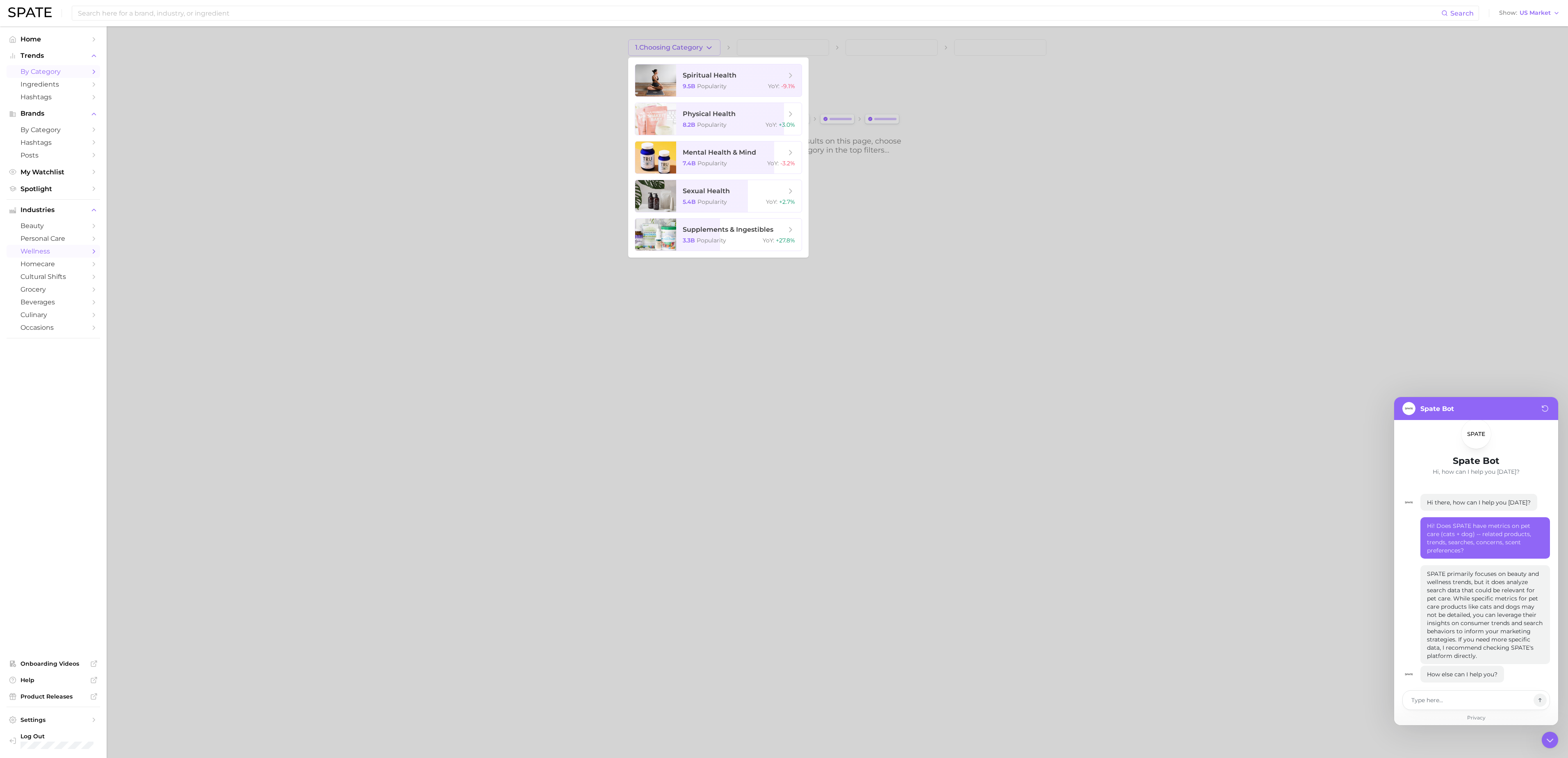
click at [54, 75] on span "by Category" at bounding box center [54, 71] width 66 height 8
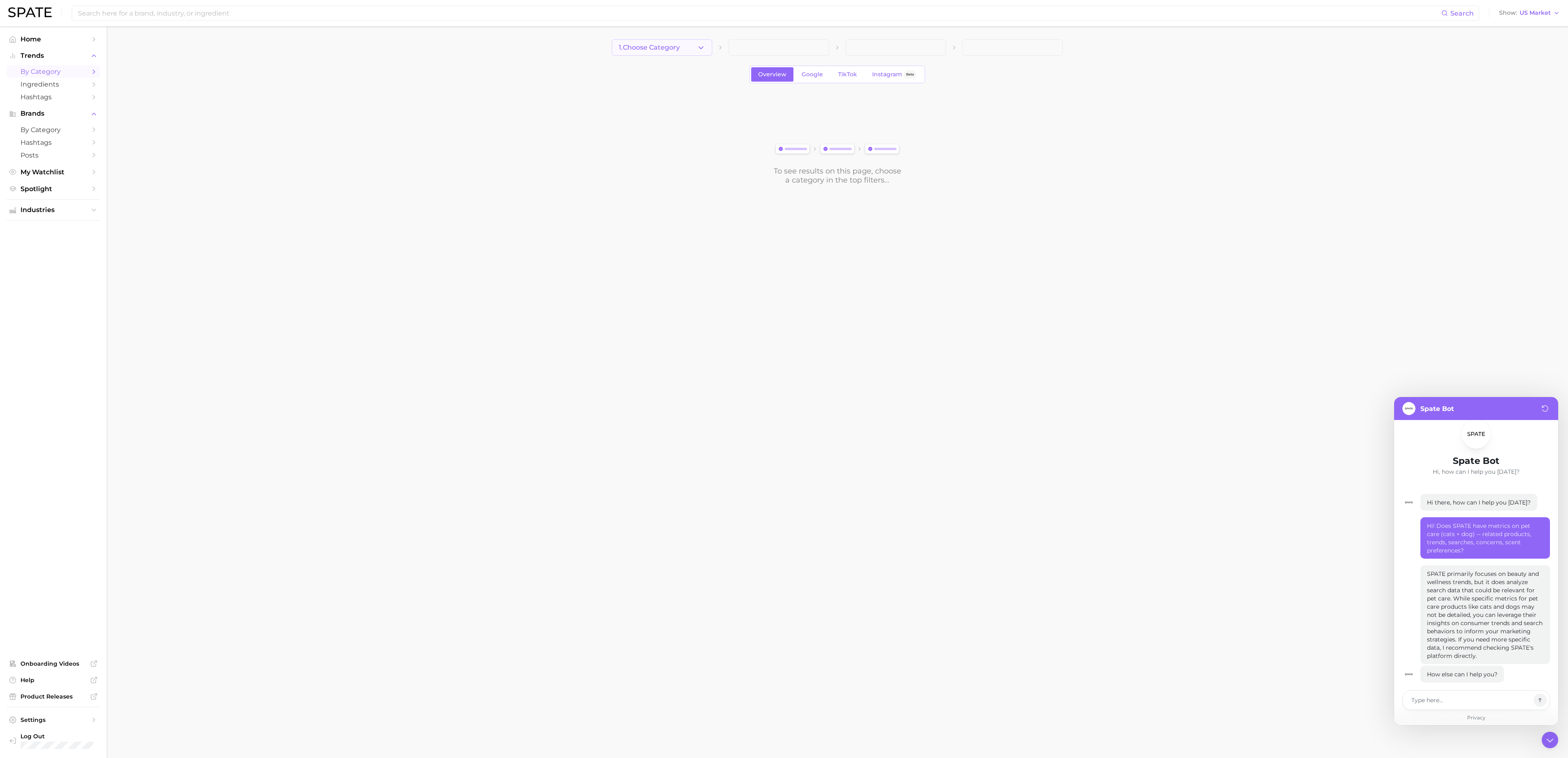
click at [685, 50] on button "1. Choose Category" at bounding box center [662, 47] width 100 height 16
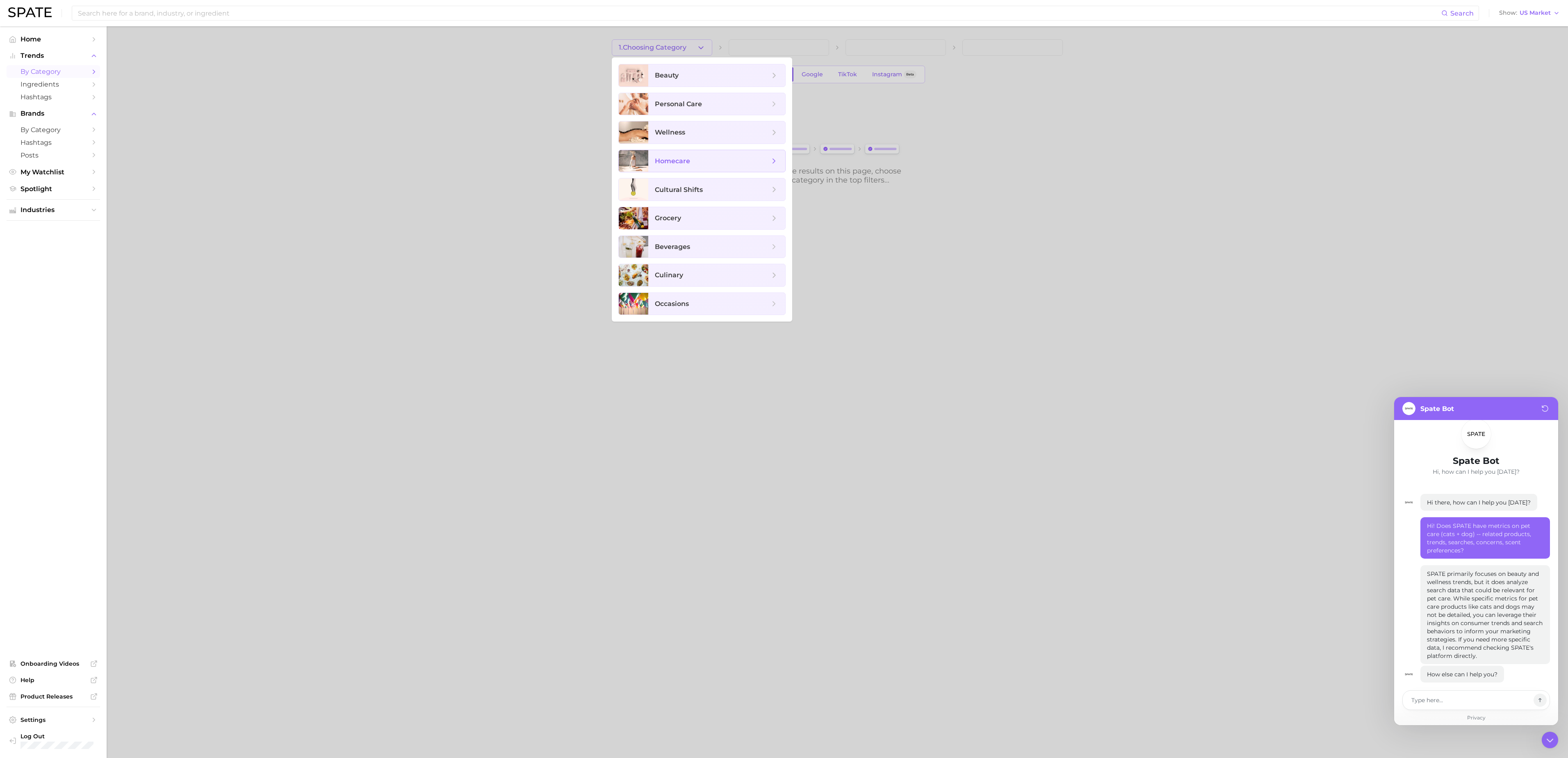
click at [777, 161] on icon at bounding box center [774, 161] width 9 height 9
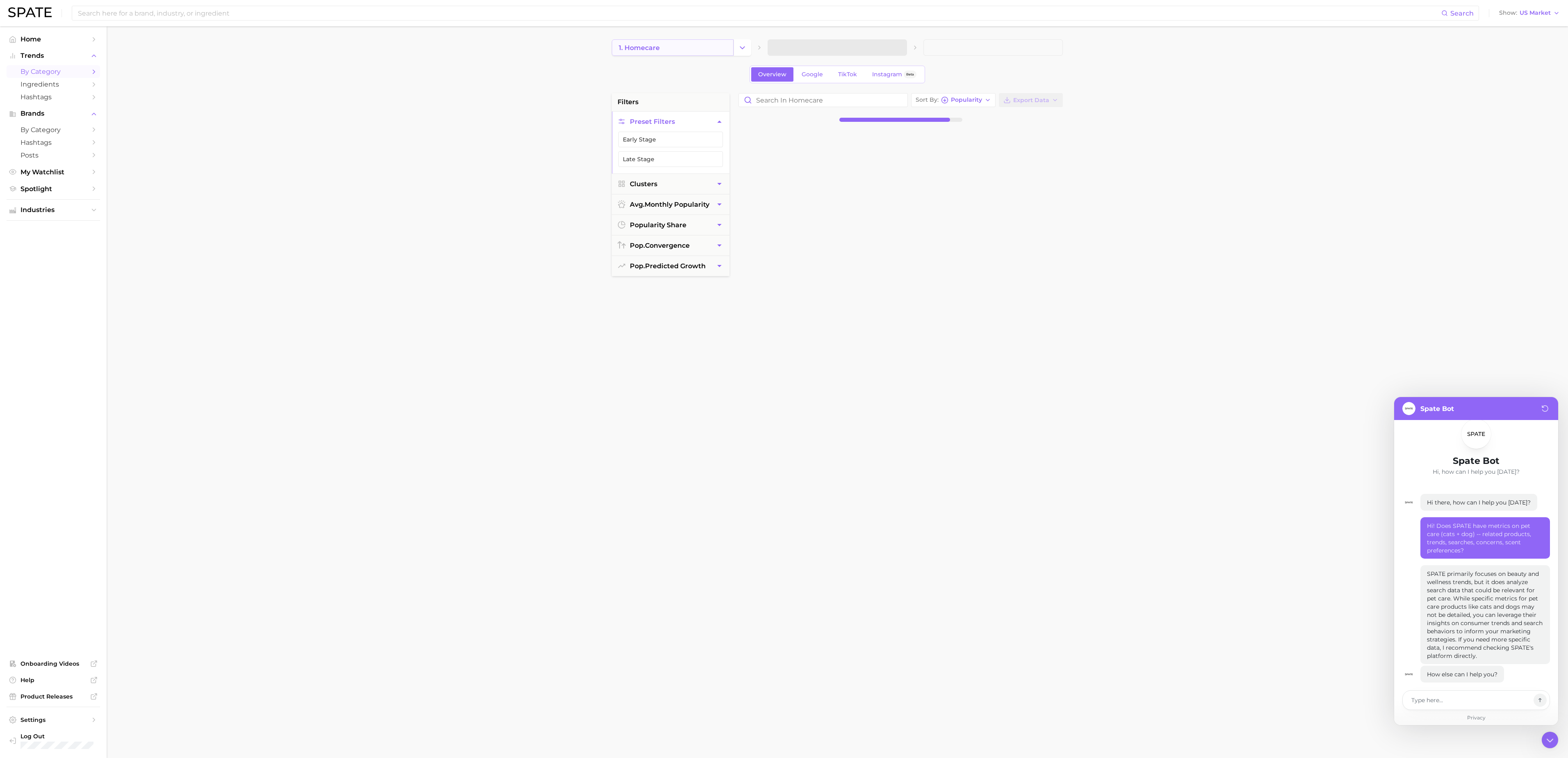
click at [723, 43] on link "1. homecare" at bounding box center [673, 47] width 122 height 16
click at [744, 47] on icon "Change Category" at bounding box center [743, 47] width 9 height 9
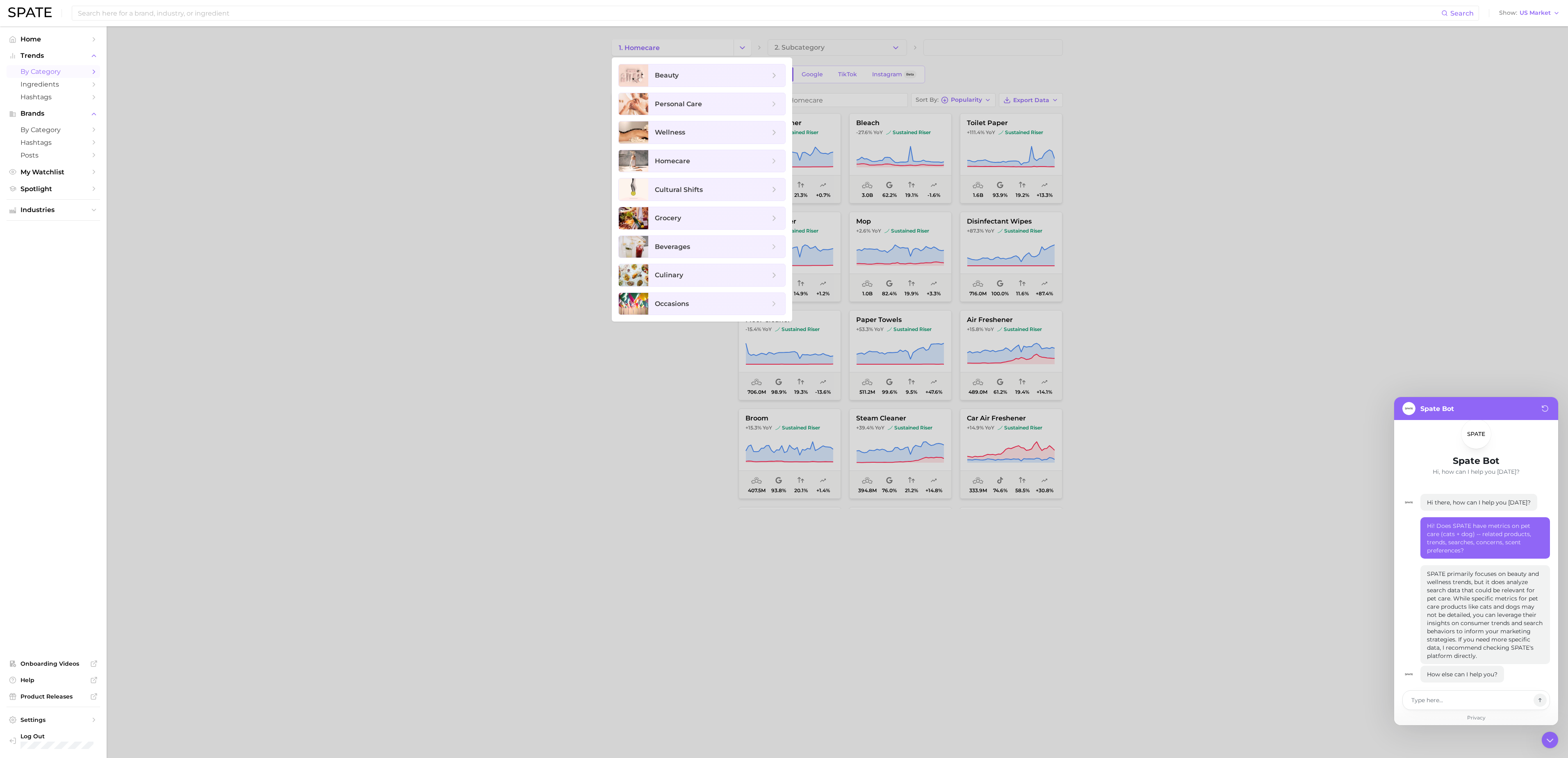
click at [1208, 309] on div at bounding box center [784, 379] width 1568 height 758
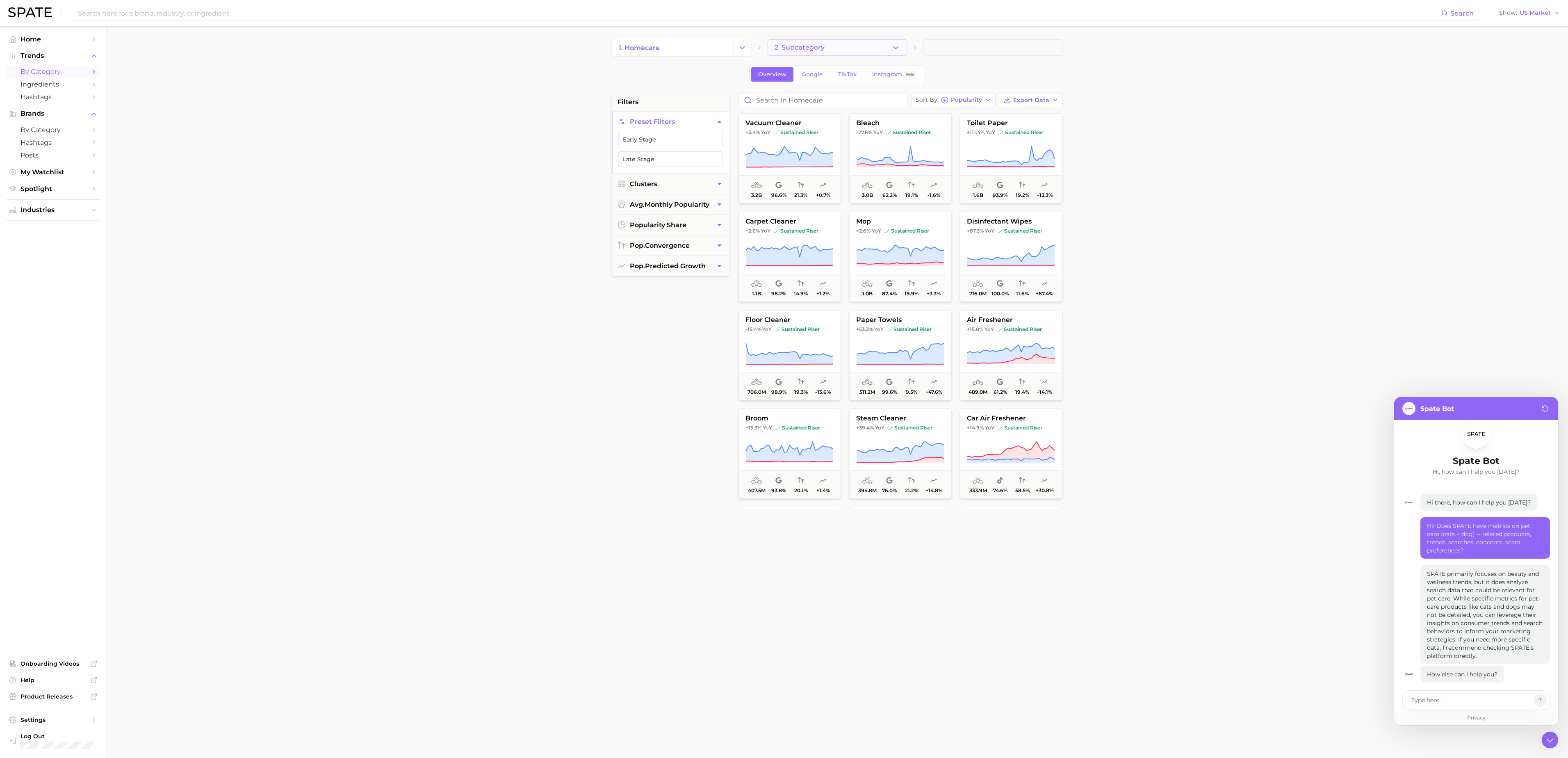
click at [791, 49] on span "2. Subcategory" at bounding box center [800, 47] width 50 height 7
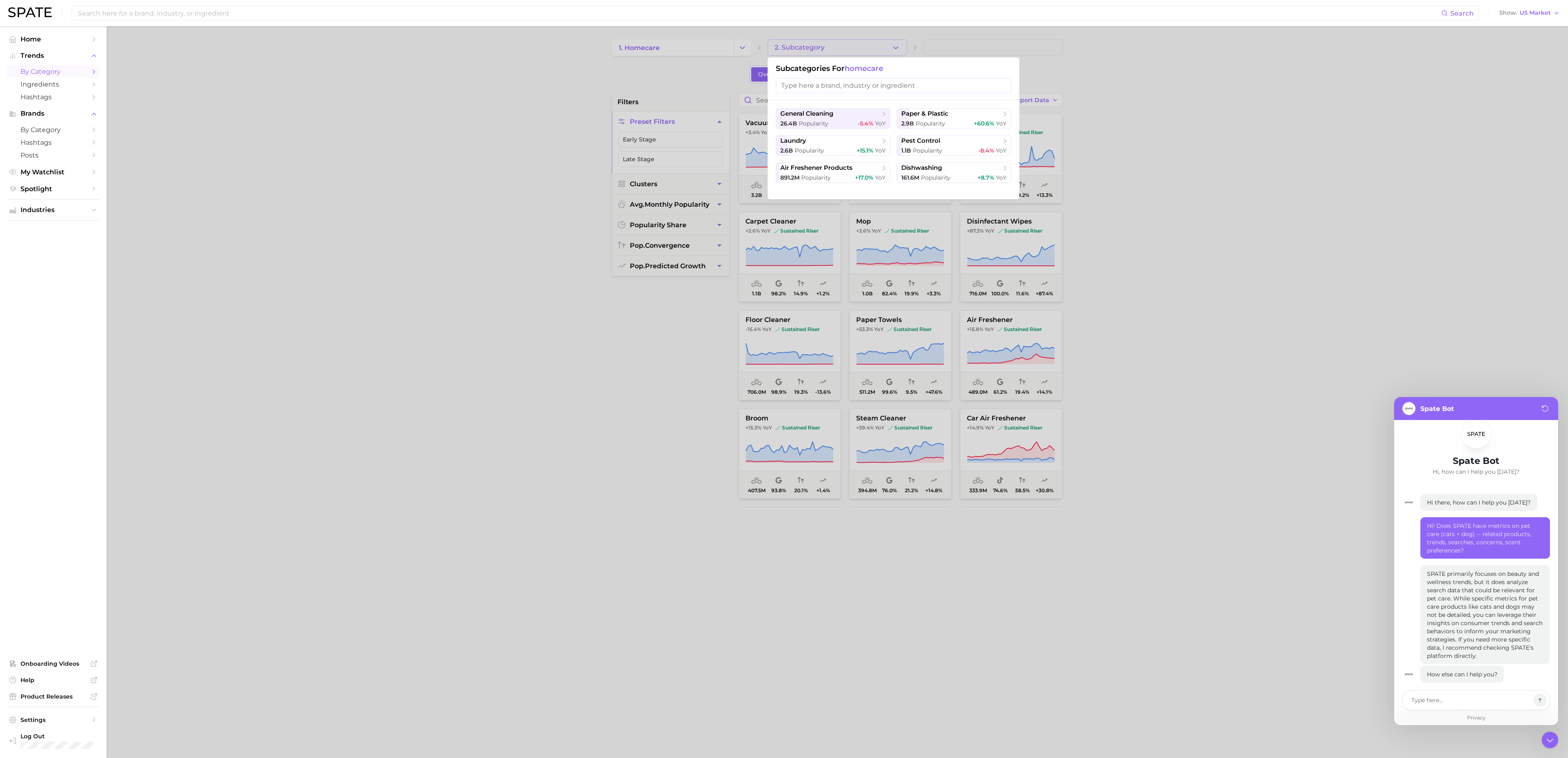
click at [872, 83] on input "search" at bounding box center [894, 85] width 236 height 15
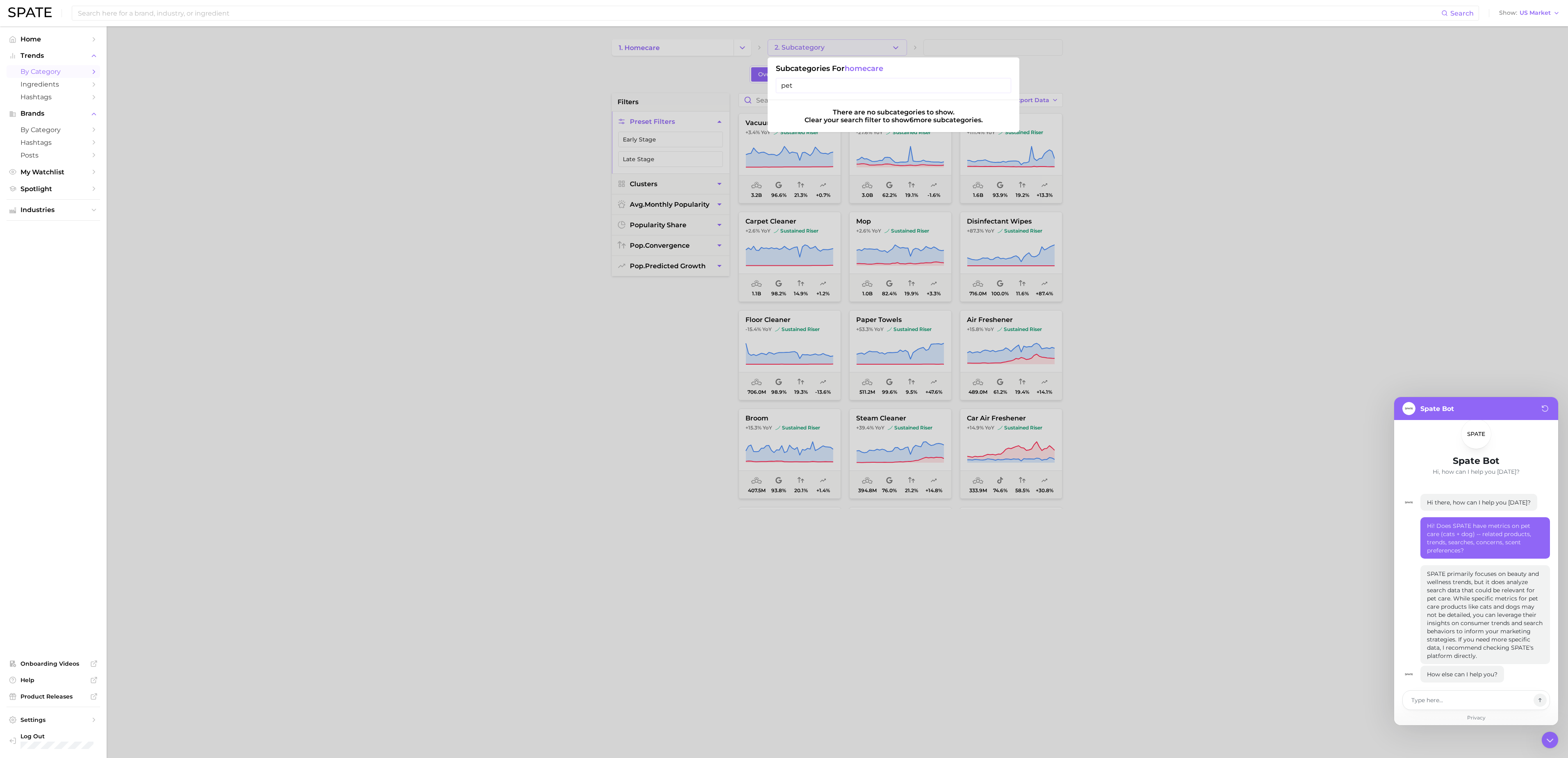
click at [557, 80] on div at bounding box center [784, 379] width 1568 height 758
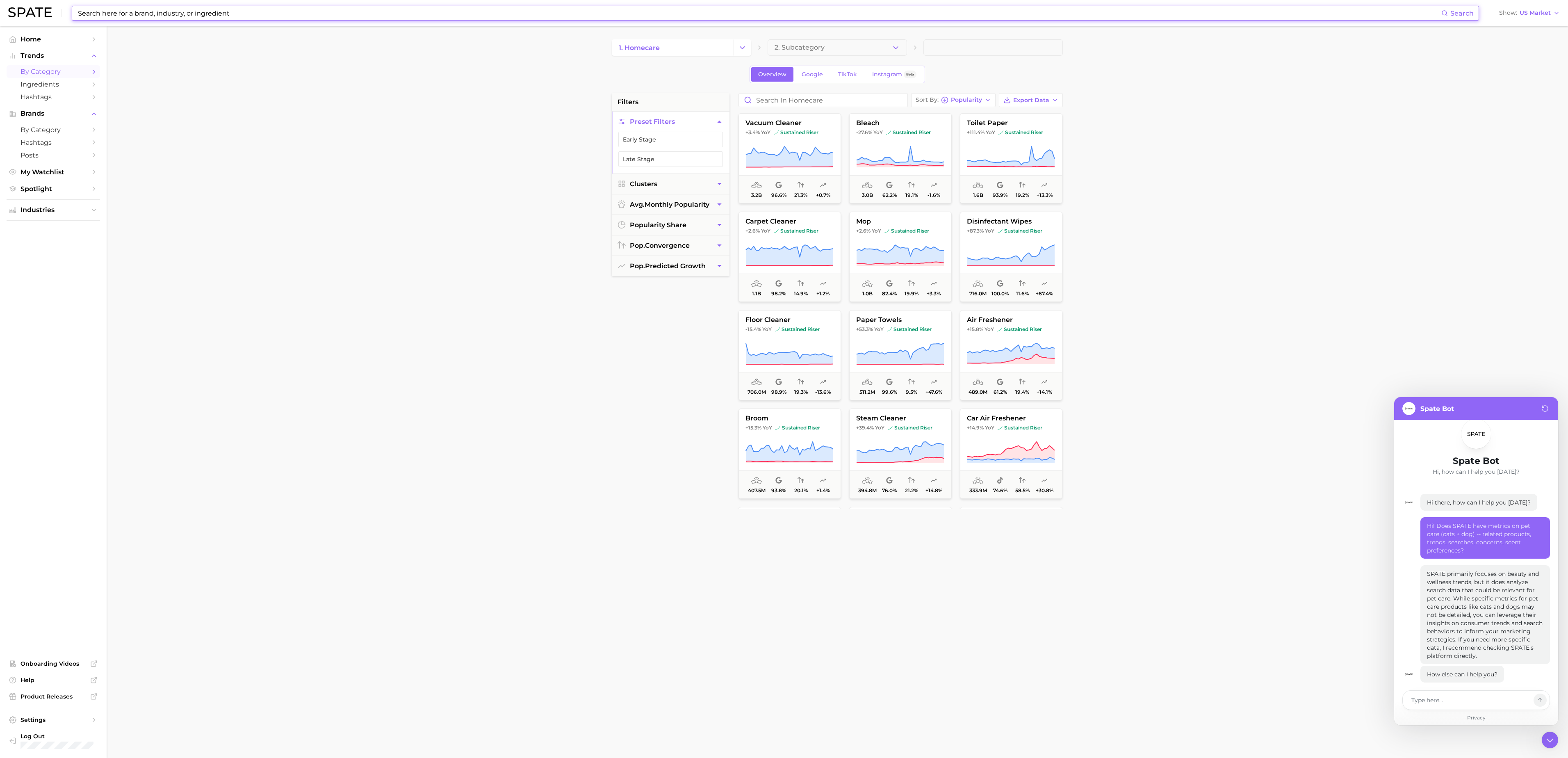
click at [344, 8] on input at bounding box center [759, 13] width 1364 height 14
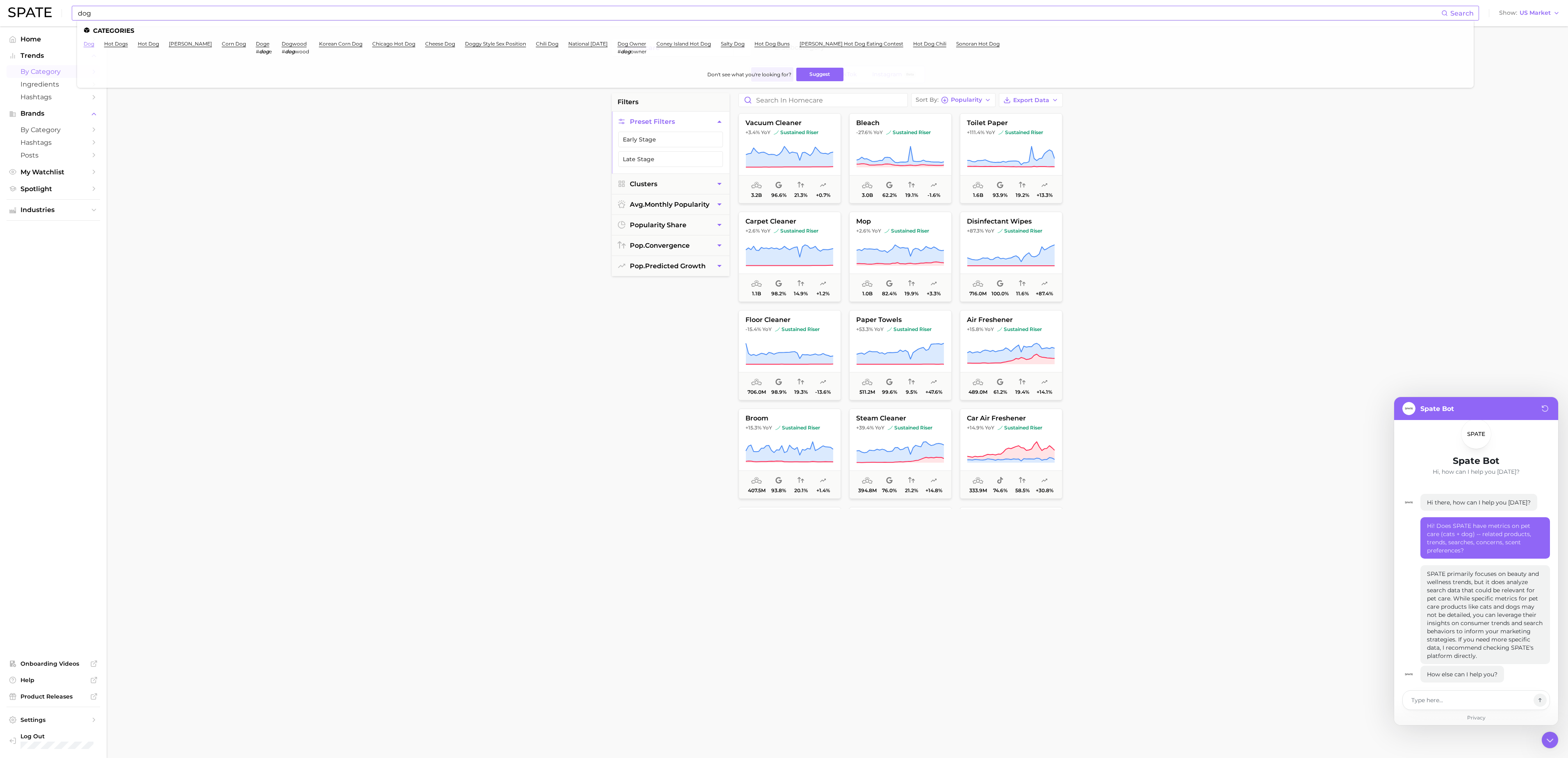
click at [91, 43] on link "dog" at bounding box center [89, 44] width 11 height 6
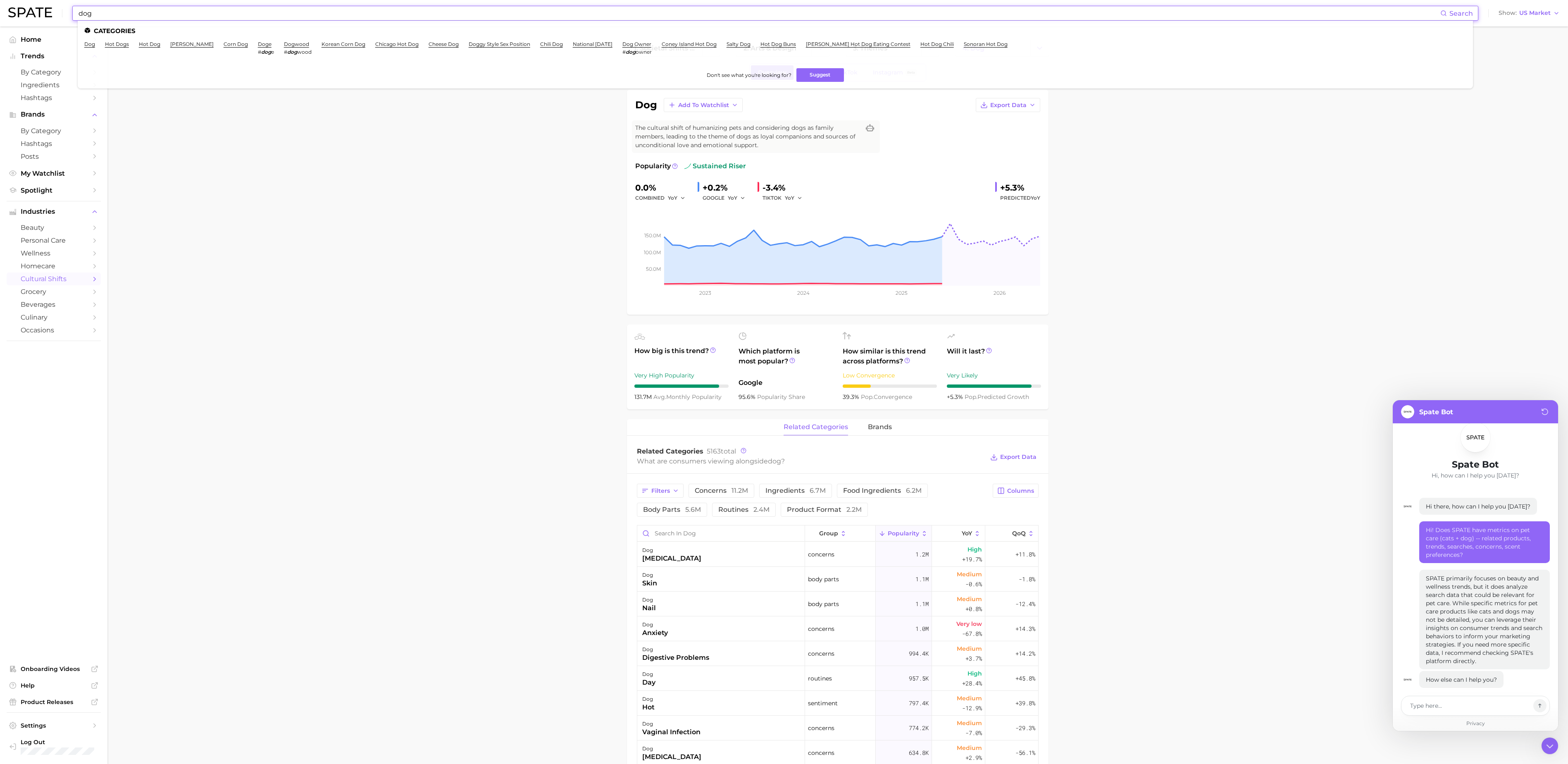
click at [519, 7] on input "dog" at bounding box center [759, 13] width 1362 height 14
click at [147, 12] on input "pet care" at bounding box center [759, 13] width 1362 height 14
click at [86, 47] on link "pet" at bounding box center [88, 44] width 9 height 6
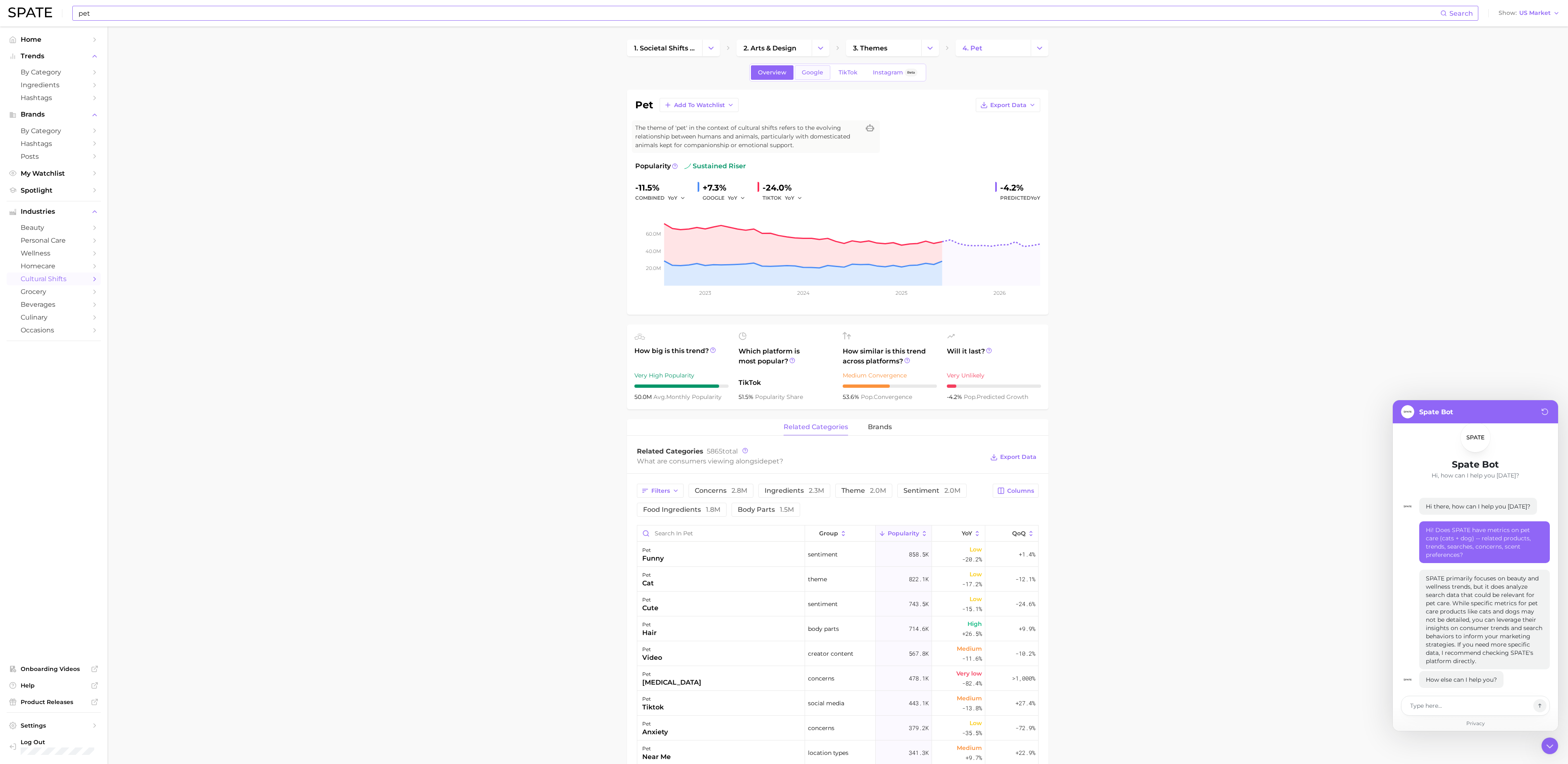
click at [817, 80] on link "Google" at bounding box center [812, 72] width 36 height 15
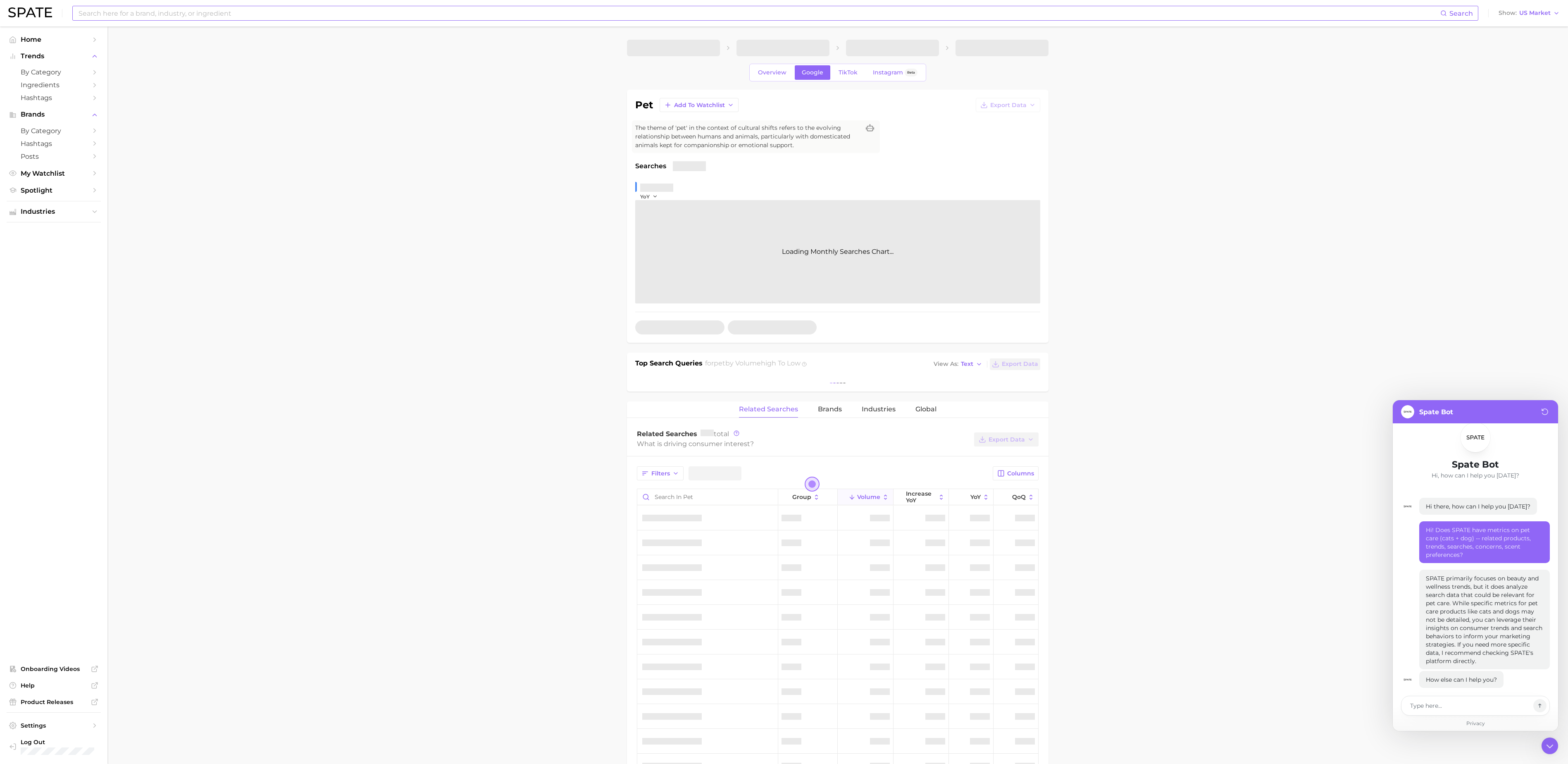
click at [817, 80] on link "Google" at bounding box center [812, 72] width 36 height 15
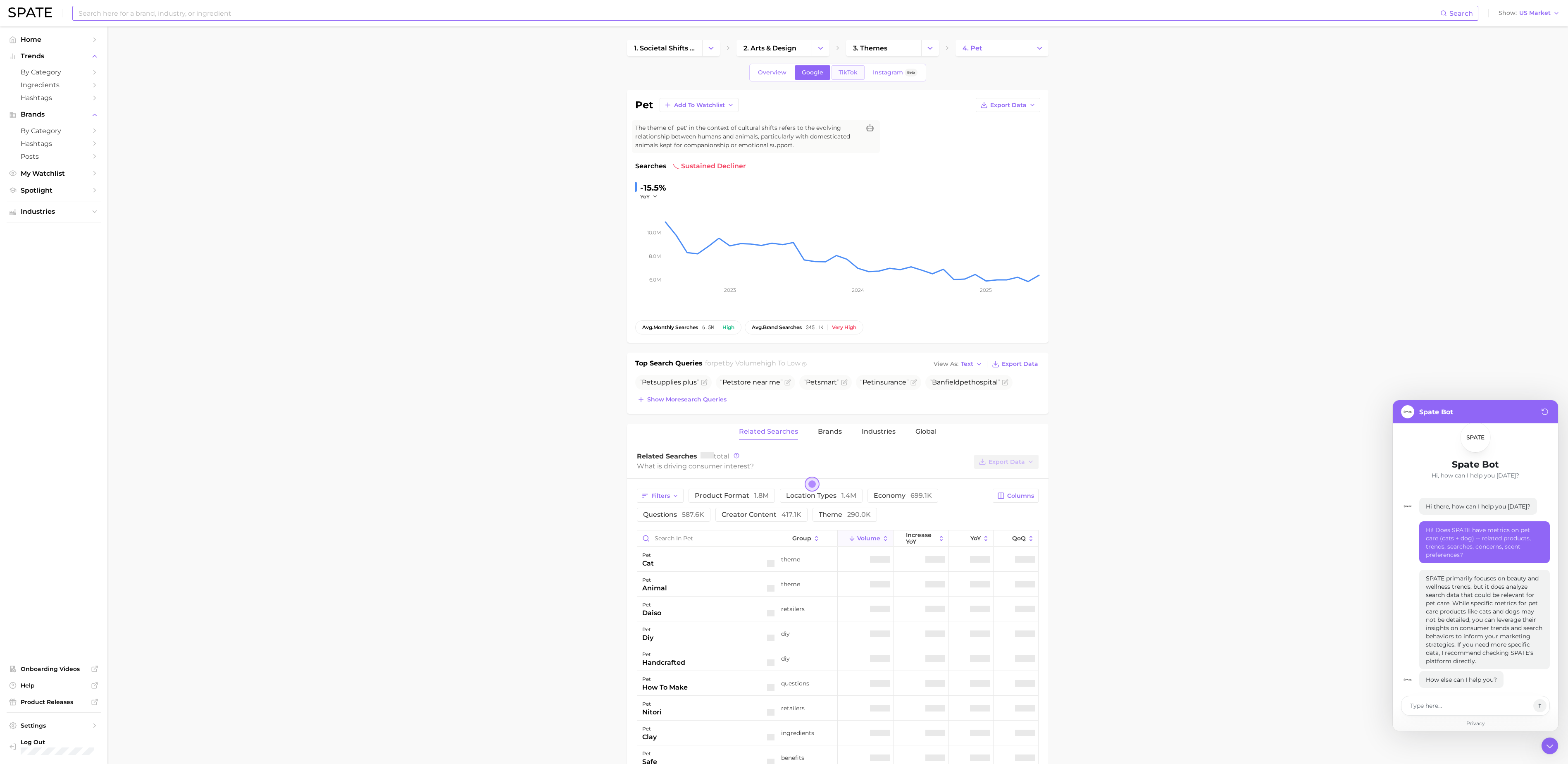
click at [842, 75] on span "TikTok" at bounding box center [848, 72] width 19 height 7
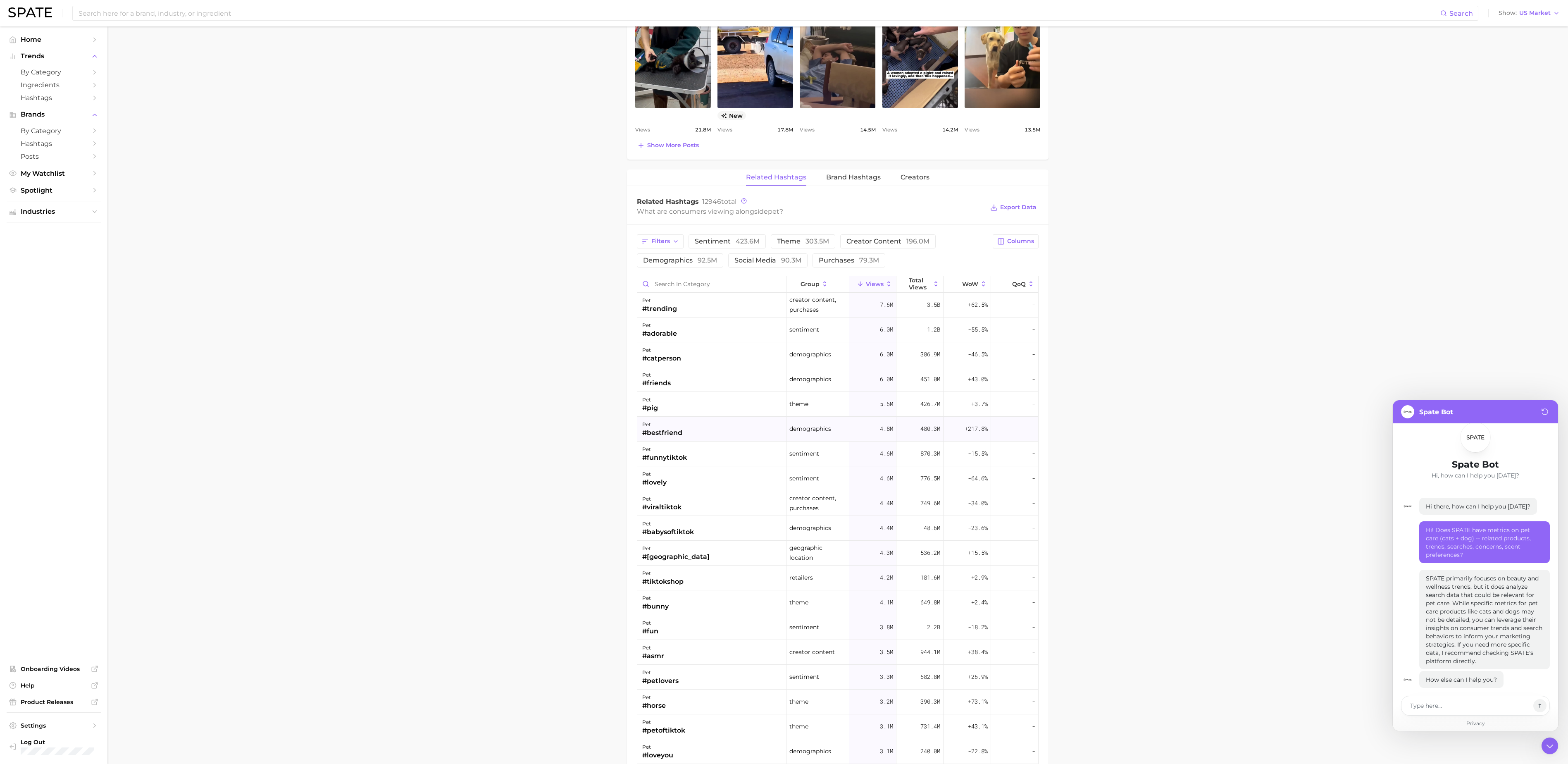
scroll to position [633, 0]
click at [734, 291] on input "Search in category" at bounding box center [712, 284] width 149 height 16
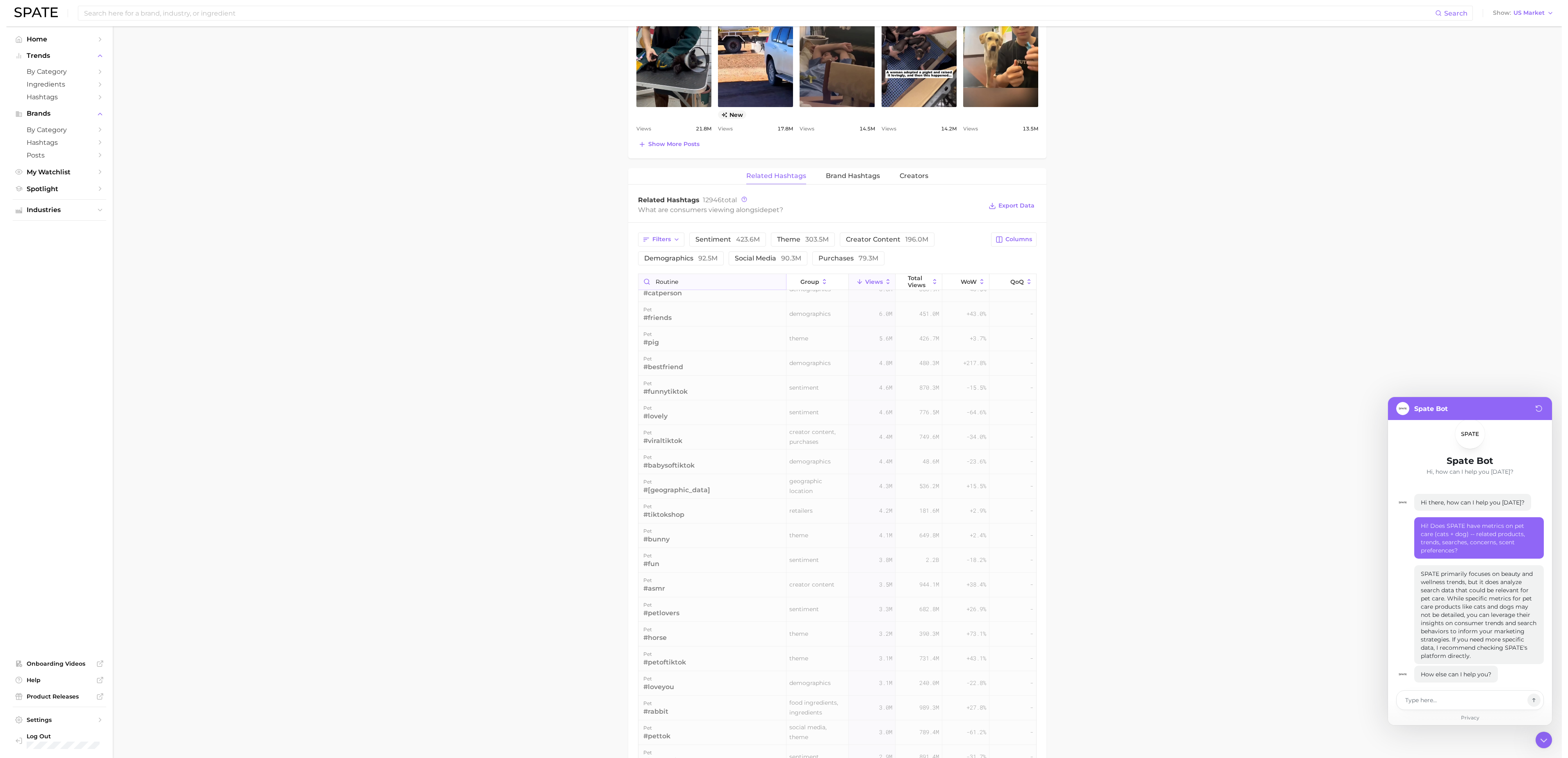
scroll to position [0, 0]
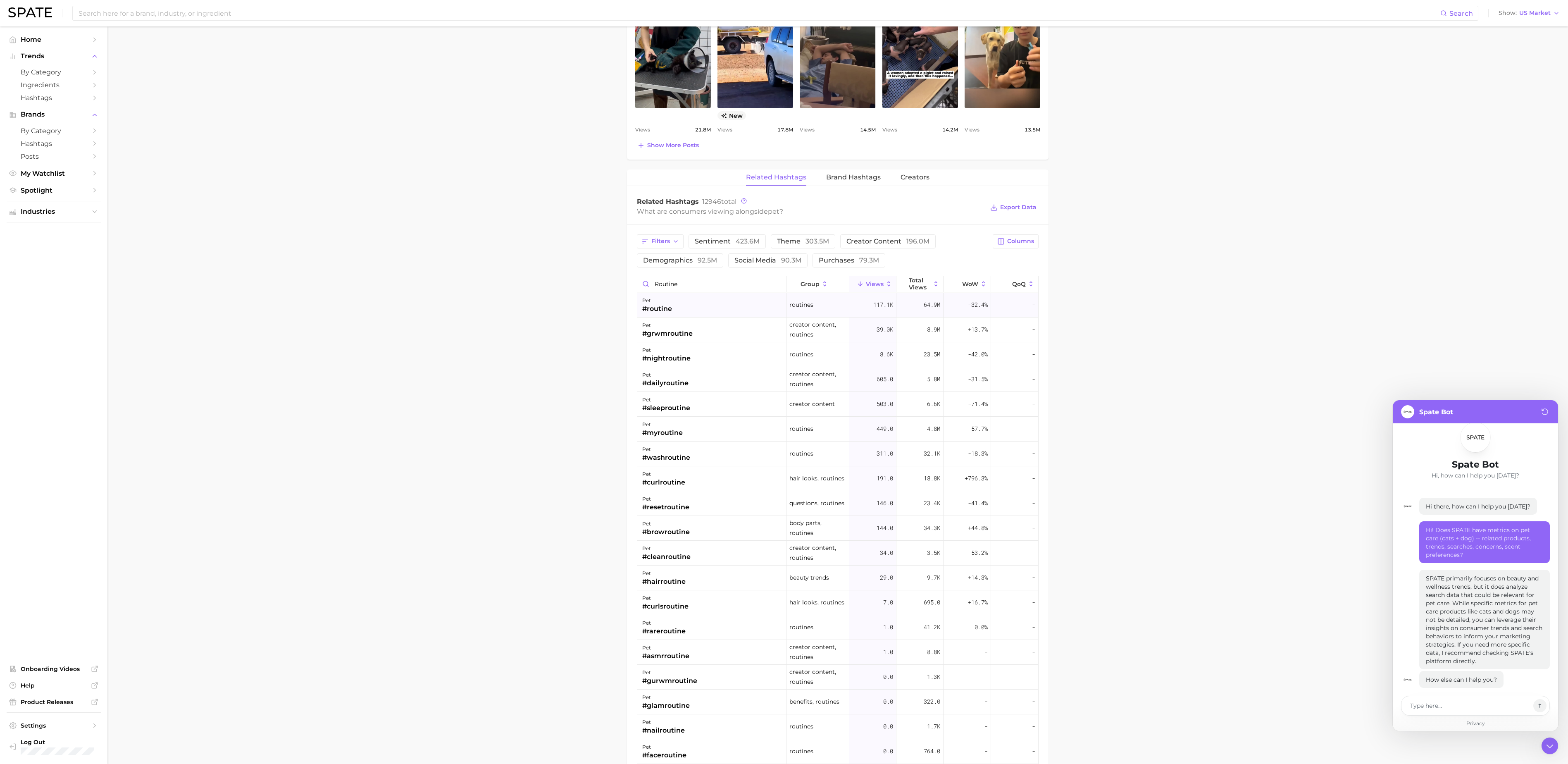
click at [730, 309] on div "pet #routine" at bounding box center [712, 305] width 149 height 25
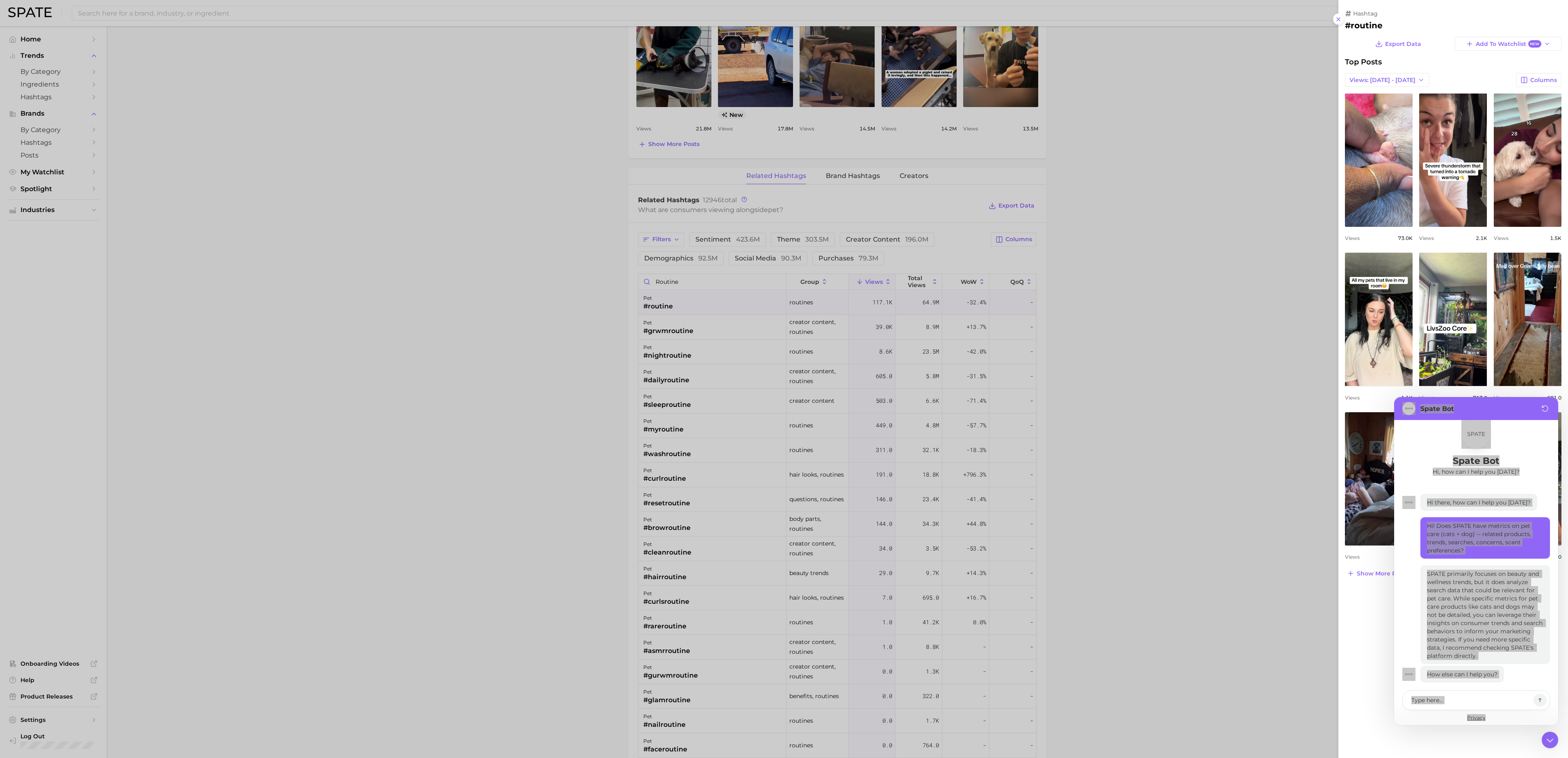
drag, startPoint x: 1251, startPoint y: 460, endPoint x: 1414, endPoint y: 583, distance: 204.2
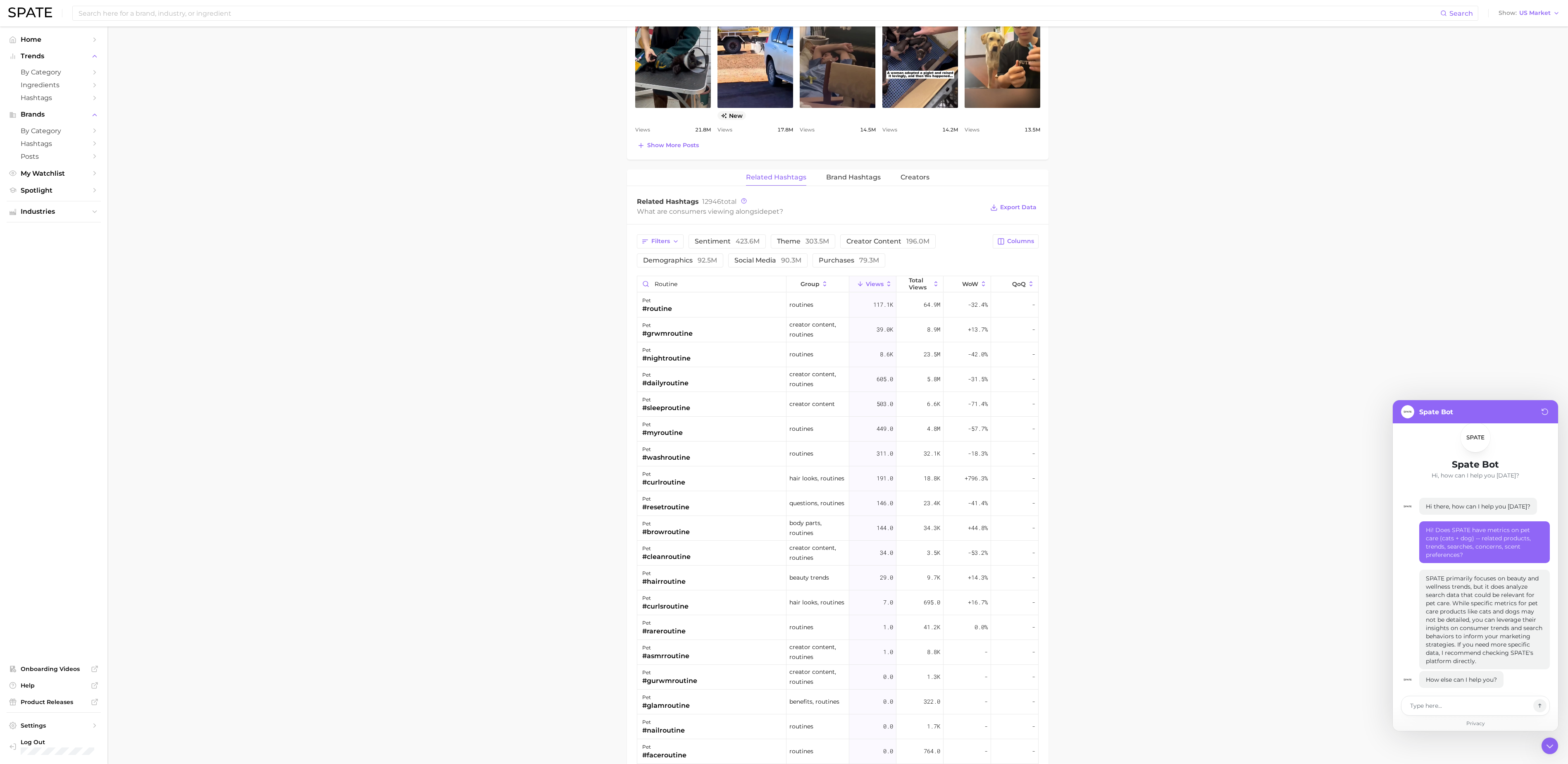
drag, startPoint x: 1425, startPoint y: 587, endPoint x: 1499, endPoint y: 314, distance: 282.9
click at [1499, 314] on main "1. societal shifts & culture 2. arts & design 3. themes 4. pet Overview Google …" at bounding box center [837, 220] width 1461 height 1403
click at [1545, 412] on icon at bounding box center [1545, 412] width 10 height 10
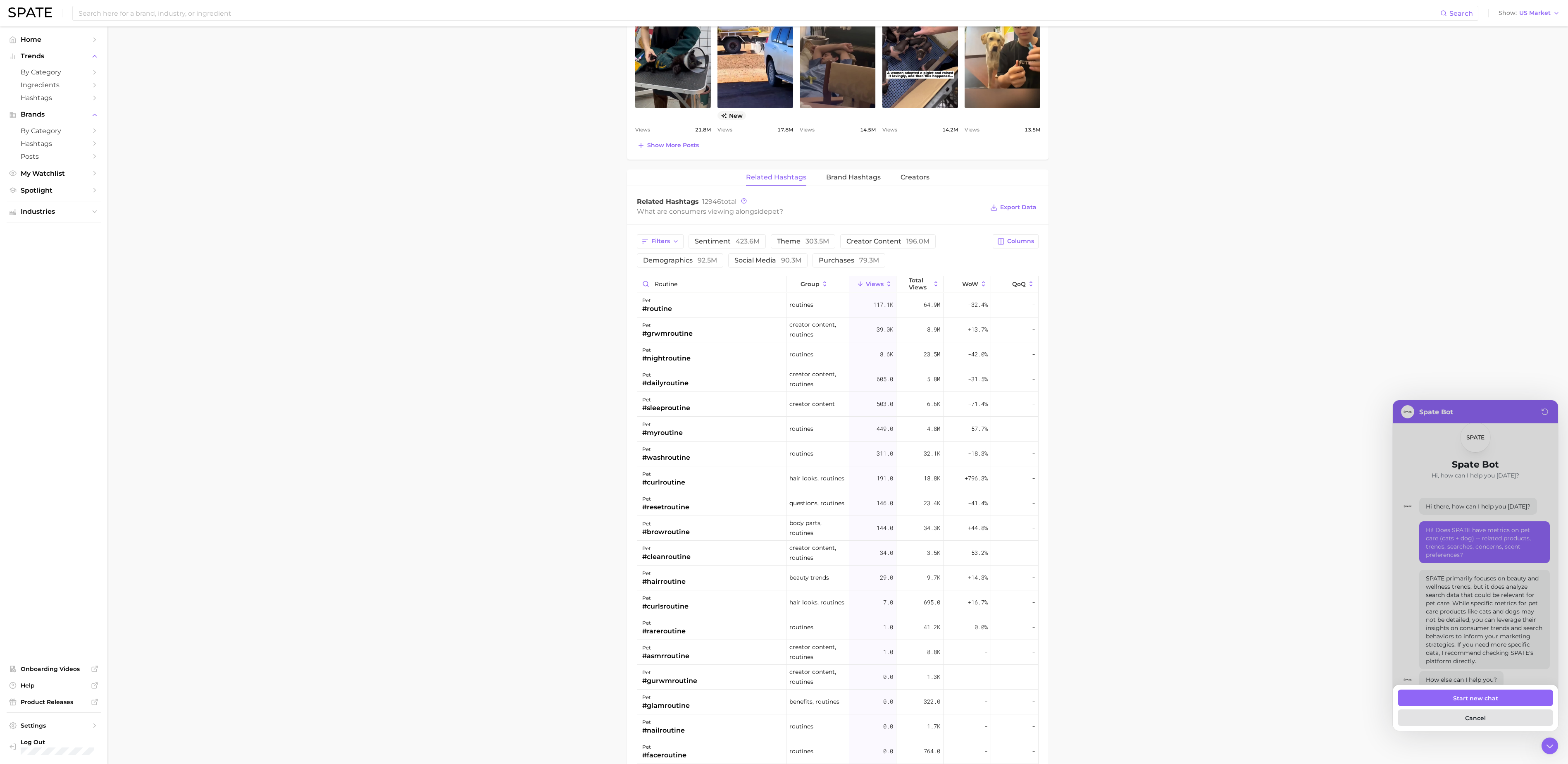
click at [1487, 719] on button "Cancel" at bounding box center [1475, 717] width 155 height 17
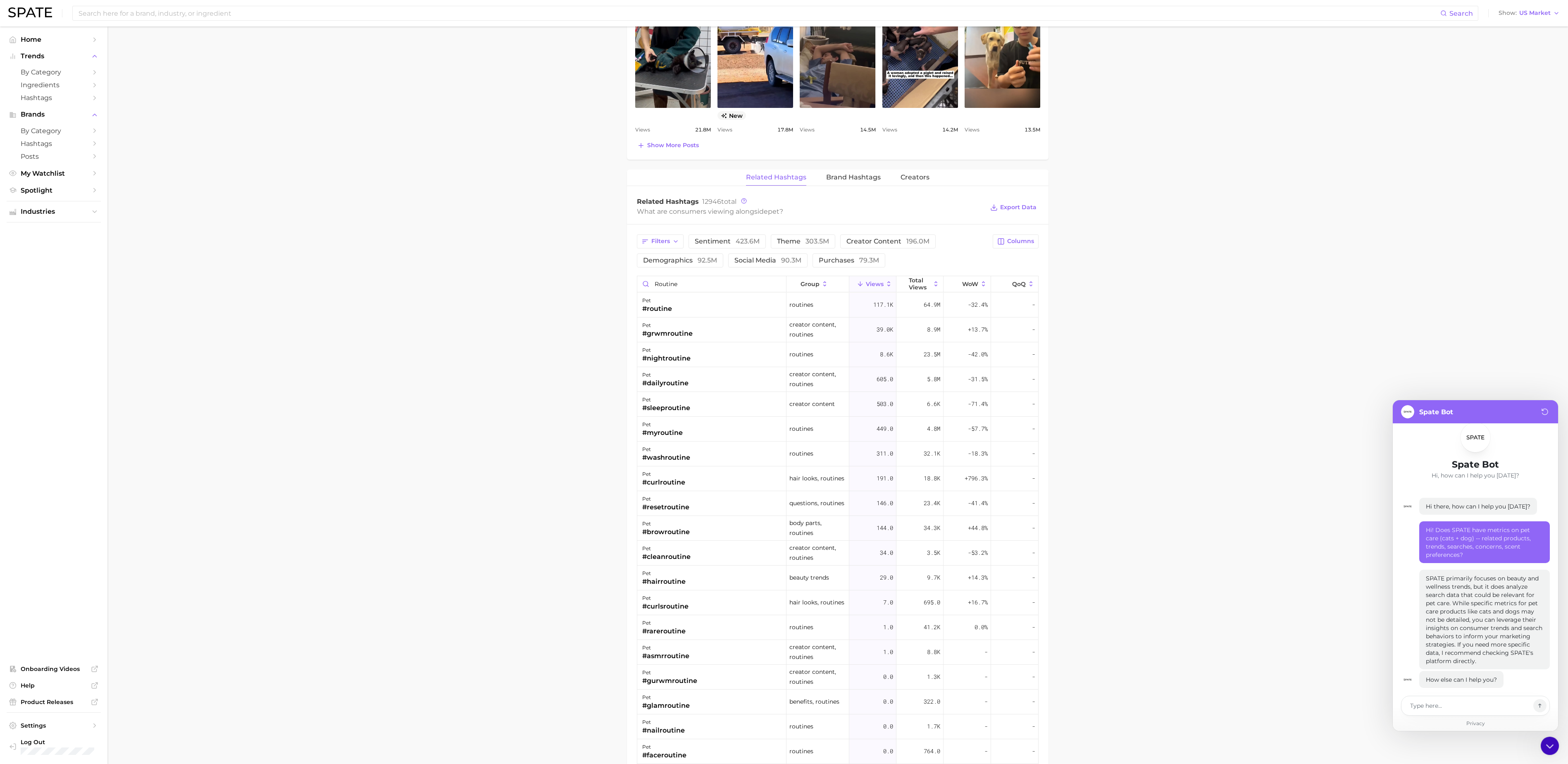
click at [1556, 750] on button "Chat" at bounding box center [1550, 746] width 18 height 18
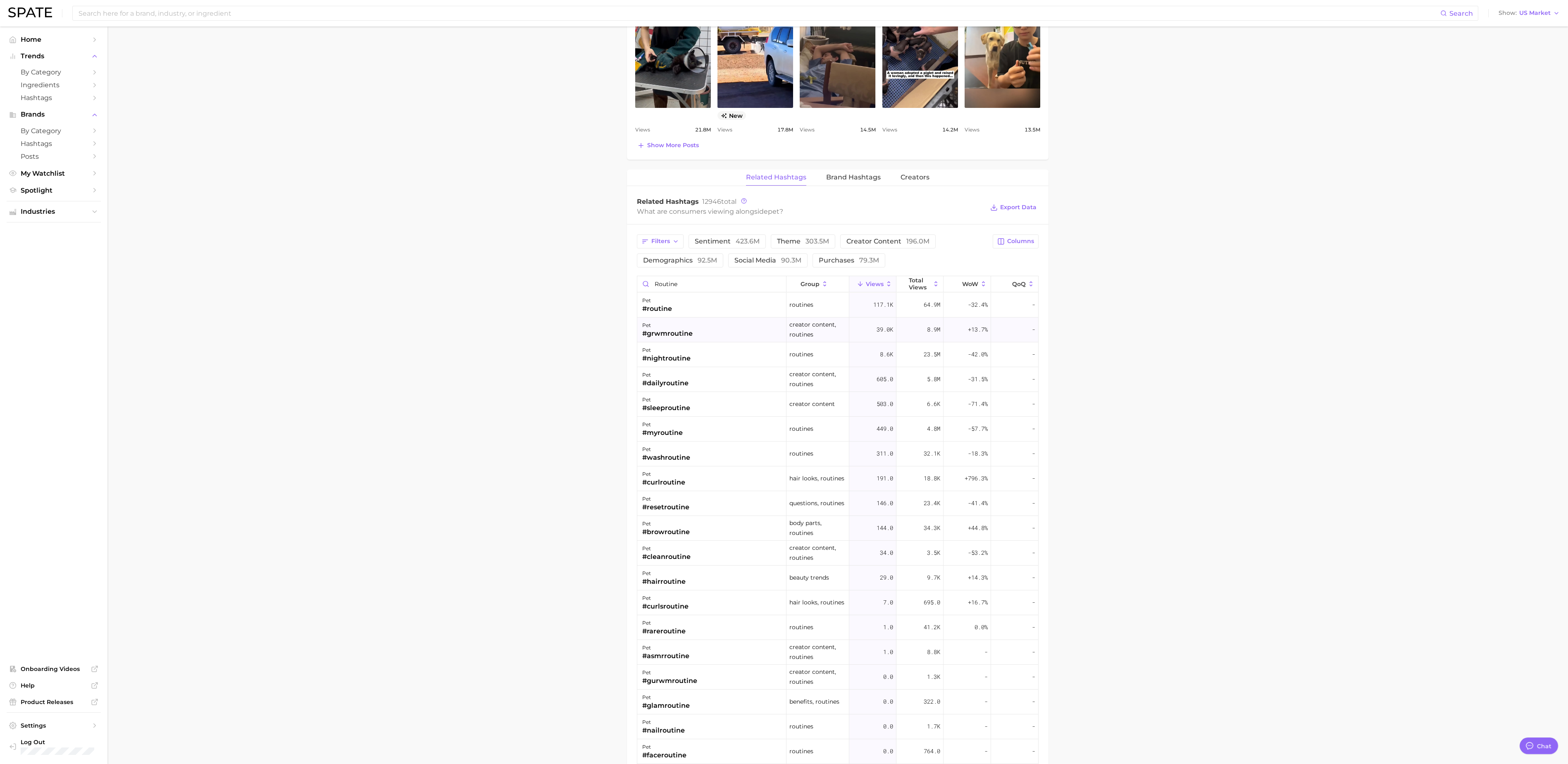
click at [681, 325] on div "pet #grwmroutine" at bounding box center [712, 330] width 149 height 25
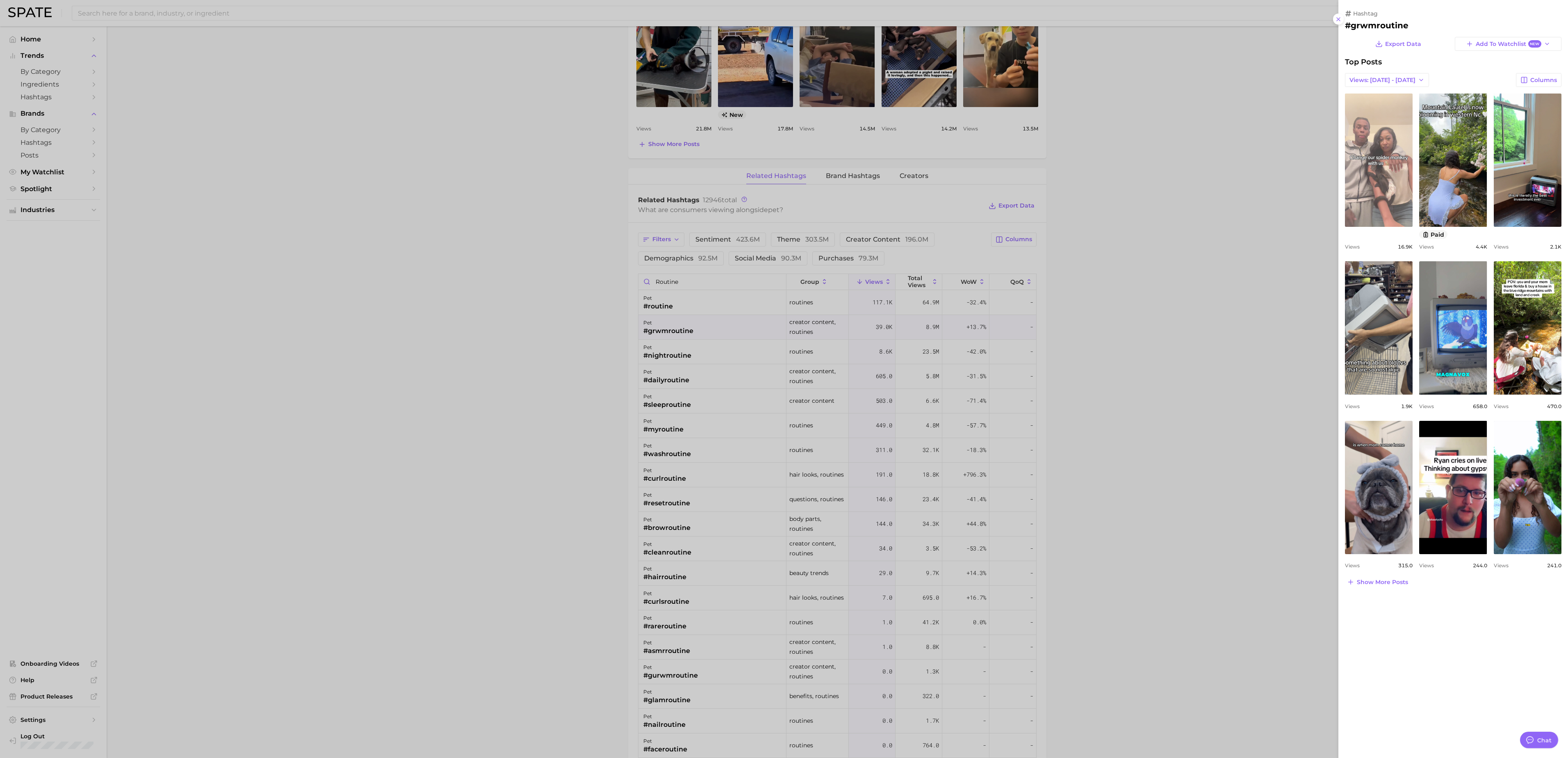
click at [1379, 170] on link "view post on TikTok" at bounding box center [1379, 160] width 68 height 133
click at [1107, 391] on div at bounding box center [784, 379] width 1568 height 758
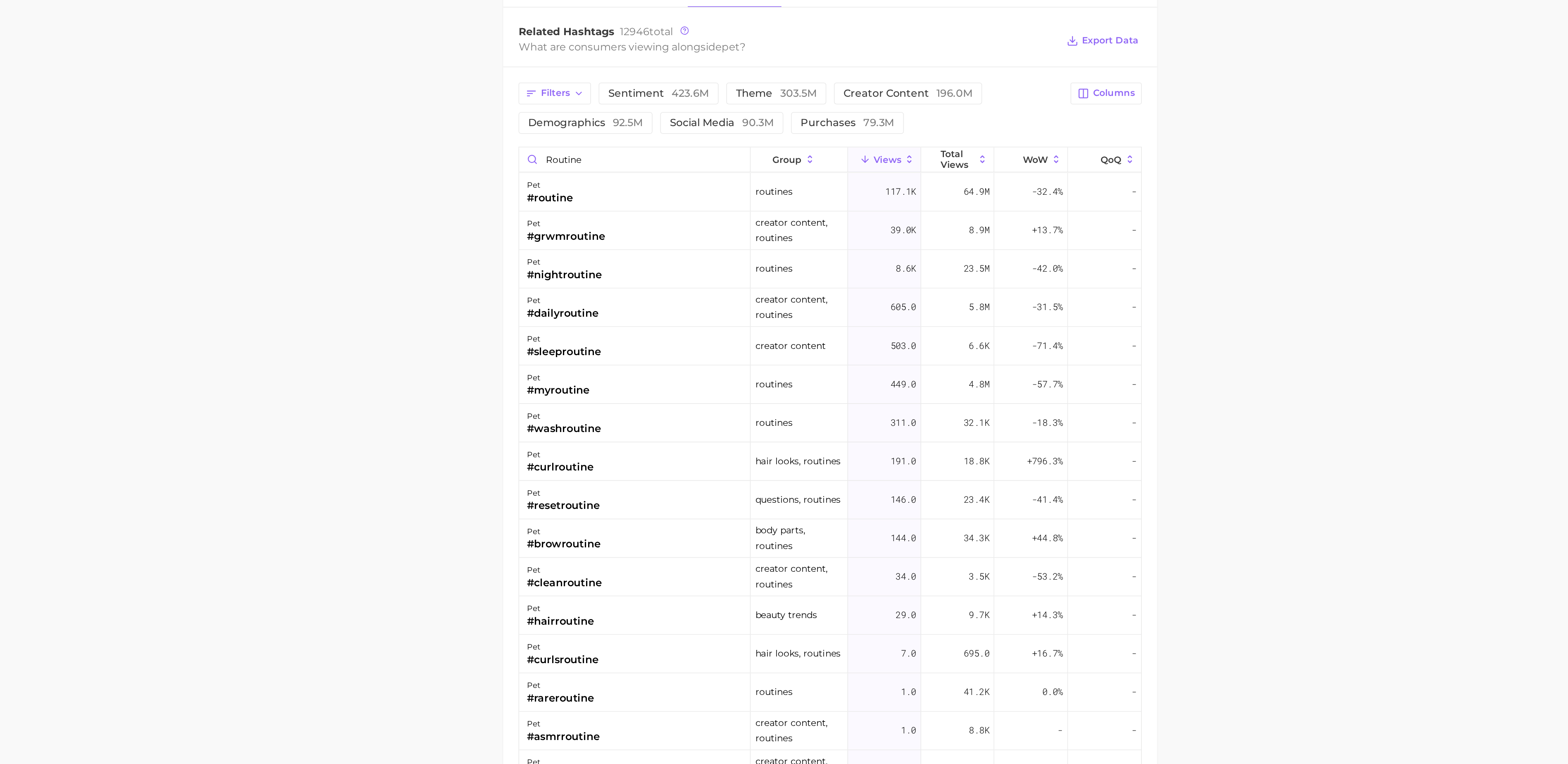
drag, startPoint x: 1116, startPoint y: 395, endPoint x: 1040, endPoint y: 431, distance: 84.1
click at [1040, 431] on div "Filters sentiment 423.6m theme 303.5m creator content 196.0m demographics 92.5m…" at bounding box center [837, 500] width 421 height 550
